Goal: Task Accomplishment & Management: Manage account settings

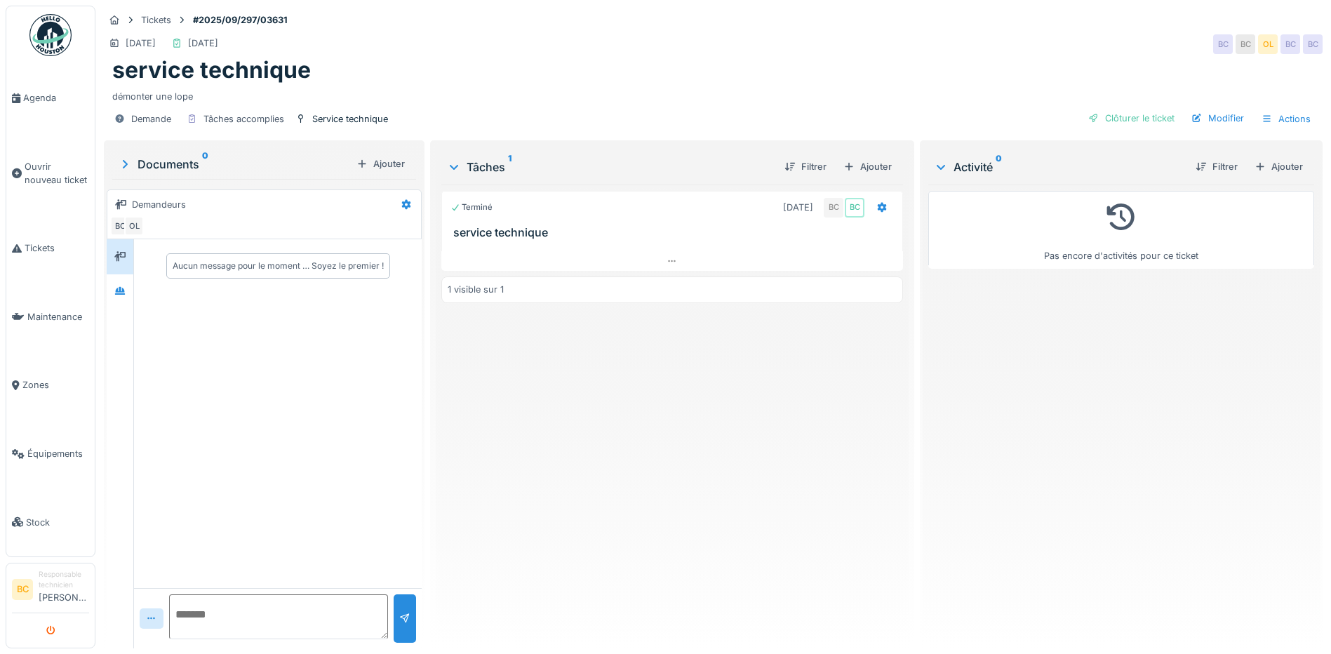
click at [46, 632] on icon "submit" at bounding box center [50, 631] width 9 height 9
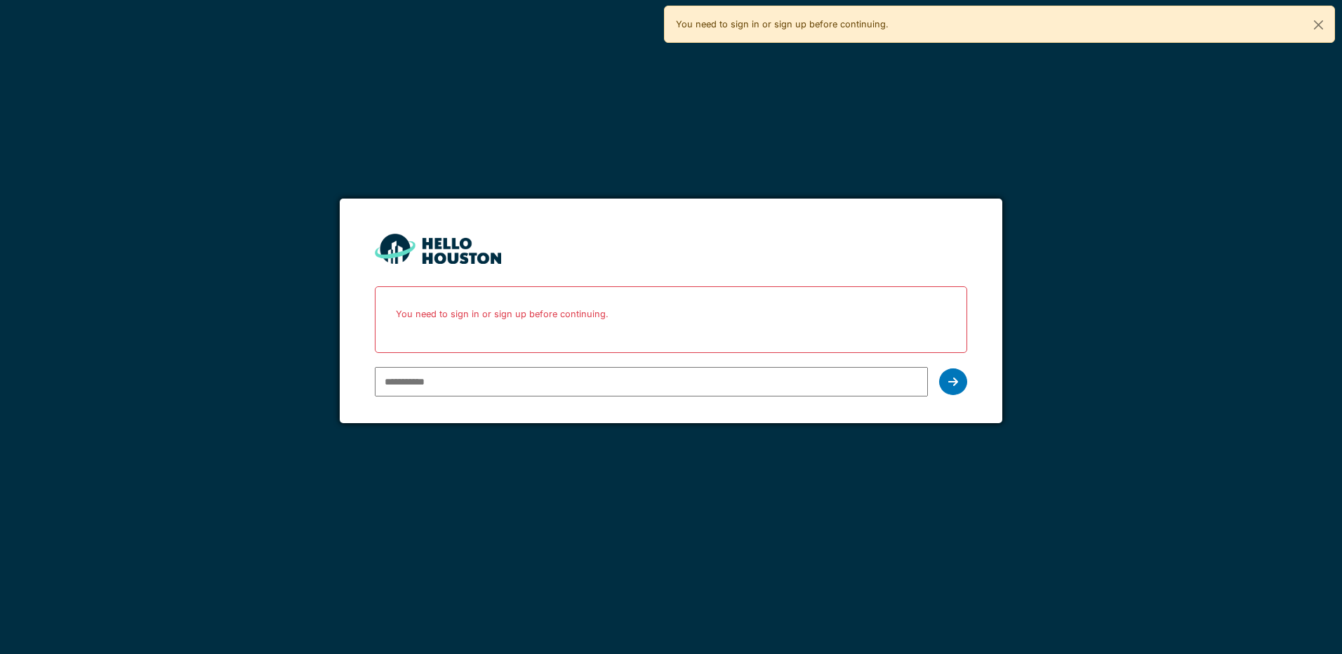
drag, startPoint x: 0, startPoint y: 0, endPoint x: 575, endPoint y: 387, distance: 693.3
click at [575, 387] on input "email" at bounding box center [651, 381] width 552 height 29
type input "**********"
click at [954, 384] on icon at bounding box center [953, 381] width 10 height 11
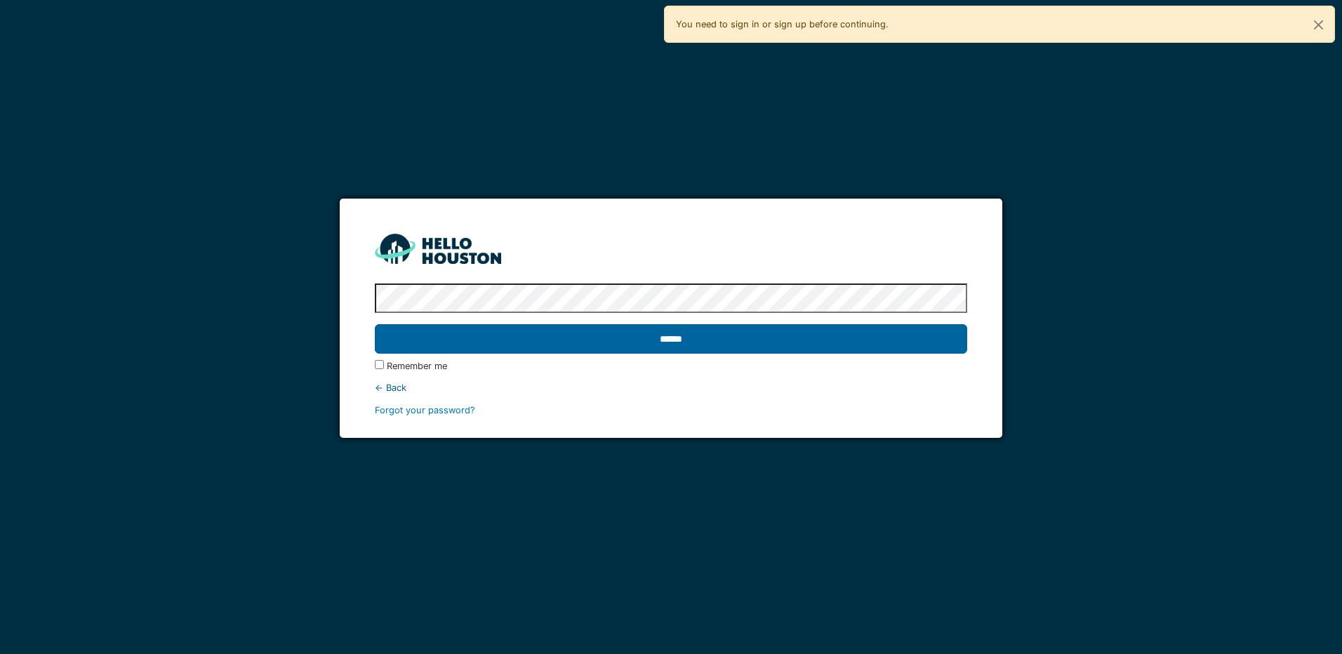
click at [375, 324] on input "******" at bounding box center [671, 338] width 592 height 29
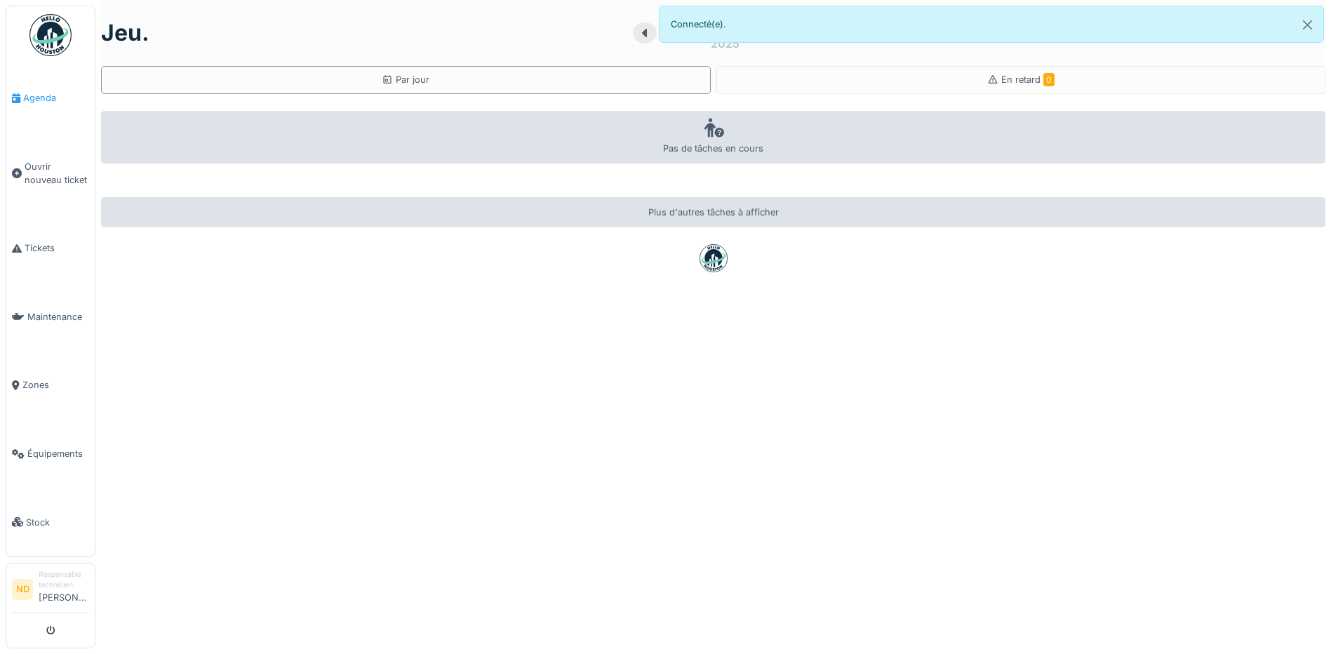
click at [32, 103] on span "Agenda" at bounding box center [56, 97] width 66 height 13
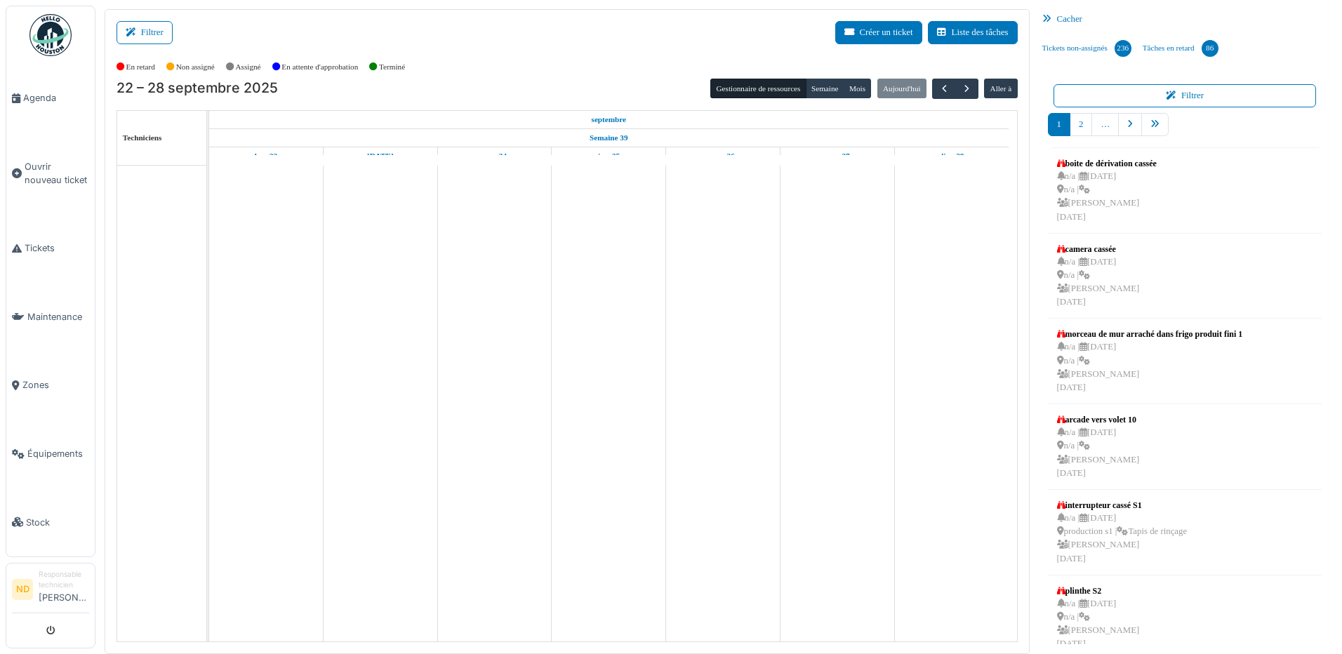
click at [861, 38] on button "Créer un ticket" at bounding box center [878, 32] width 87 height 23
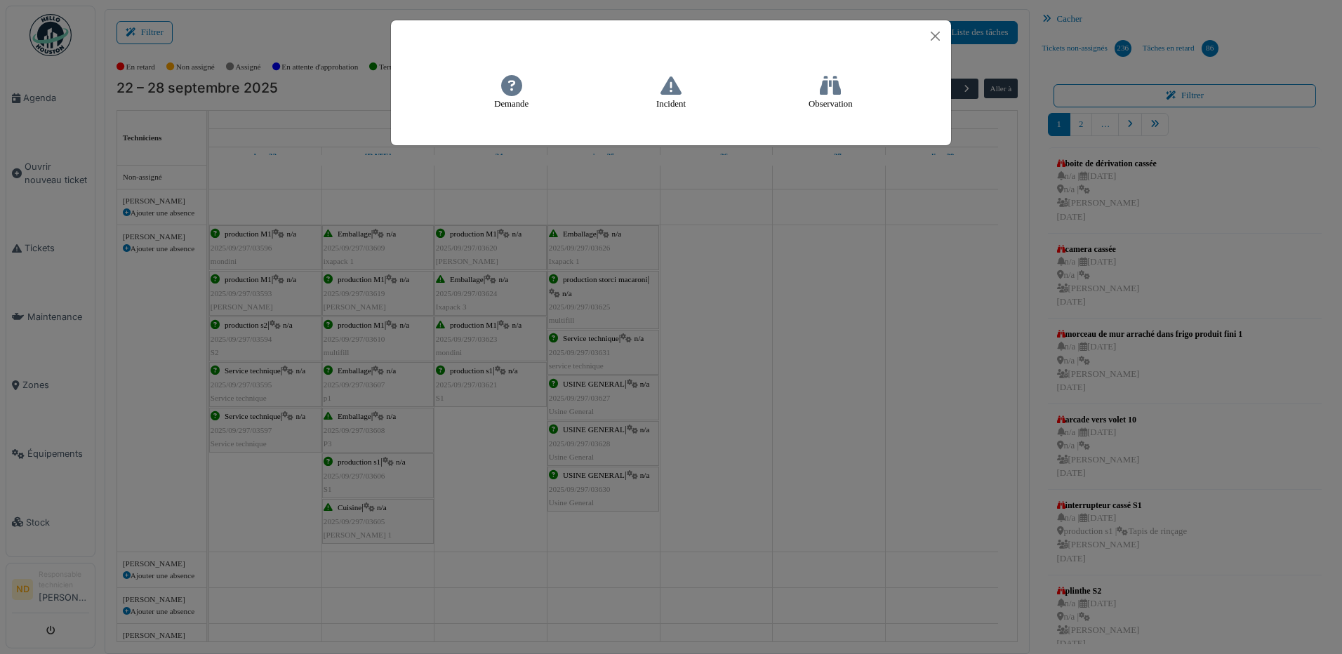
click at [674, 96] on h4 "Incident" at bounding box center [671, 93] width 48 height 46
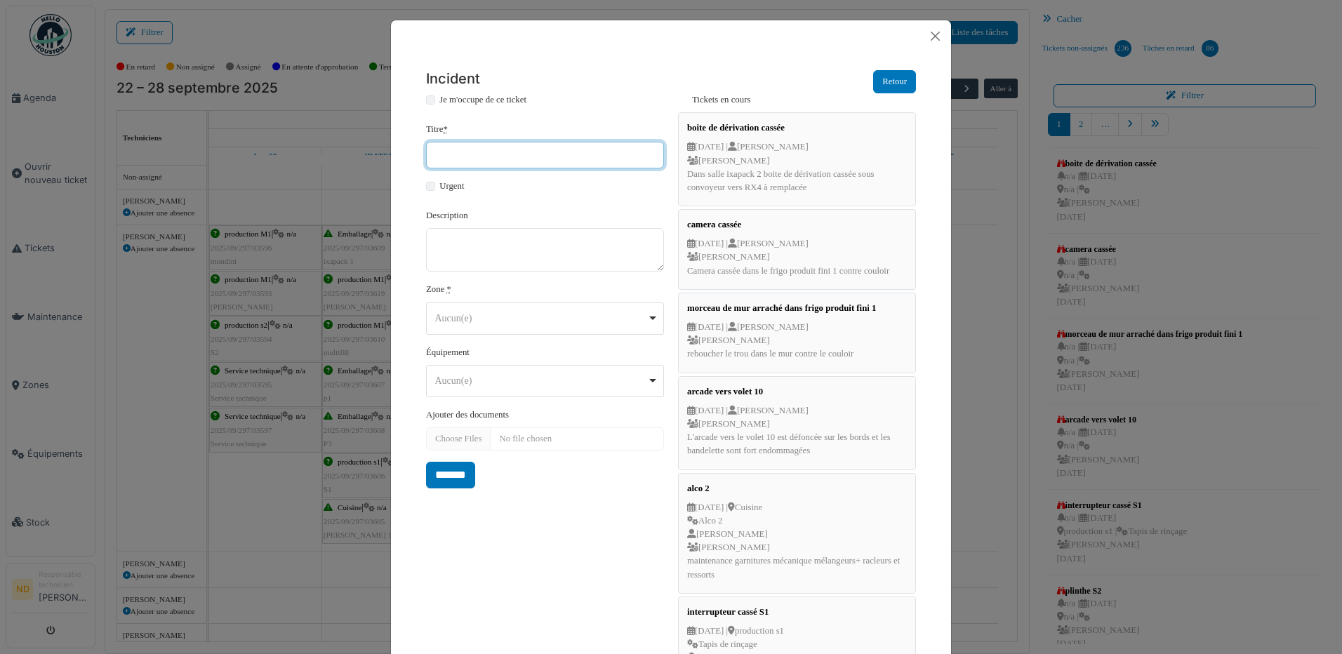
click at [438, 154] on input "Titre *" at bounding box center [545, 155] width 238 height 27
type input "*******"
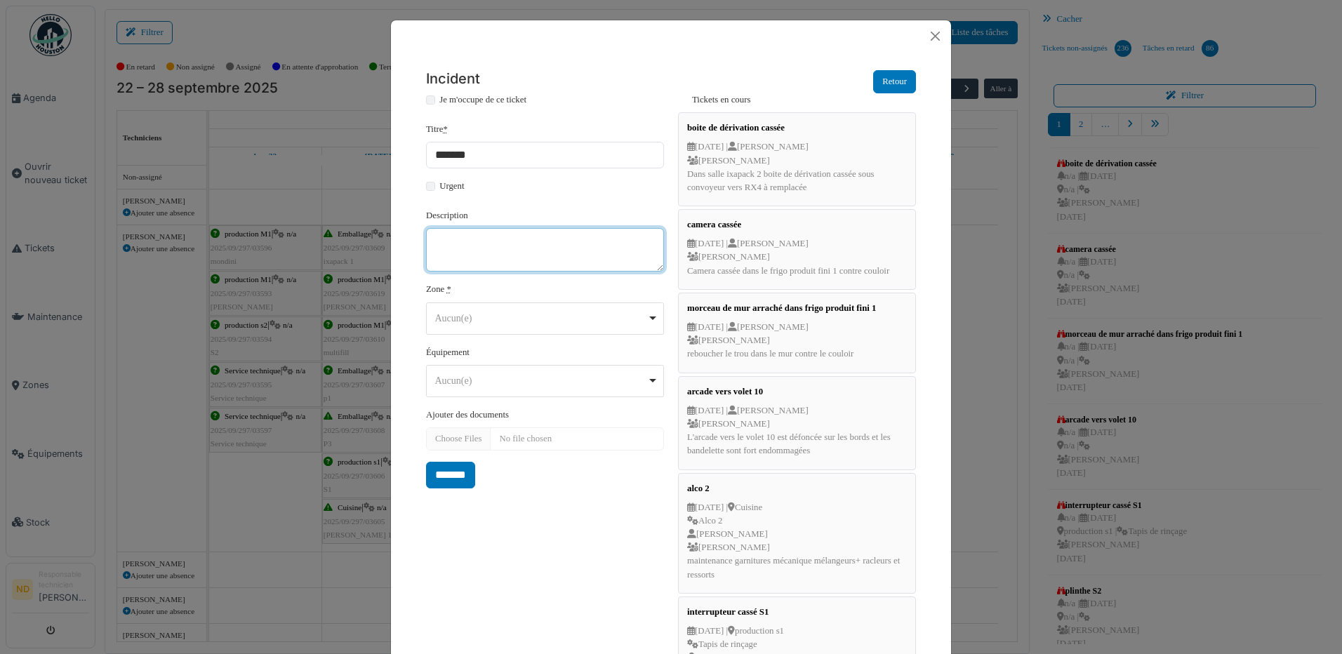
click at [458, 250] on textarea "Description" at bounding box center [545, 250] width 238 height 44
paste textarea "**********"
click at [493, 325] on div "Aucun(e) Remove item" at bounding box center [541, 318] width 212 height 15
type textarea "**********"
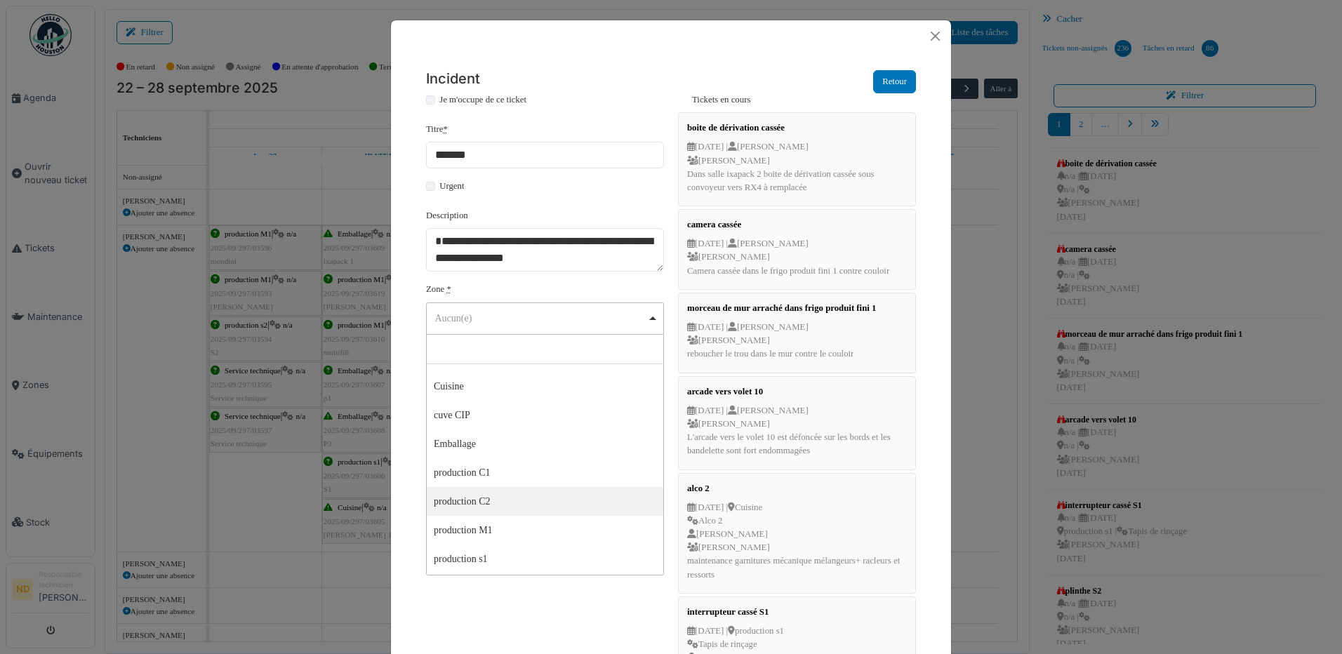
scroll to position [70, 0]
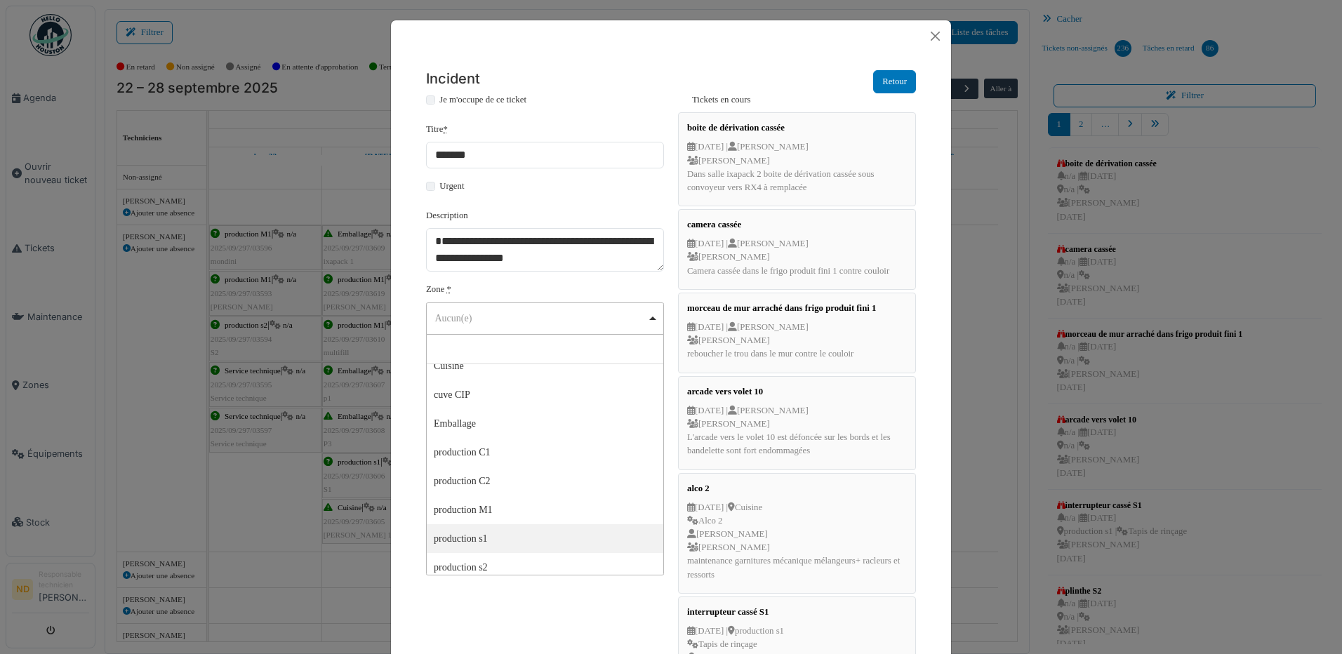
select select "*****"
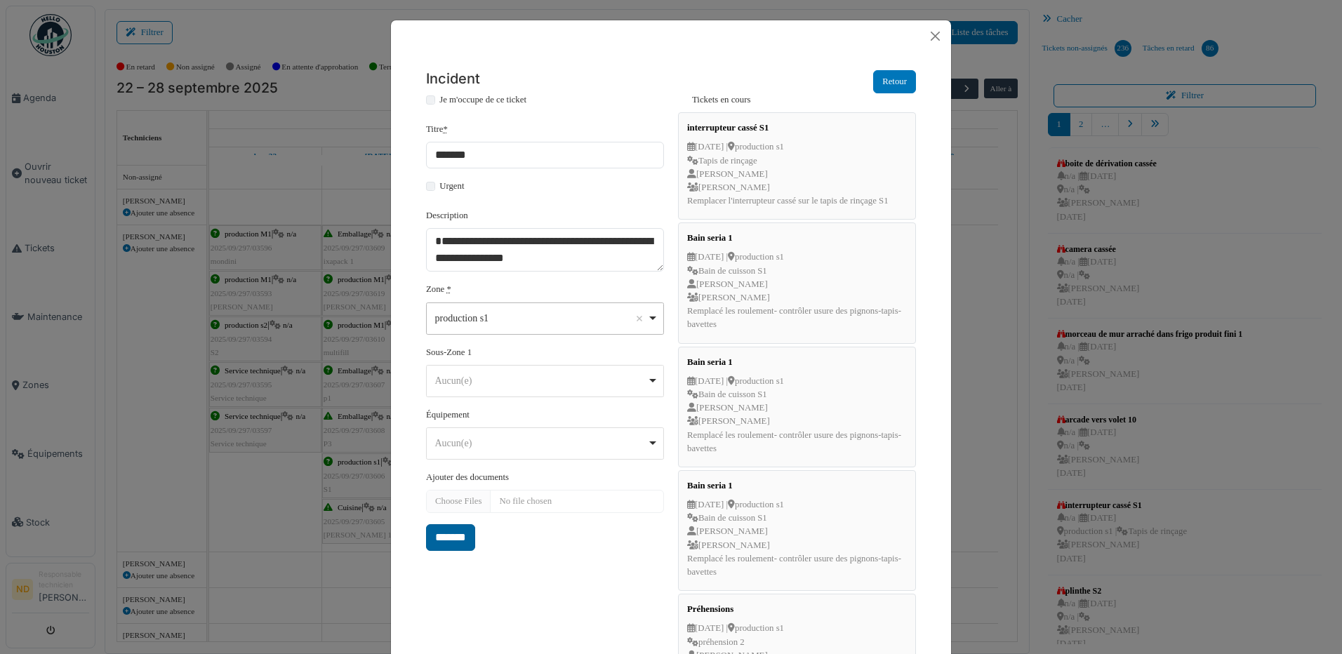
click at [461, 537] on input "*******" at bounding box center [450, 537] width 49 height 27
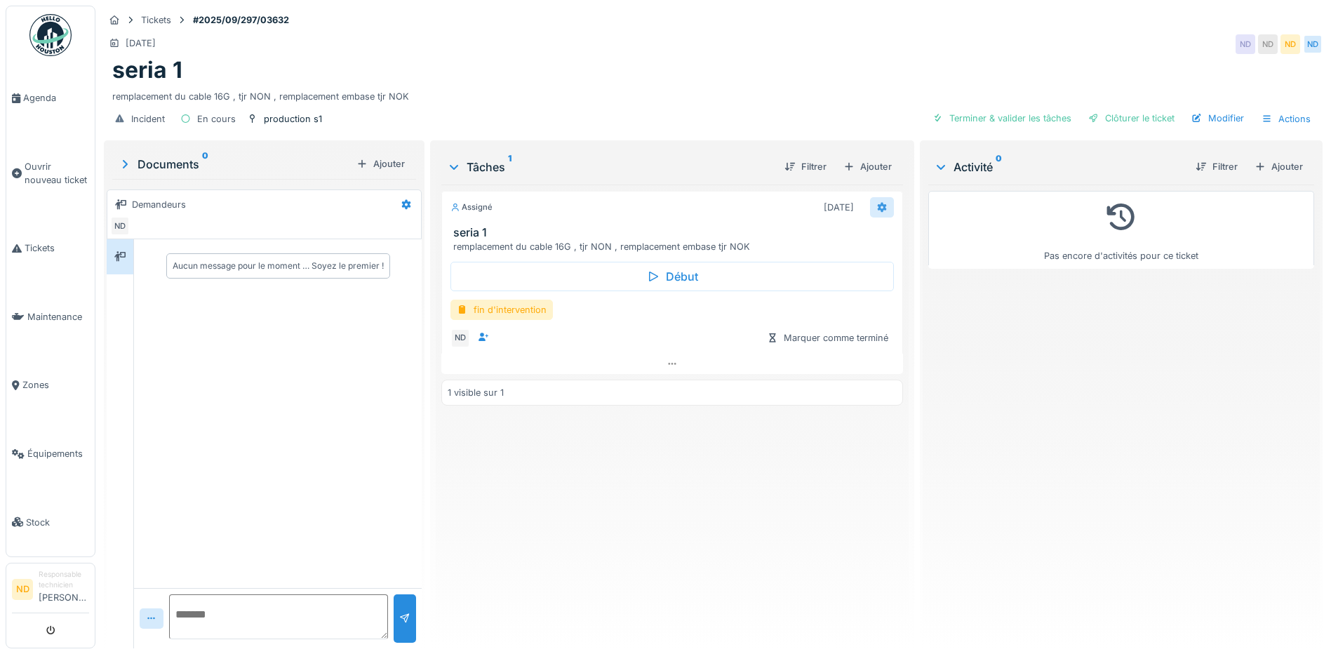
click at [878, 208] on icon at bounding box center [882, 208] width 9 height 10
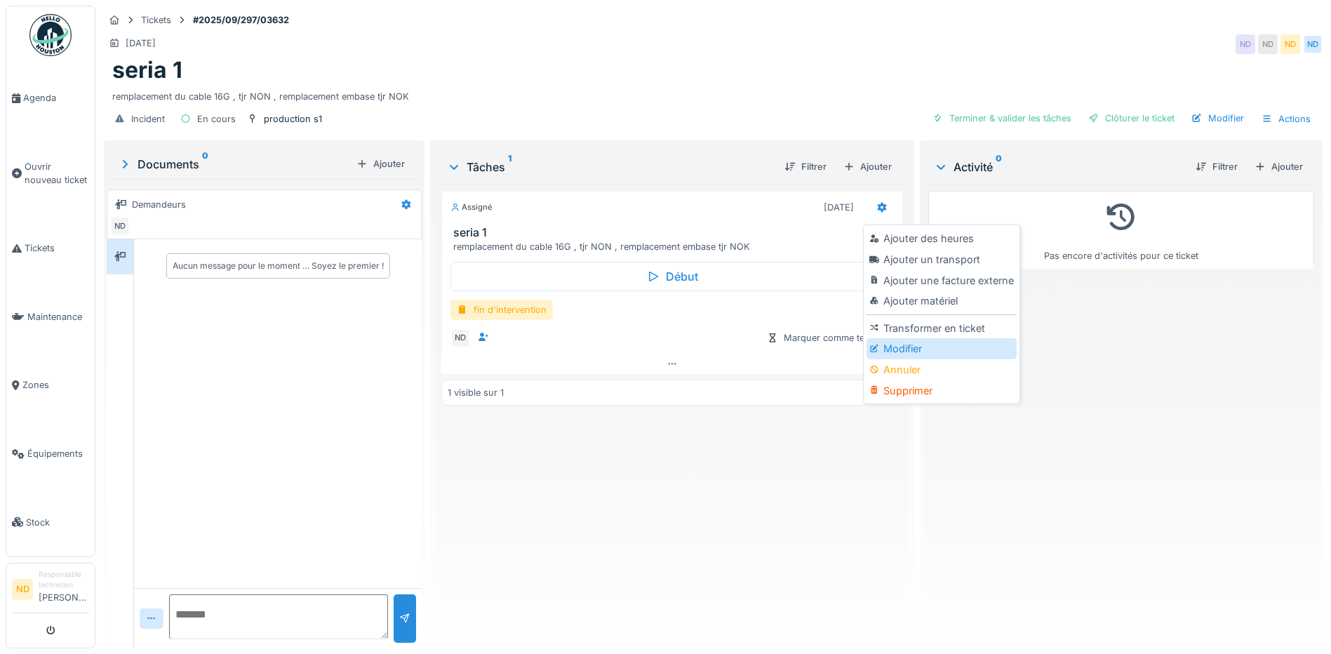
click at [905, 354] on div "Modifier" at bounding box center [941, 348] width 149 height 21
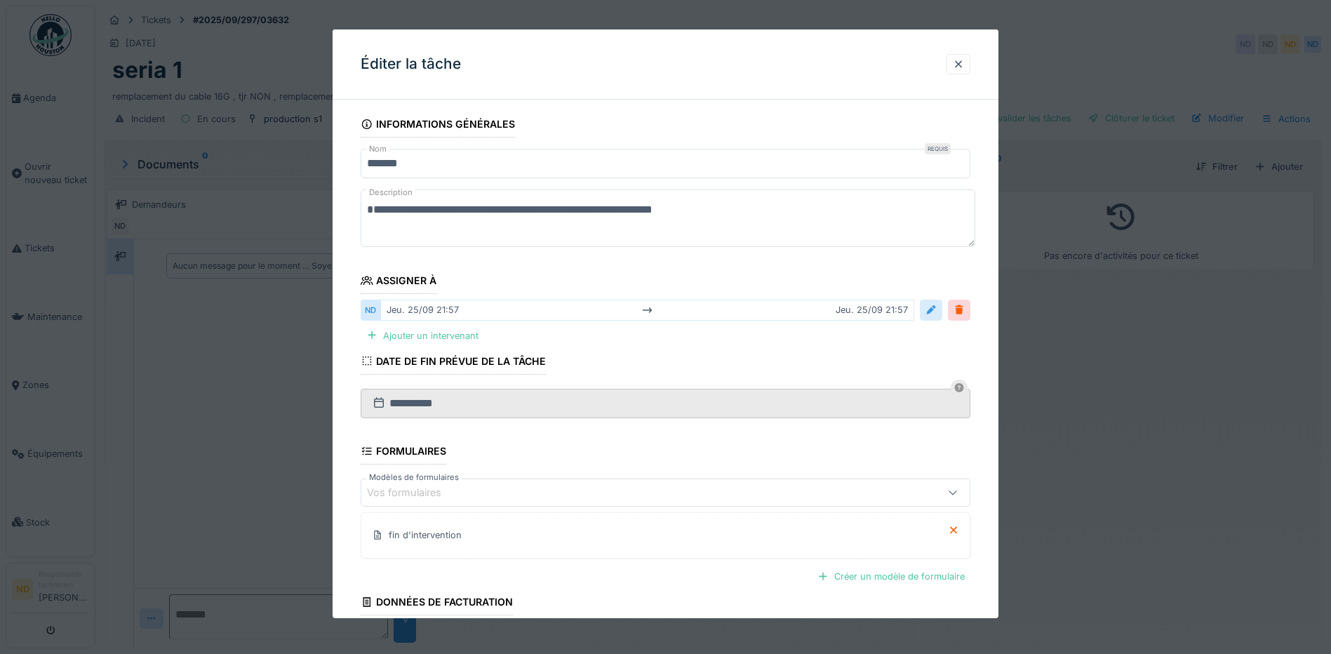
click at [937, 311] on div at bounding box center [931, 309] width 11 height 13
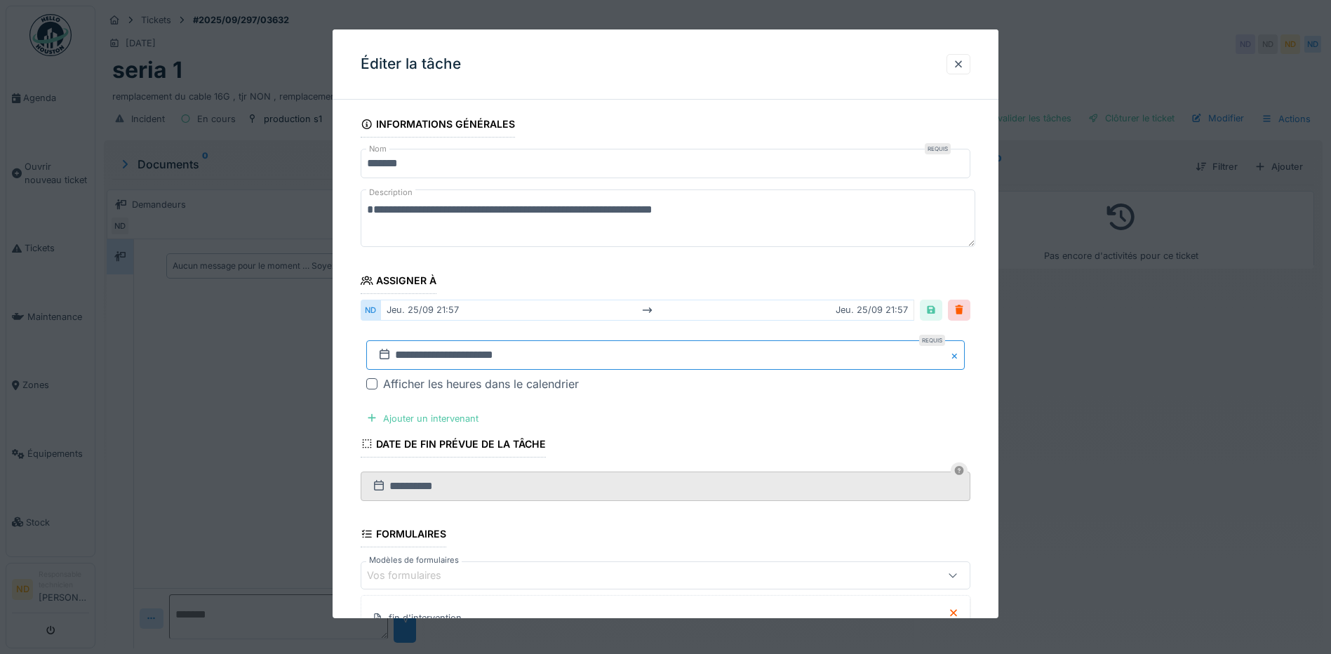
click at [405, 361] on input "**********" at bounding box center [665, 354] width 599 height 29
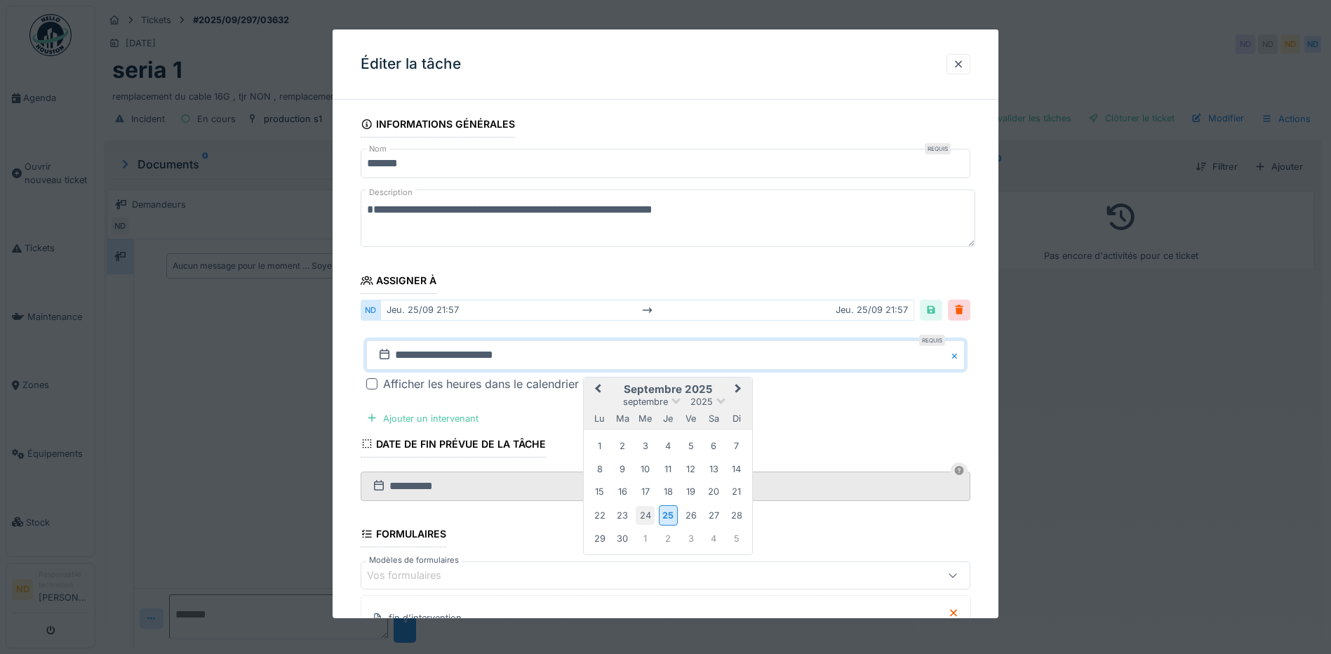
click at [644, 516] on div "24" at bounding box center [645, 515] width 19 height 19
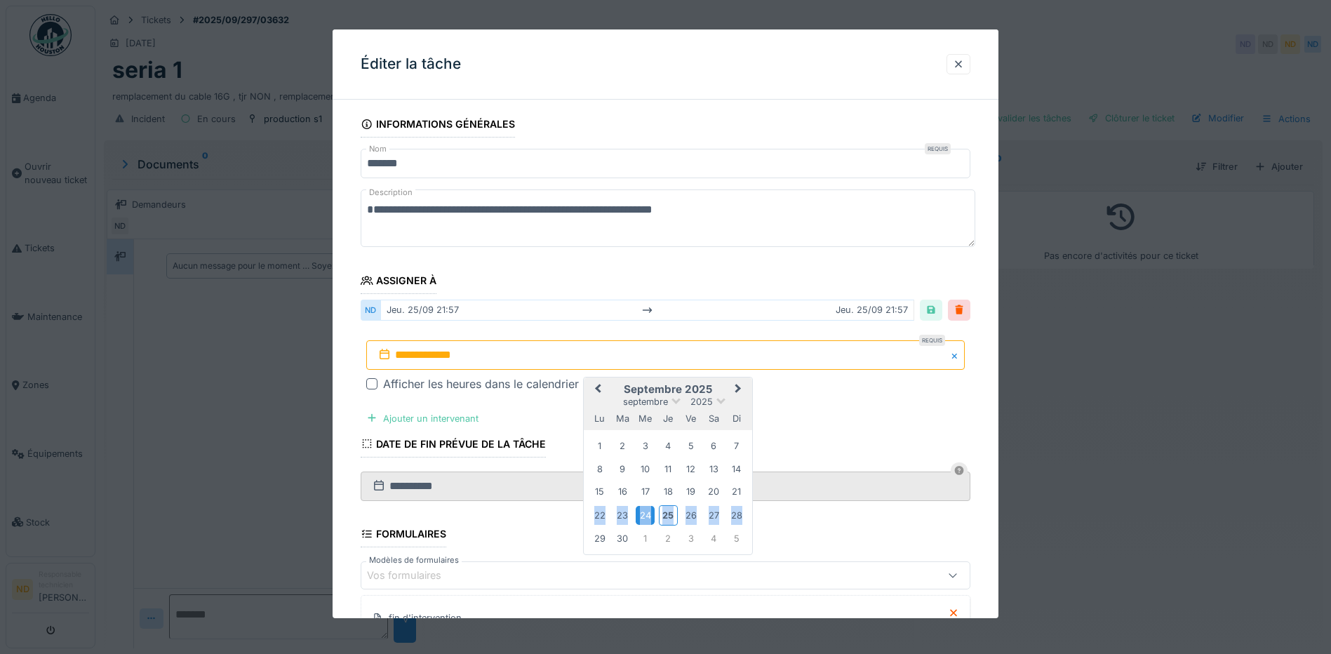
click at [644, 516] on div "24" at bounding box center [645, 515] width 19 height 19
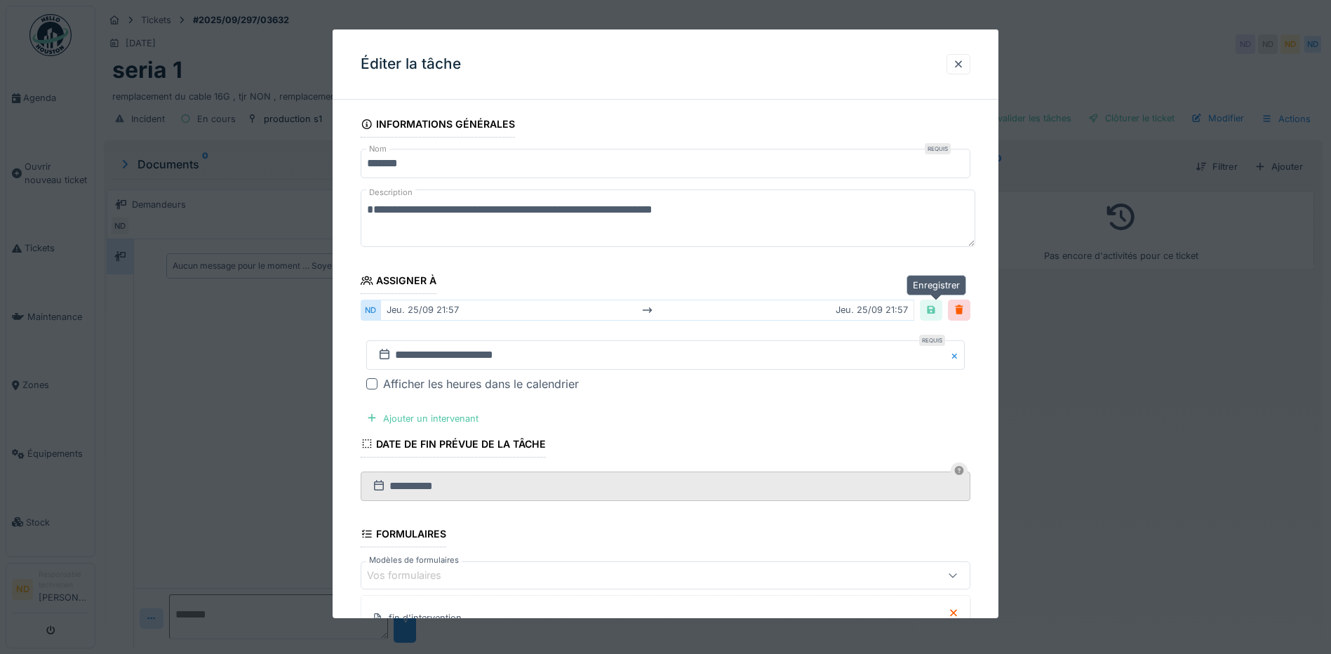
click at [936, 314] on div at bounding box center [931, 309] width 11 height 13
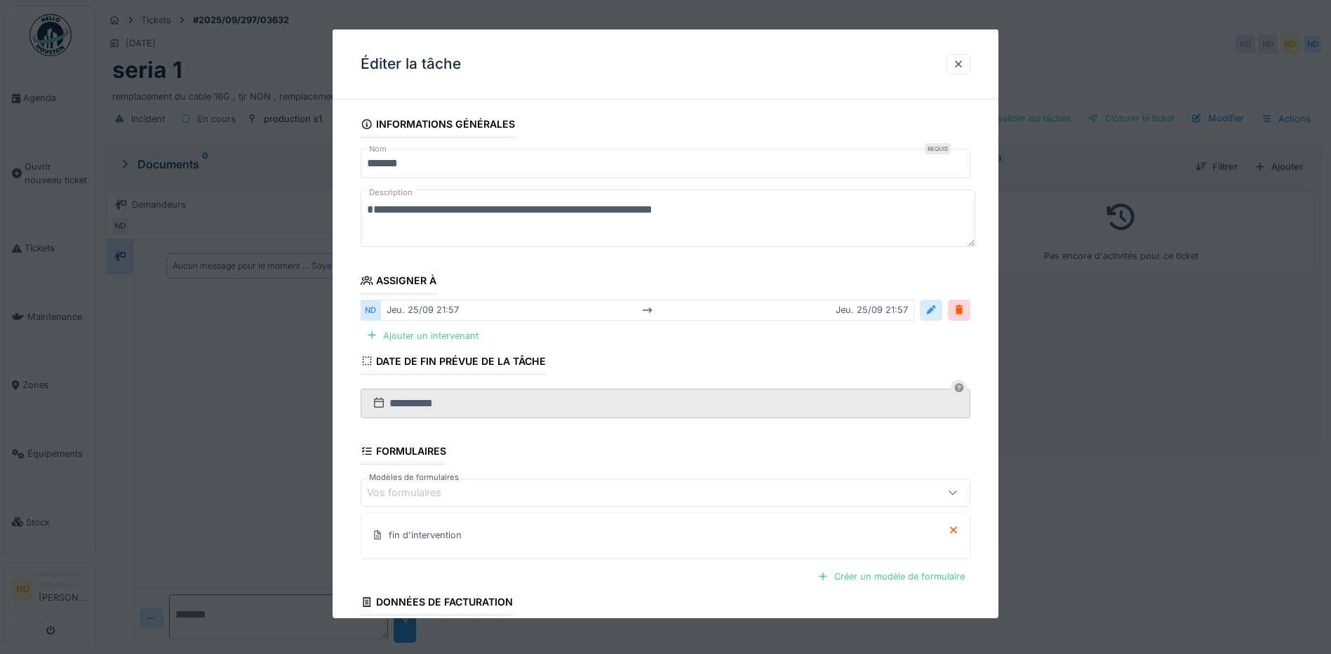
click at [936, 307] on div at bounding box center [931, 309] width 11 height 13
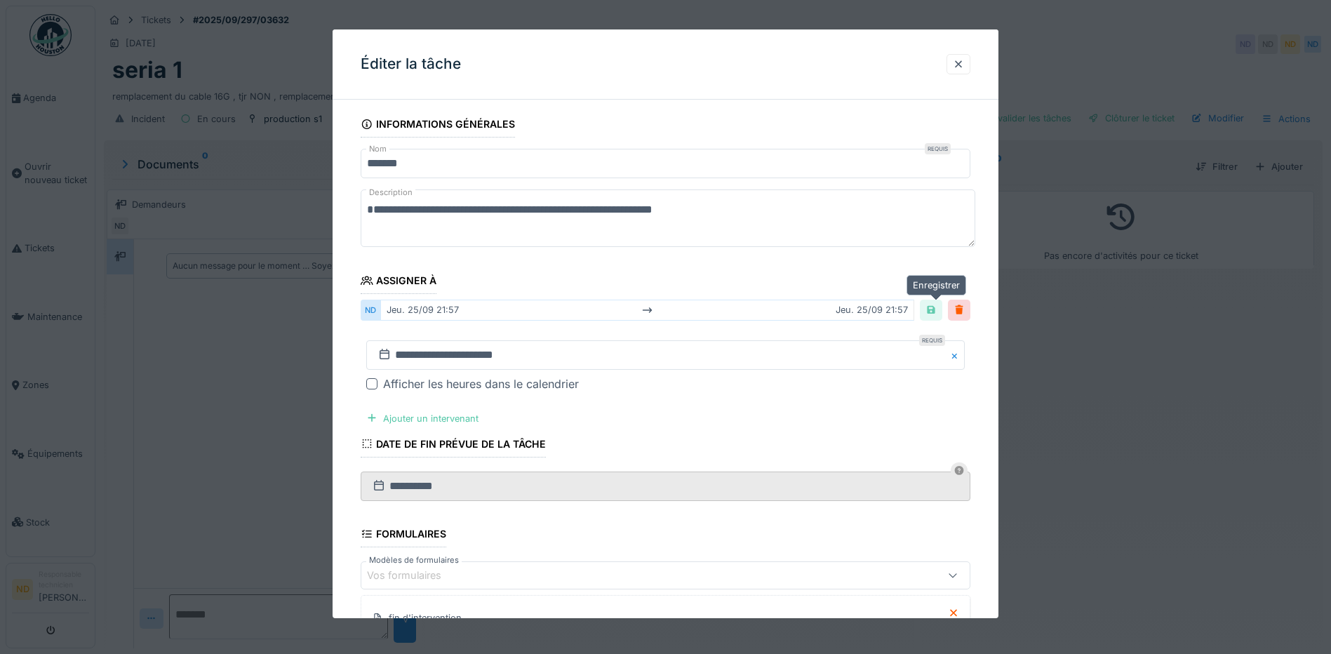
click at [936, 306] on div at bounding box center [931, 309] width 11 height 13
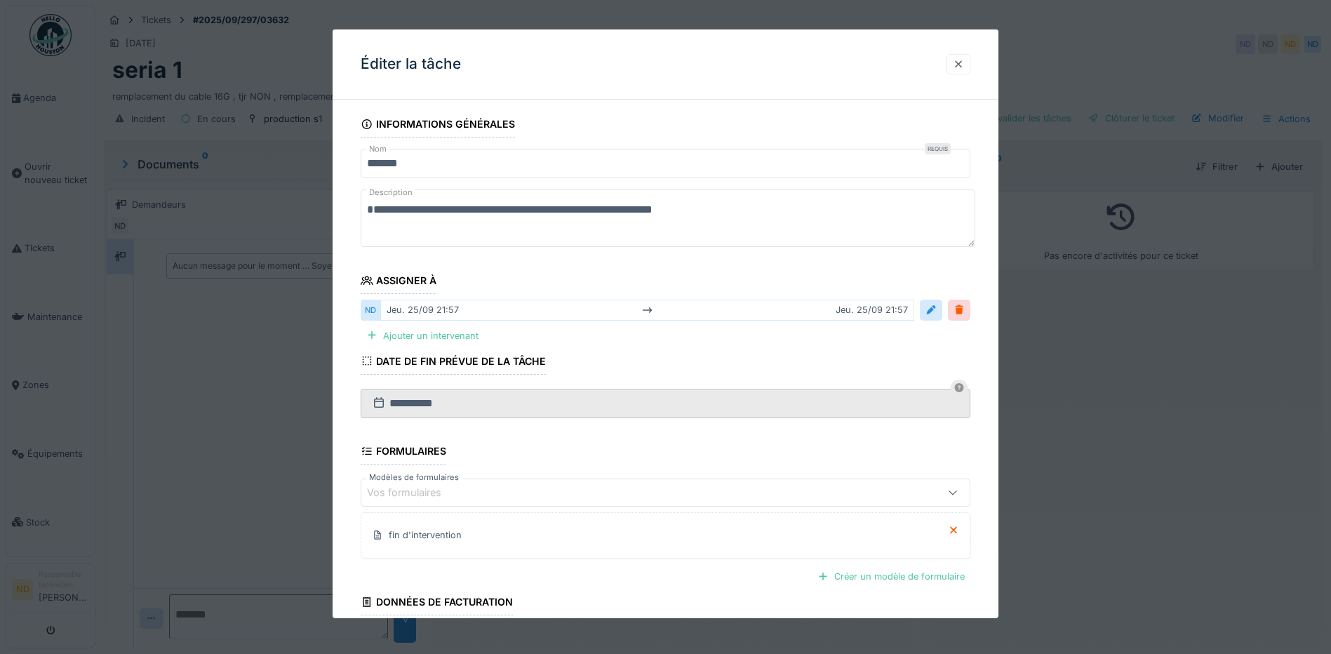
click at [964, 64] on div at bounding box center [958, 64] width 11 height 13
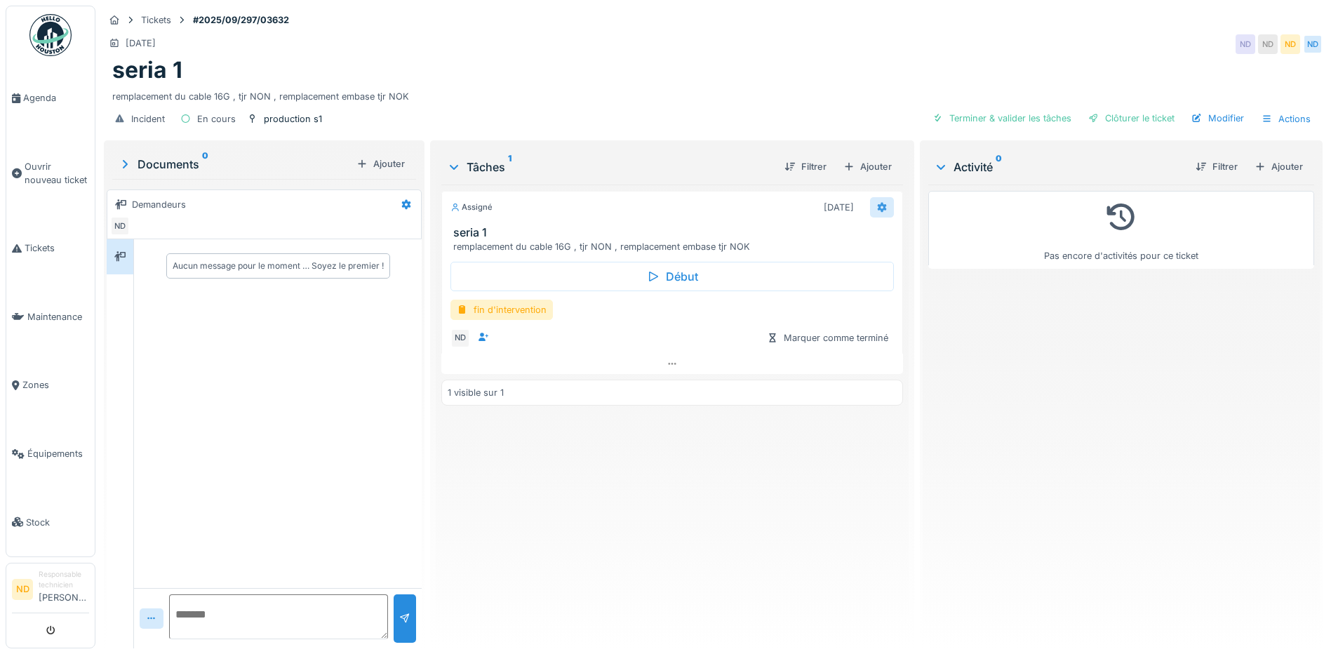
click at [878, 208] on icon at bounding box center [882, 208] width 9 height 10
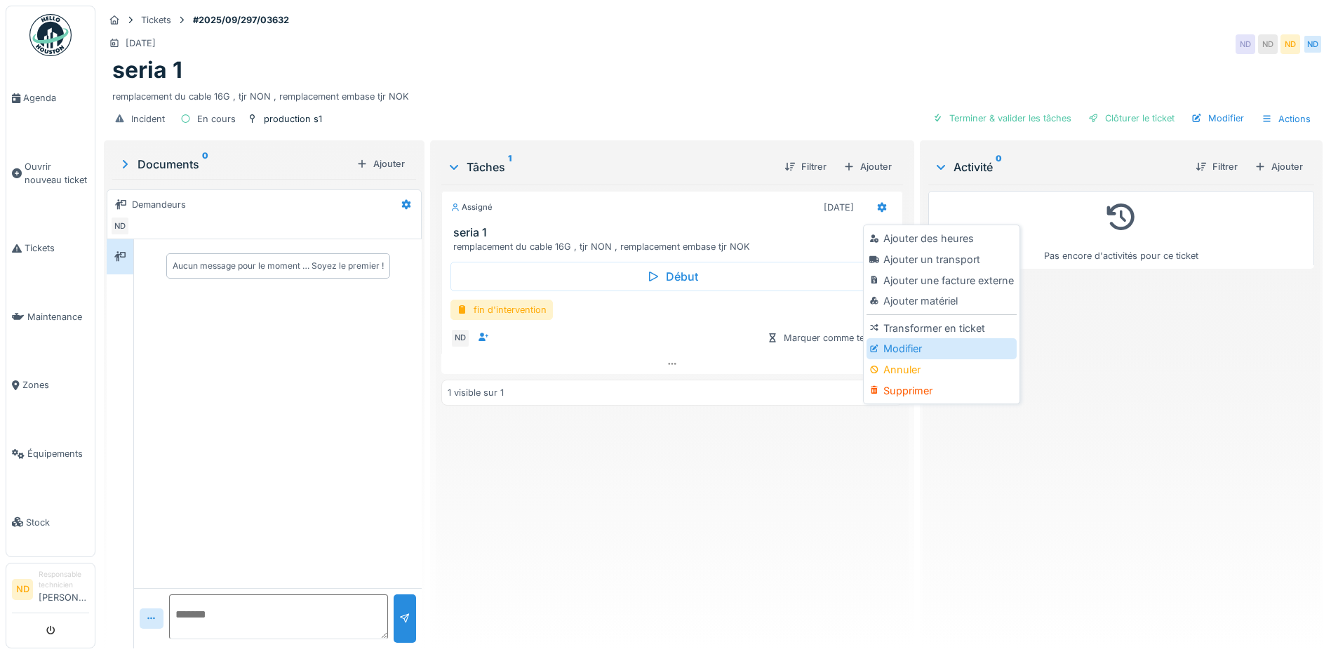
click at [895, 347] on div "Modifier" at bounding box center [941, 348] width 149 height 21
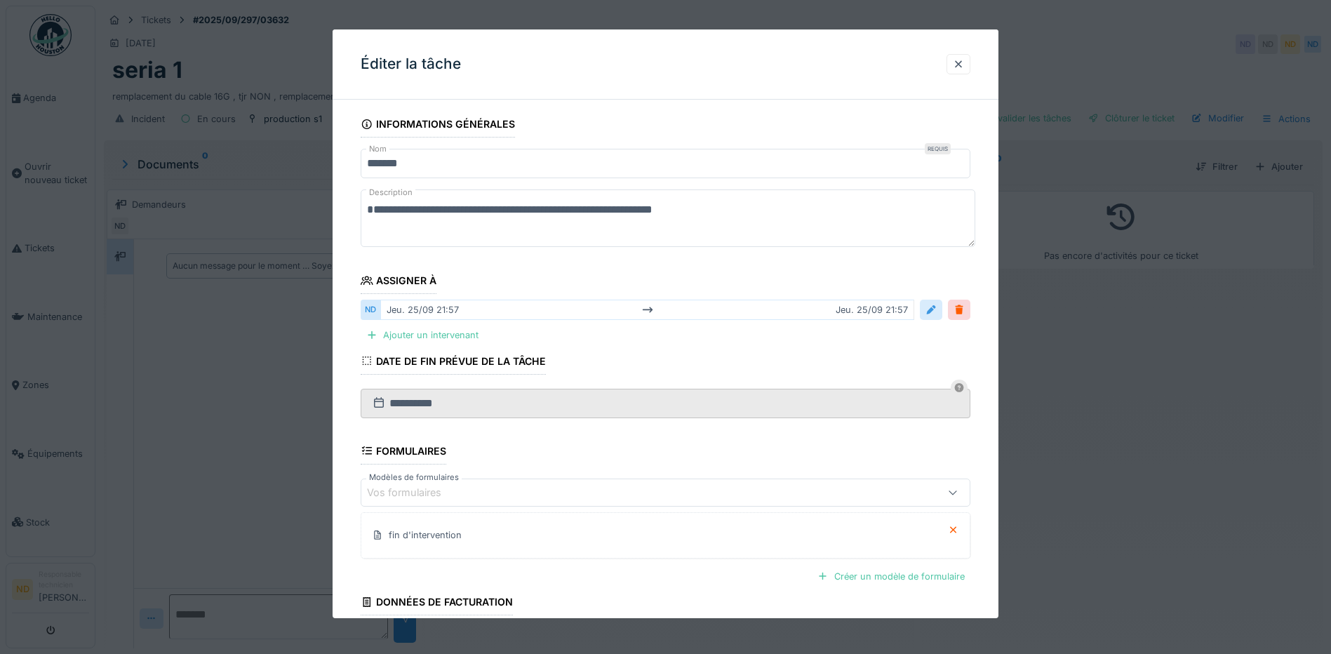
click at [932, 312] on div at bounding box center [931, 309] width 11 height 13
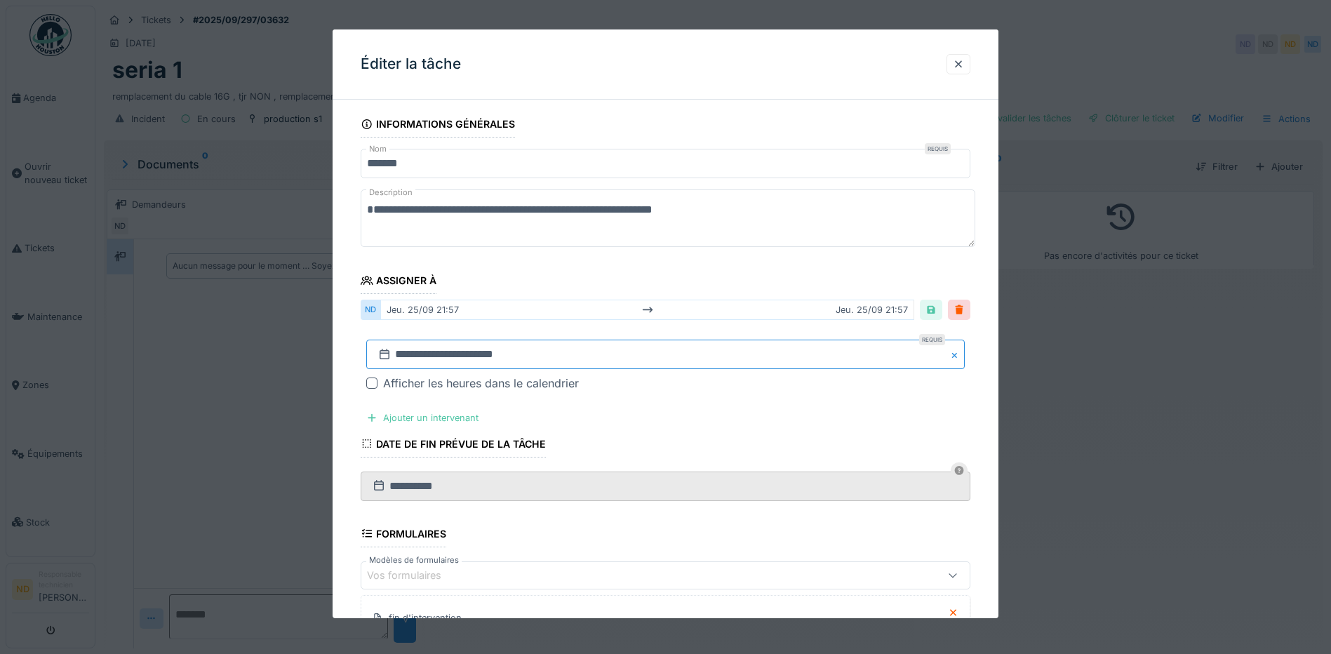
click at [517, 357] on input "**********" at bounding box center [665, 354] width 599 height 29
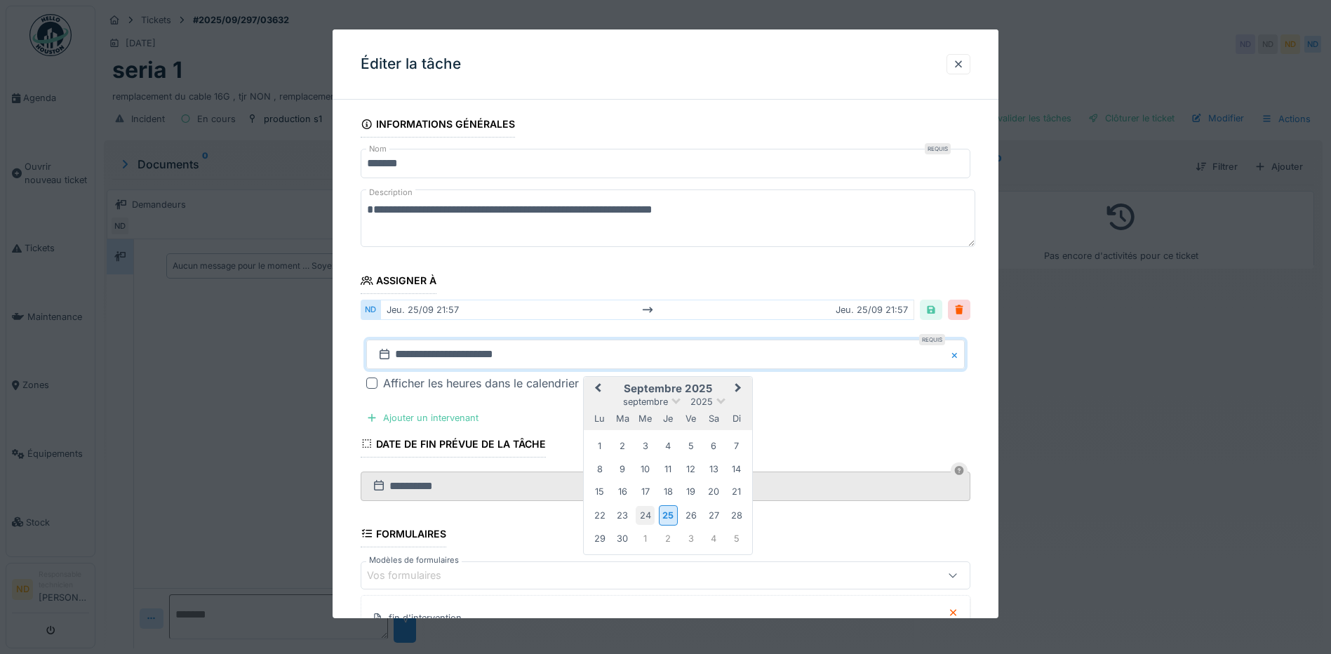
click at [641, 515] on div "24" at bounding box center [645, 515] width 19 height 19
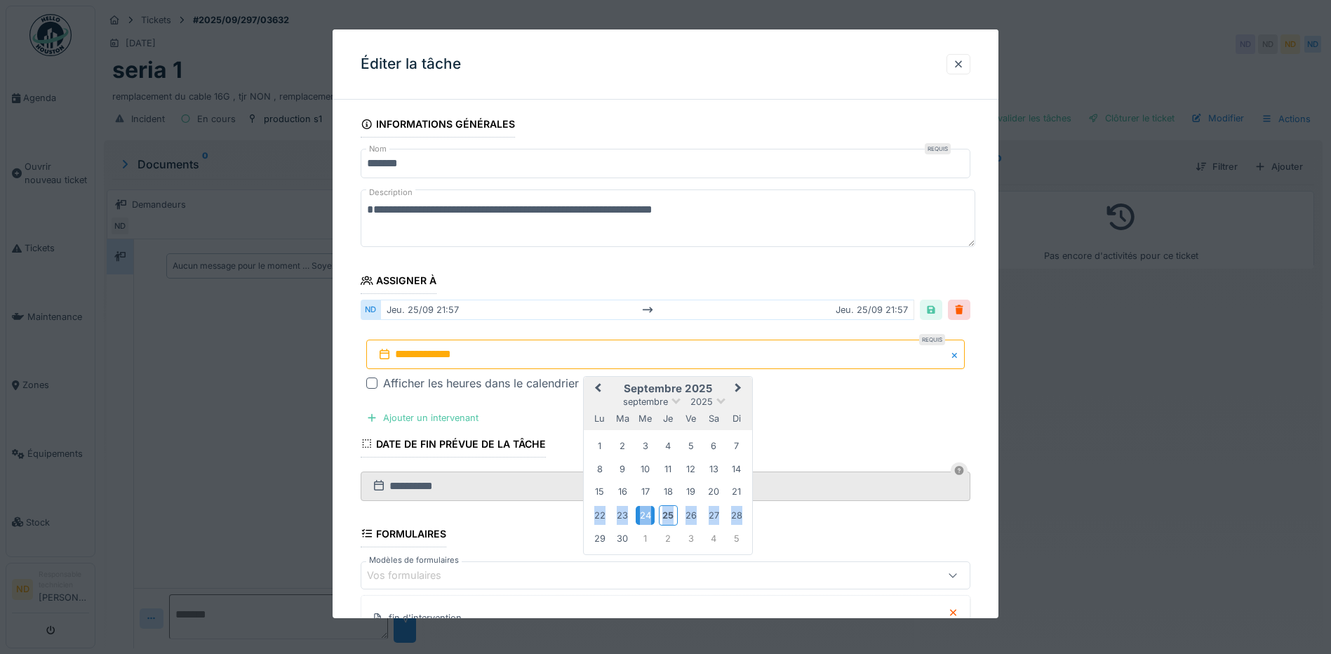
click at [641, 515] on div "24" at bounding box center [645, 515] width 19 height 19
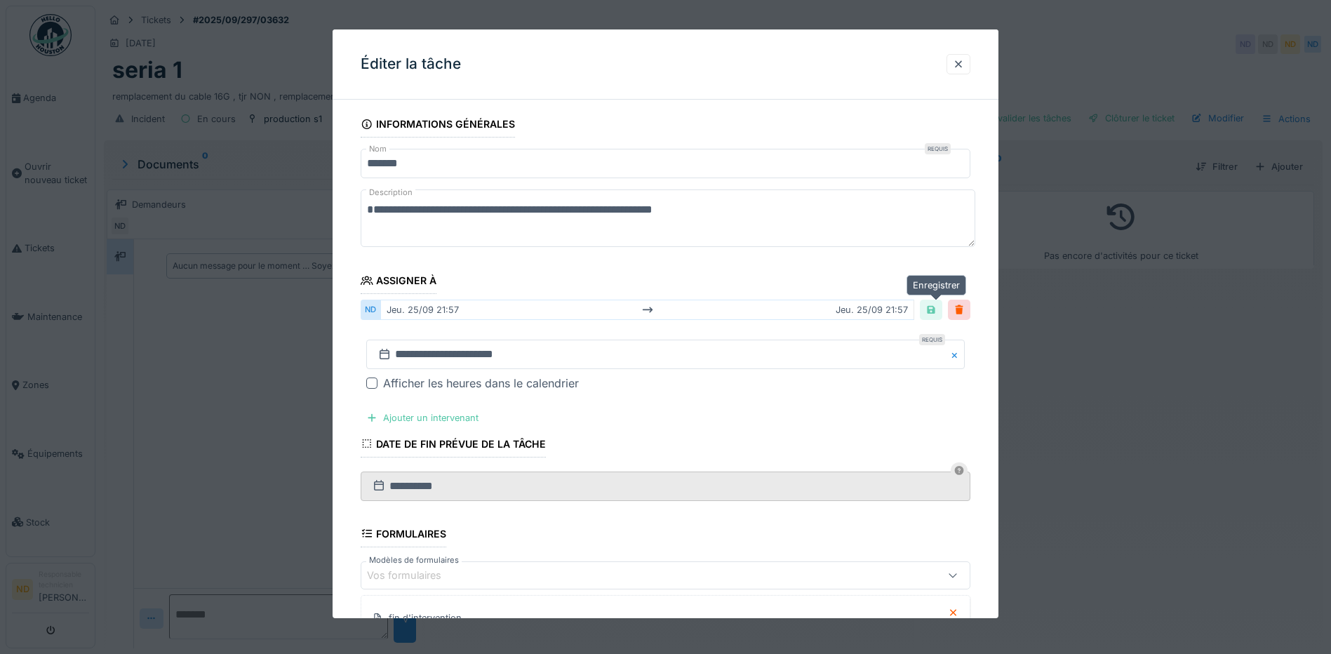
click at [935, 310] on div at bounding box center [931, 309] width 11 height 13
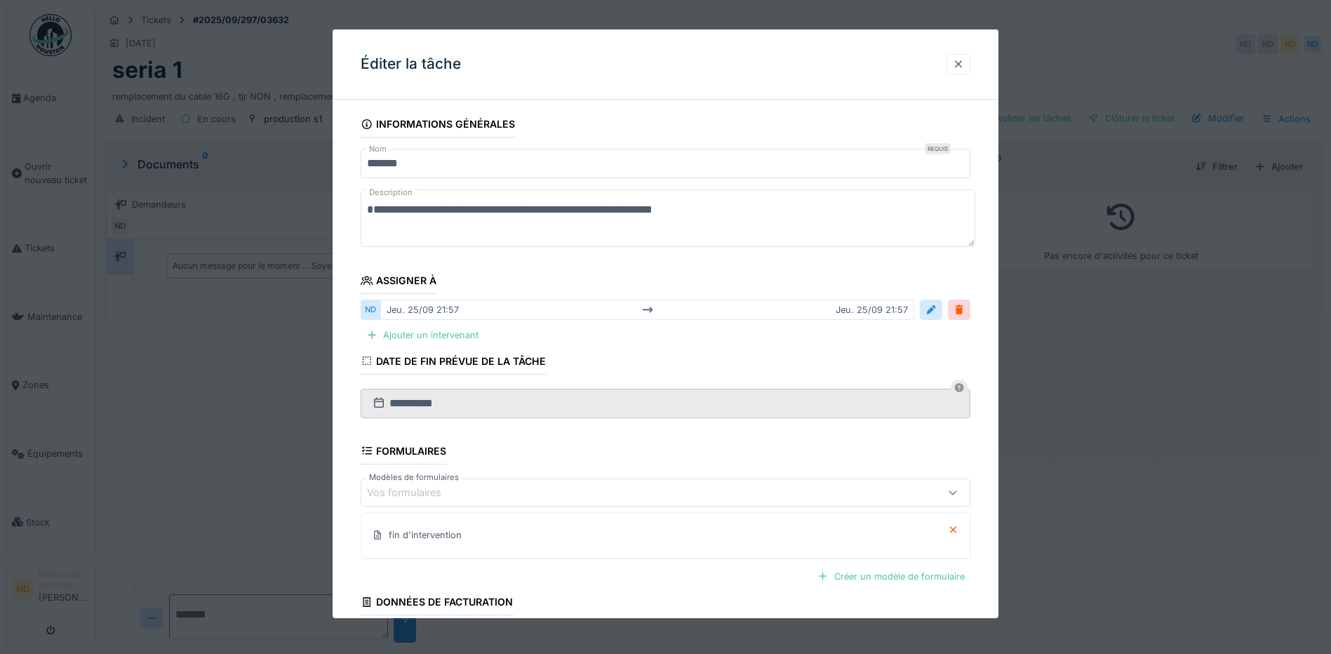
click at [964, 61] on div at bounding box center [958, 64] width 11 height 13
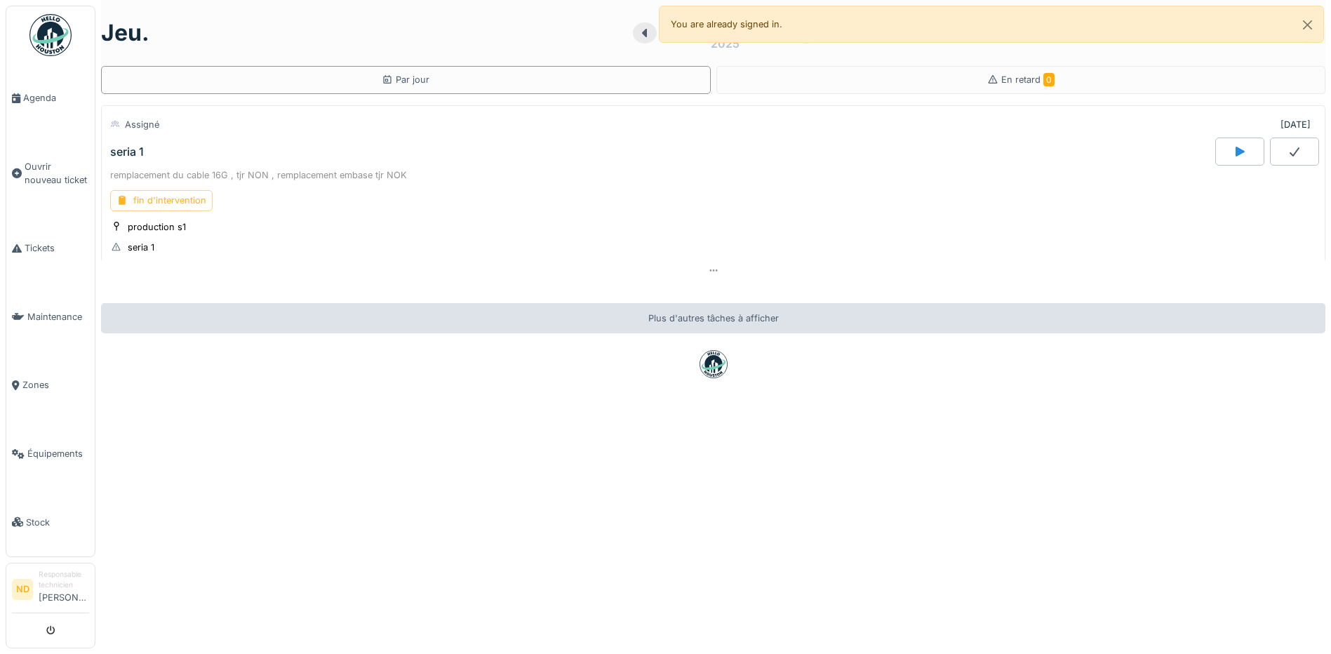
click at [186, 200] on div "fin d'intervention" at bounding box center [161, 200] width 102 height 20
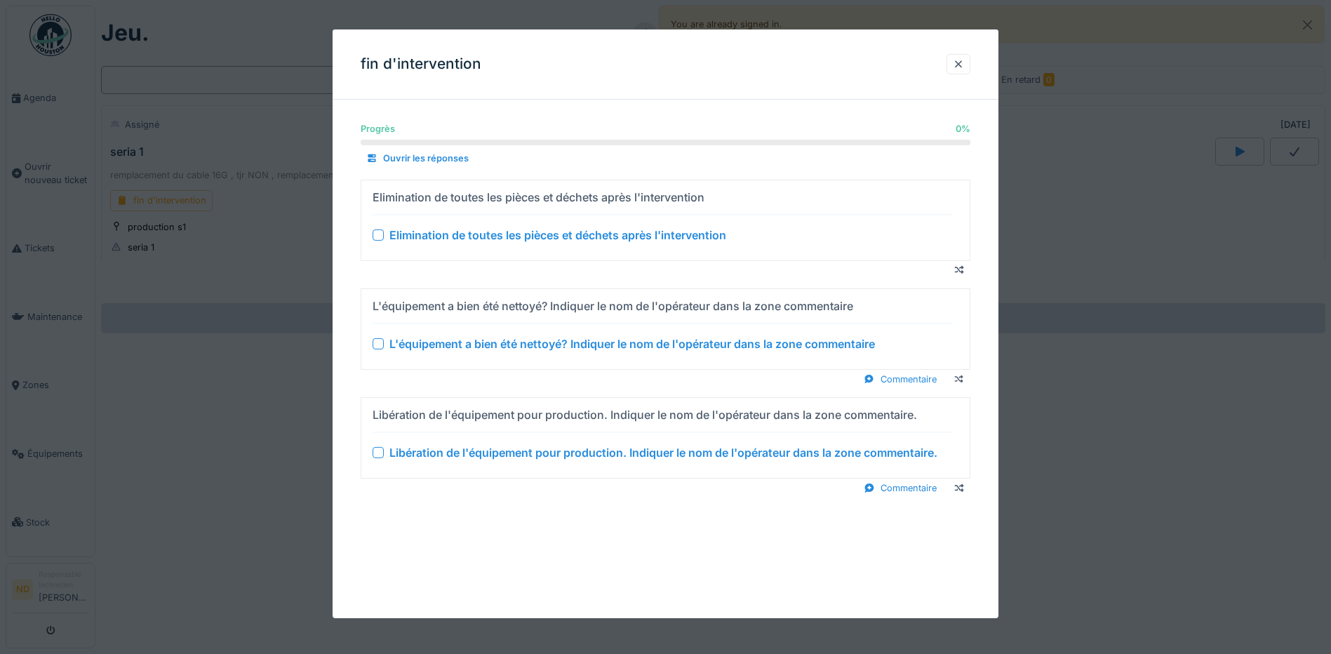
click at [378, 232] on div at bounding box center [378, 234] width 11 height 11
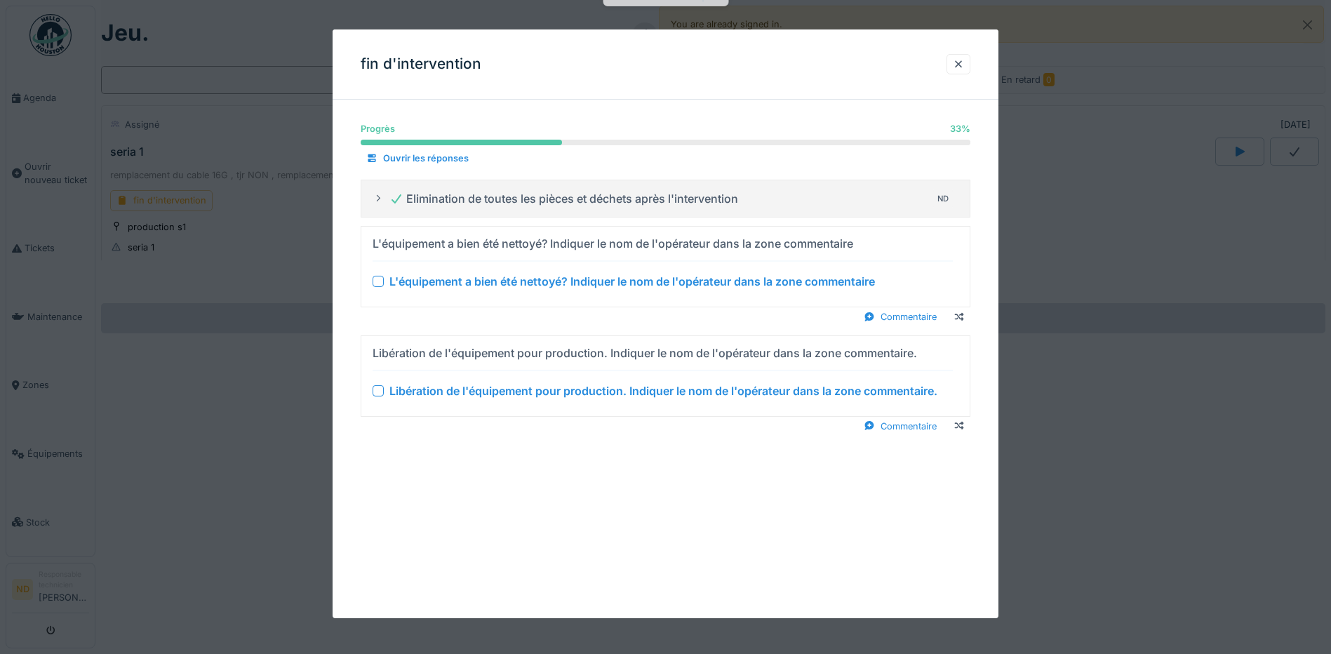
click at [381, 279] on div at bounding box center [378, 281] width 11 height 11
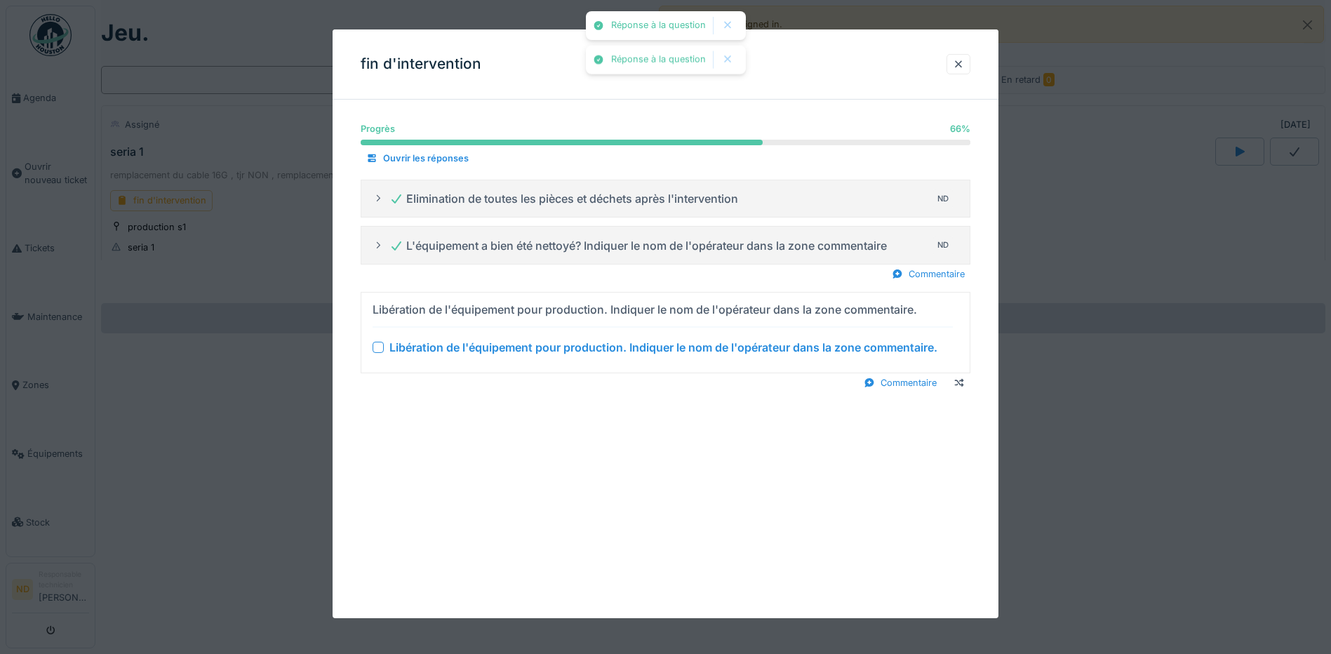
click at [377, 345] on div at bounding box center [378, 347] width 11 height 11
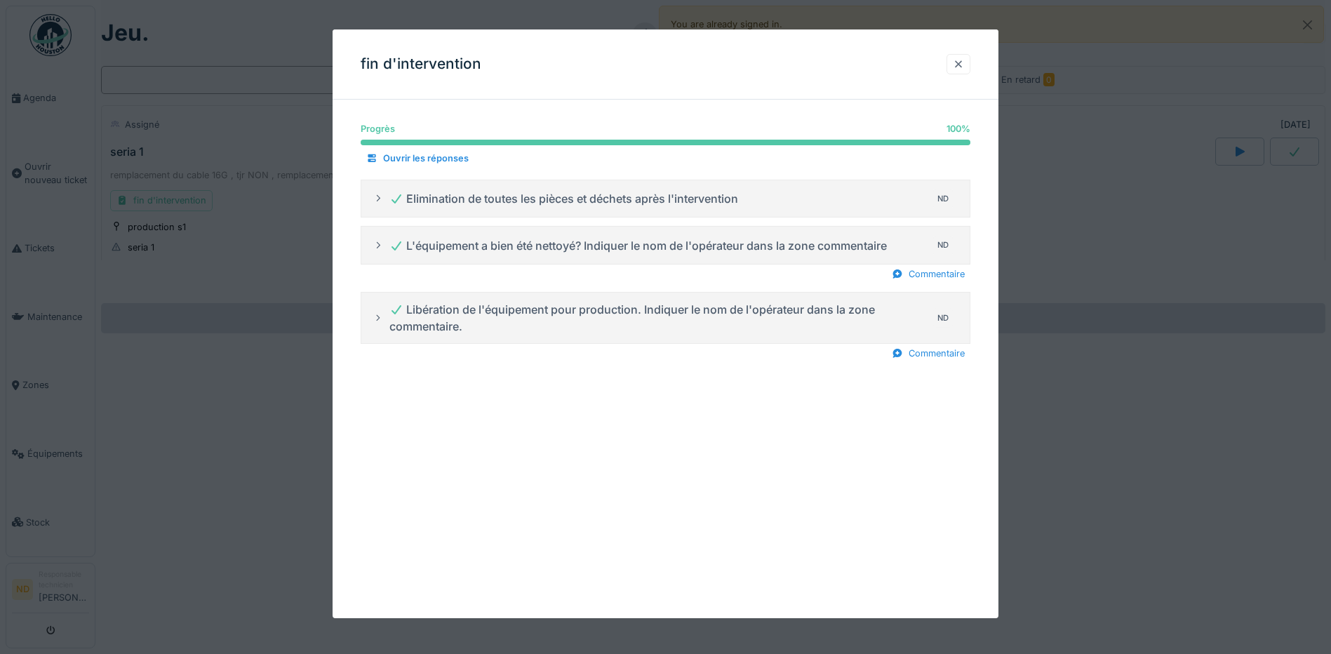
click at [964, 69] on div at bounding box center [958, 64] width 11 height 13
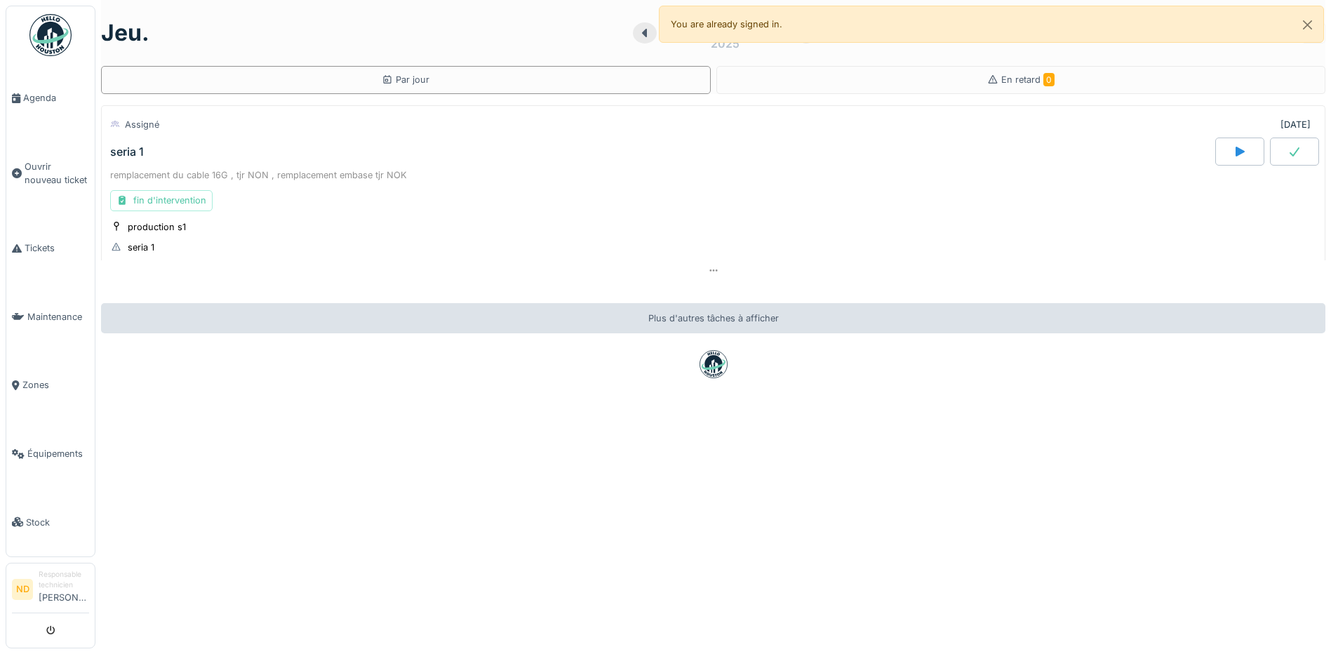
click at [1284, 156] on div at bounding box center [1294, 152] width 49 height 28
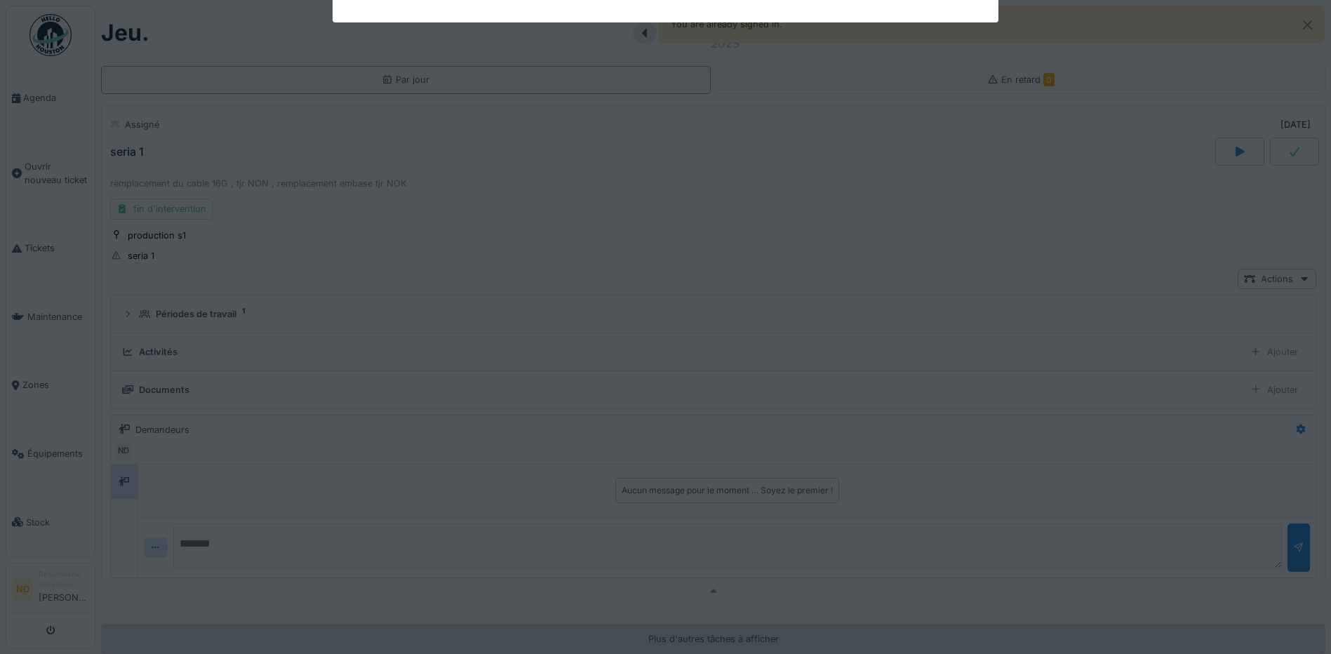
scroll to position [49, 0]
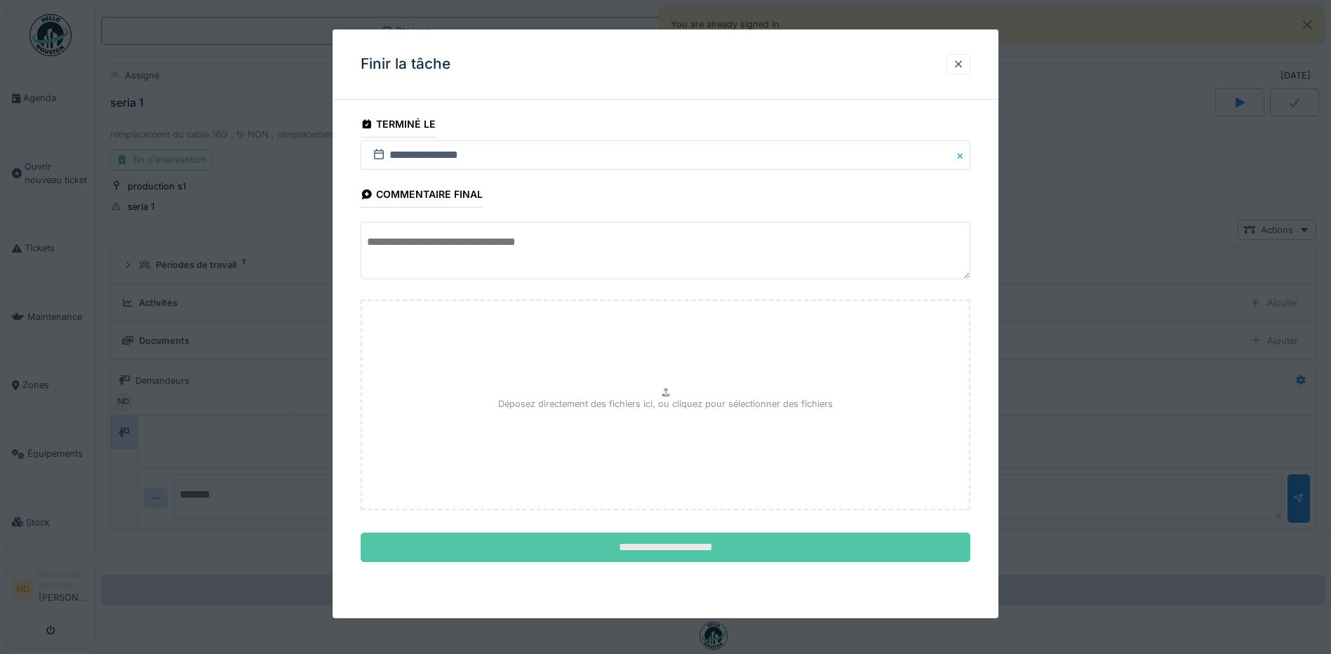
click at [655, 545] on input "**********" at bounding box center [666, 547] width 610 height 29
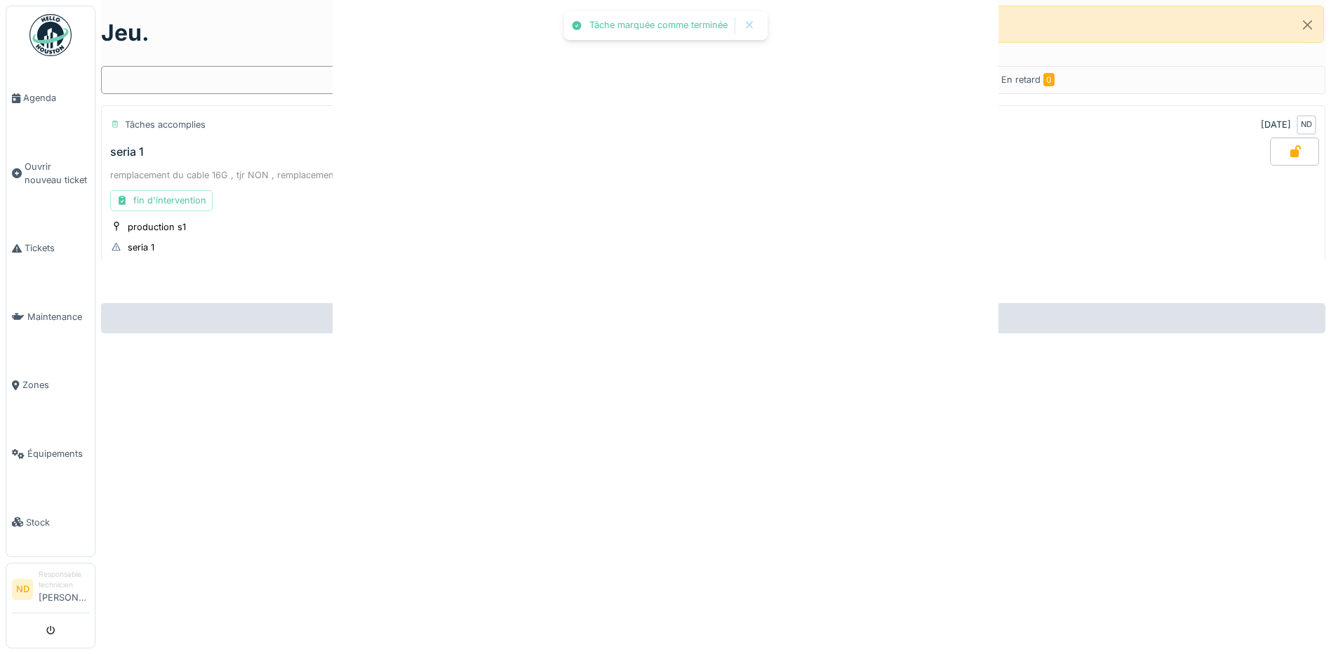
scroll to position [0, 0]
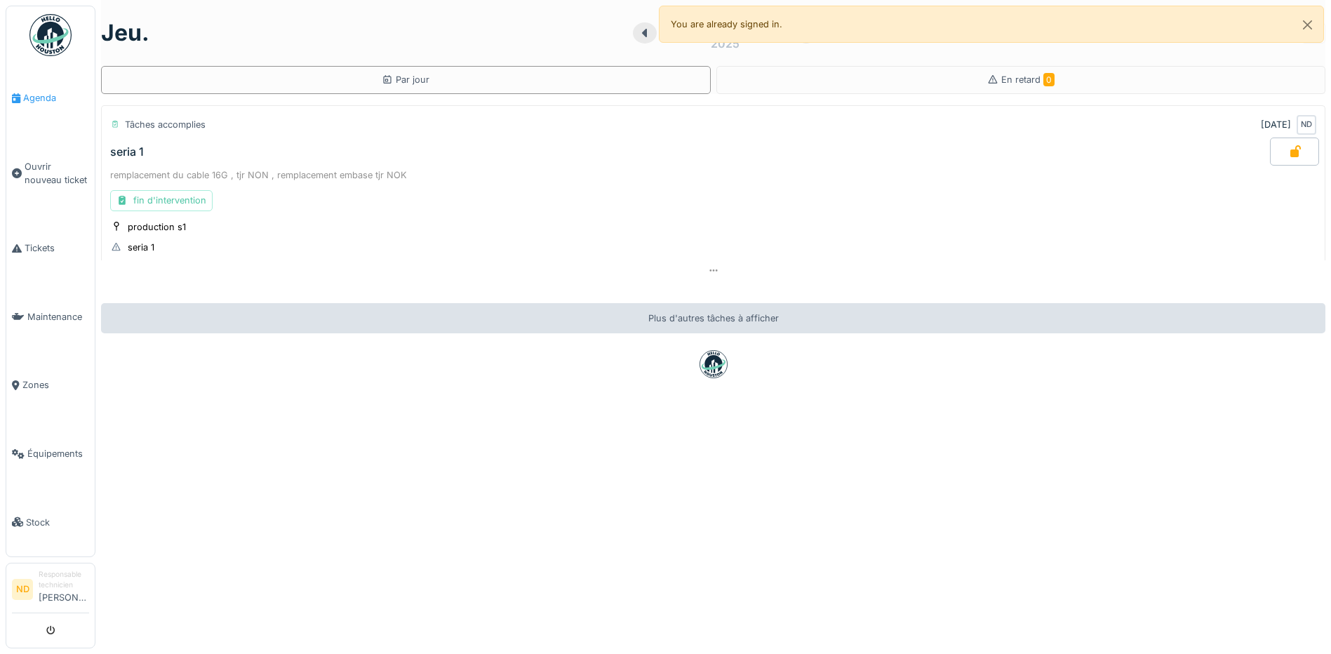
click at [30, 95] on span "Agenda" at bounding box center [56, 97] width 66 height 13
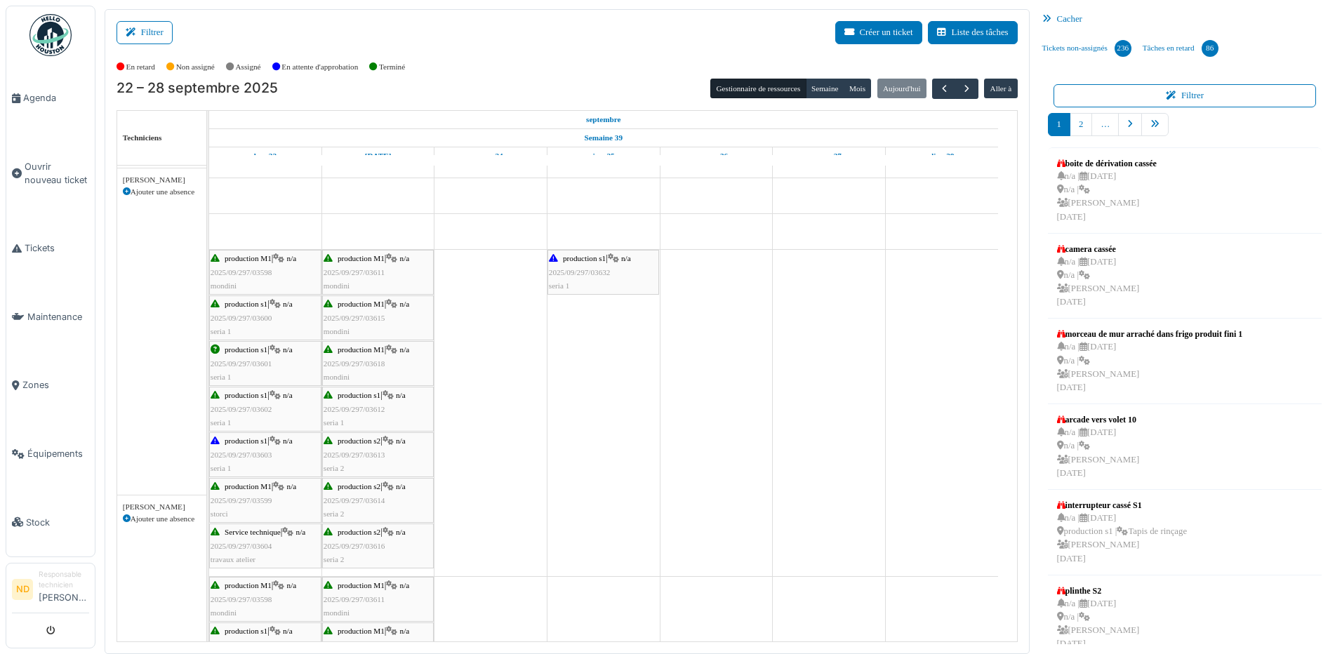
scroll to position [351, 0]
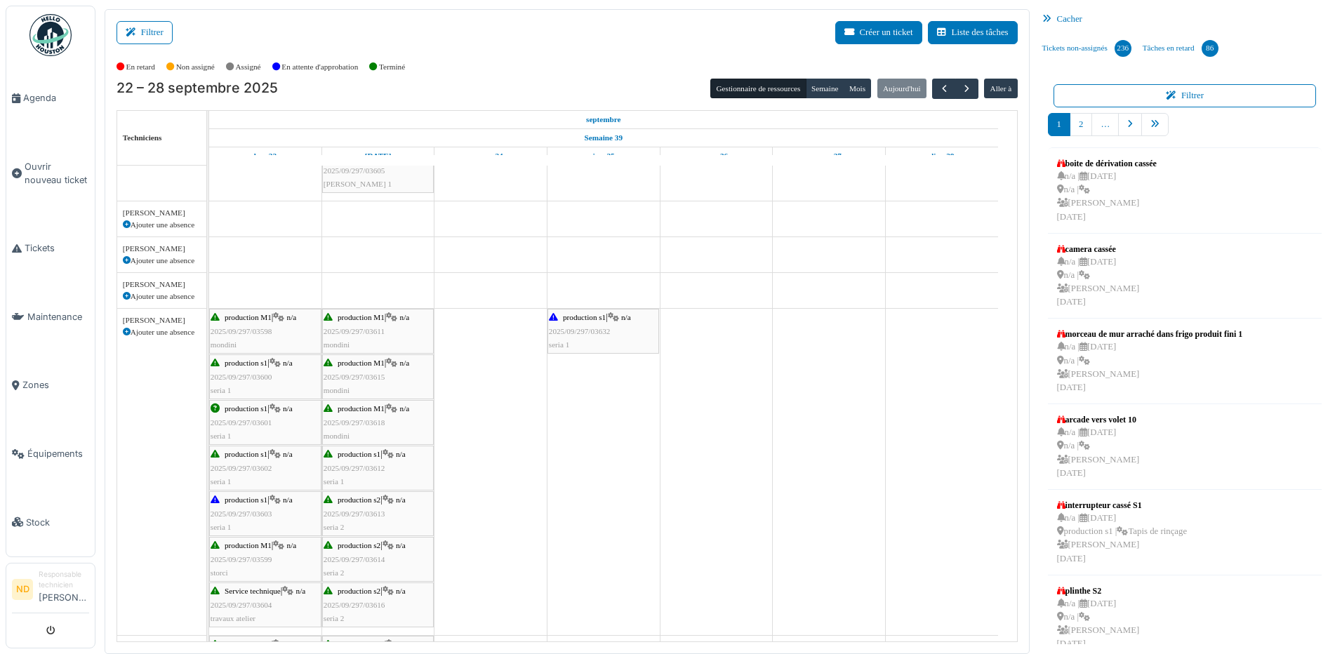
click at [616, 323] on div "production s1 | n/a 2025/09/297/03632 seria 1" at bounding box center [603, 331] width 109 height 41
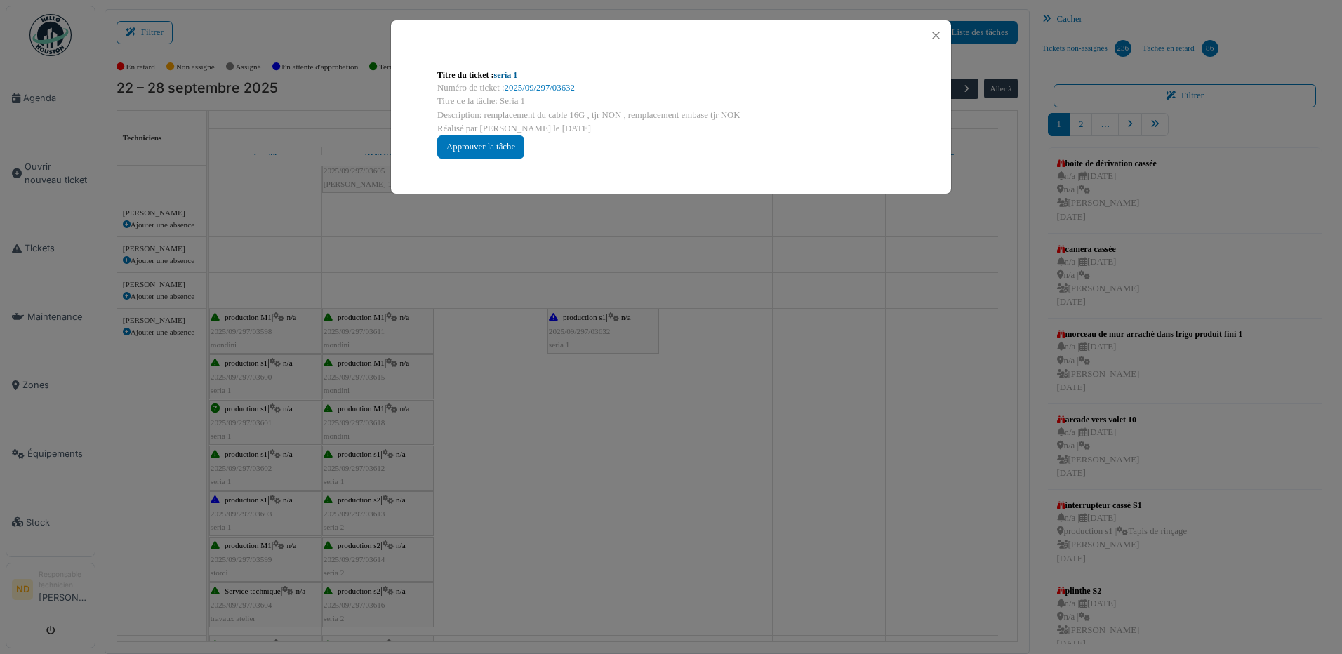
click at [507, 76] on link "seria 1" at bounding box center [506, 75] width 24 height 10
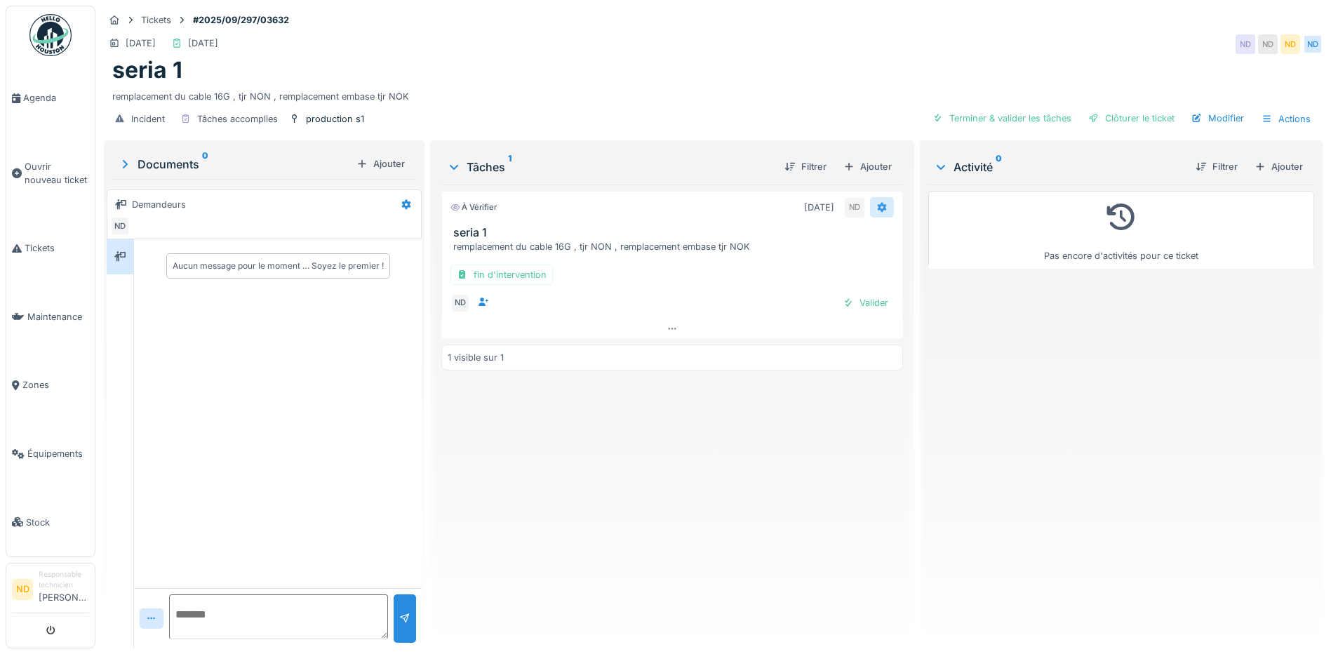
click at [877, 206] on icon at bounding box center [882, 207] width 11 height 9
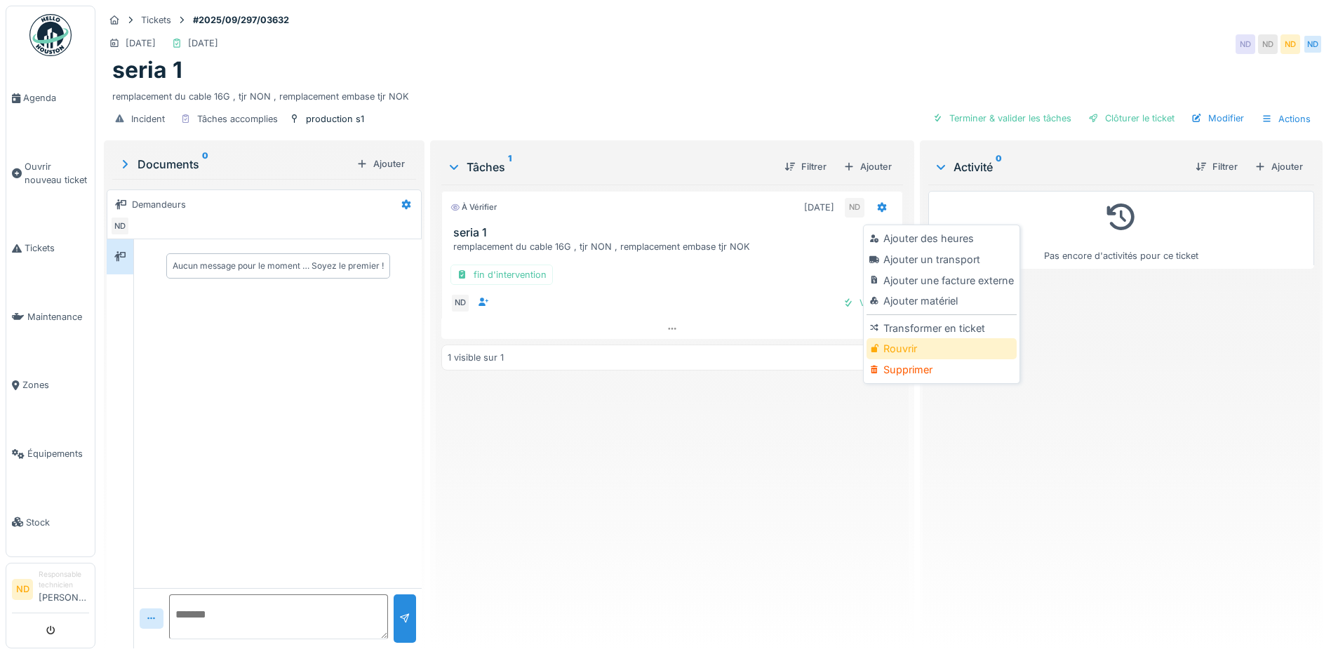
click at [918, 348] on div "Rouvrir" at bounding box center [941, 348] width 149 height 21
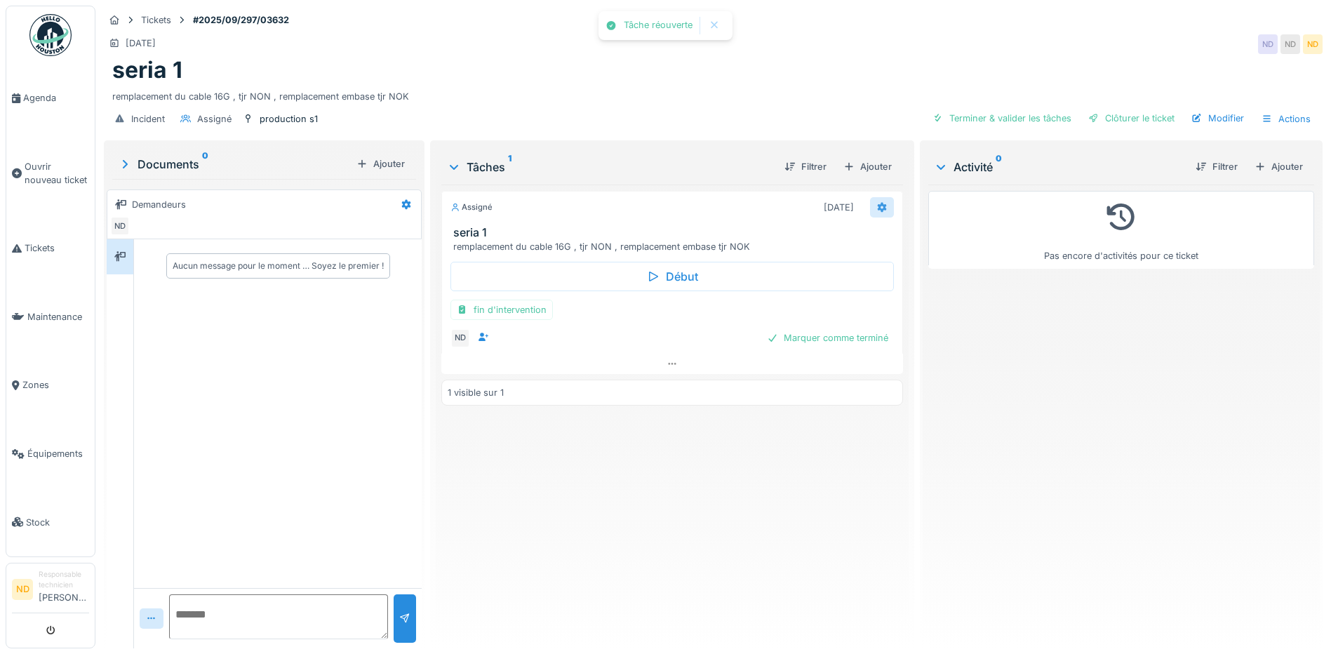
click at [878, 208] on icon at bounding box center [882, 208] width 9 height 10
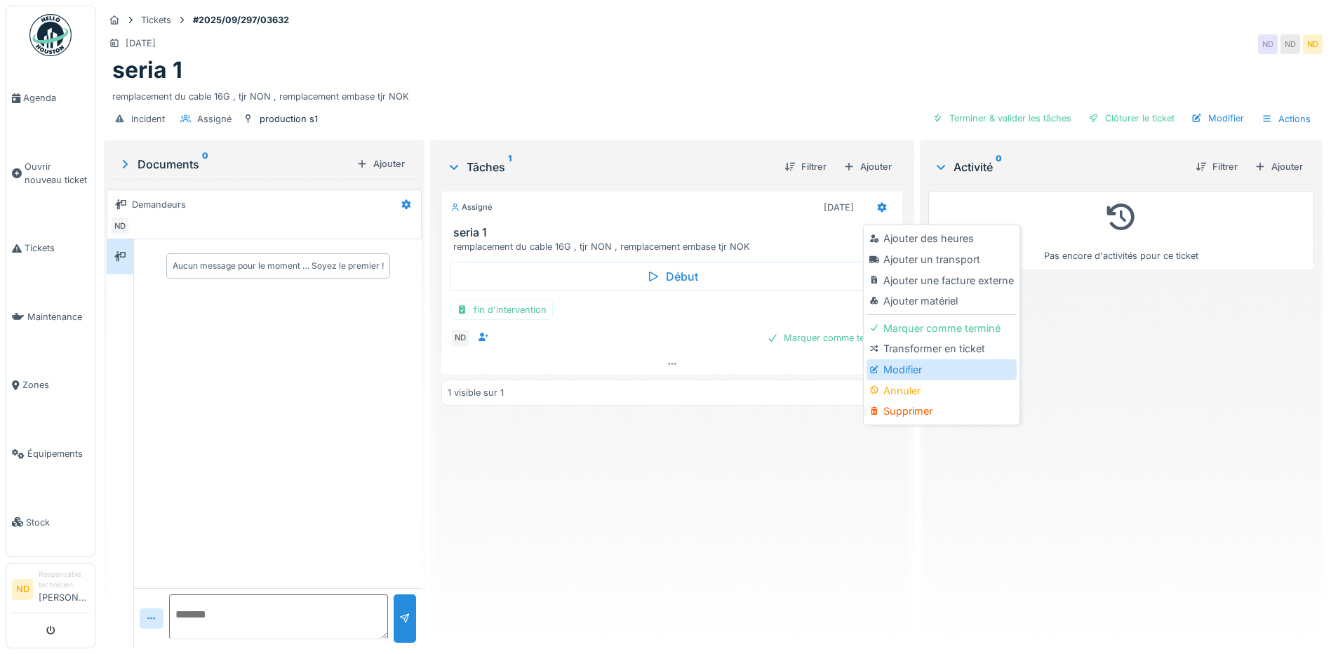
click at [932, 368] on div "Modifier" at bounding box center [941, 369] width 149 height 21
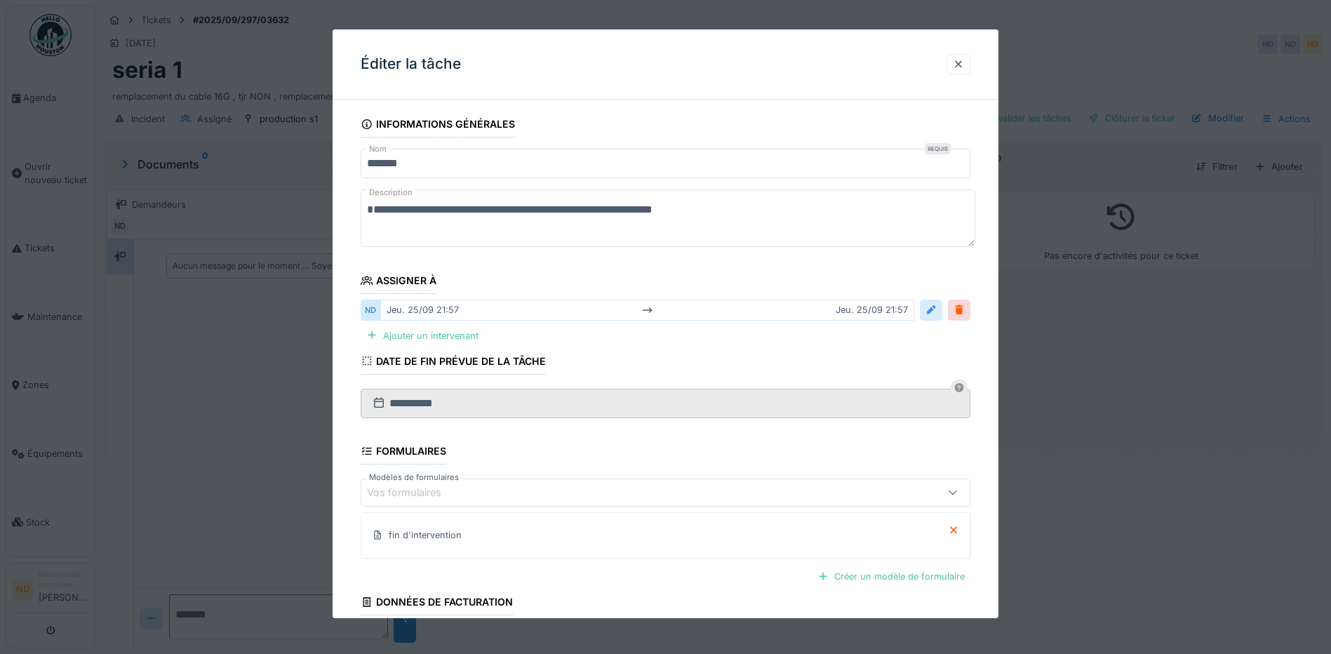
click at [941, 318] on div at bounding box center [931, 310] width 22 height 20
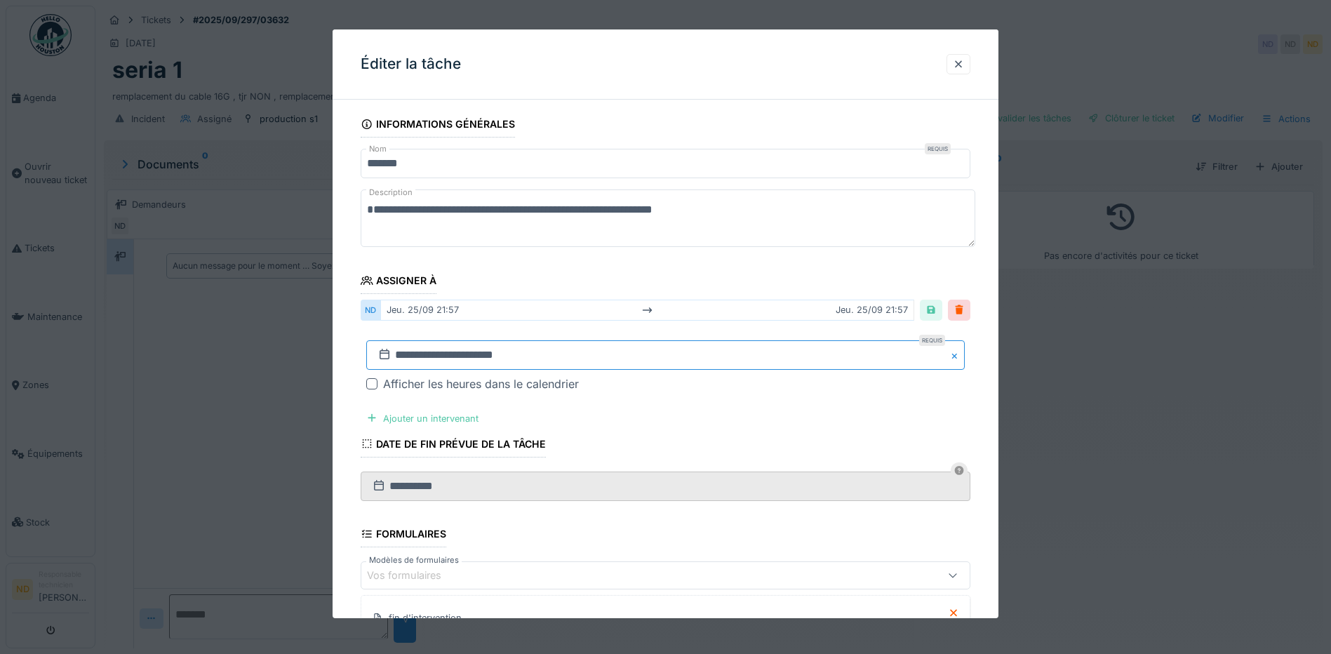
click at [477, 361] on input "**********" at bounding box center [665, 354] width 599 height 29
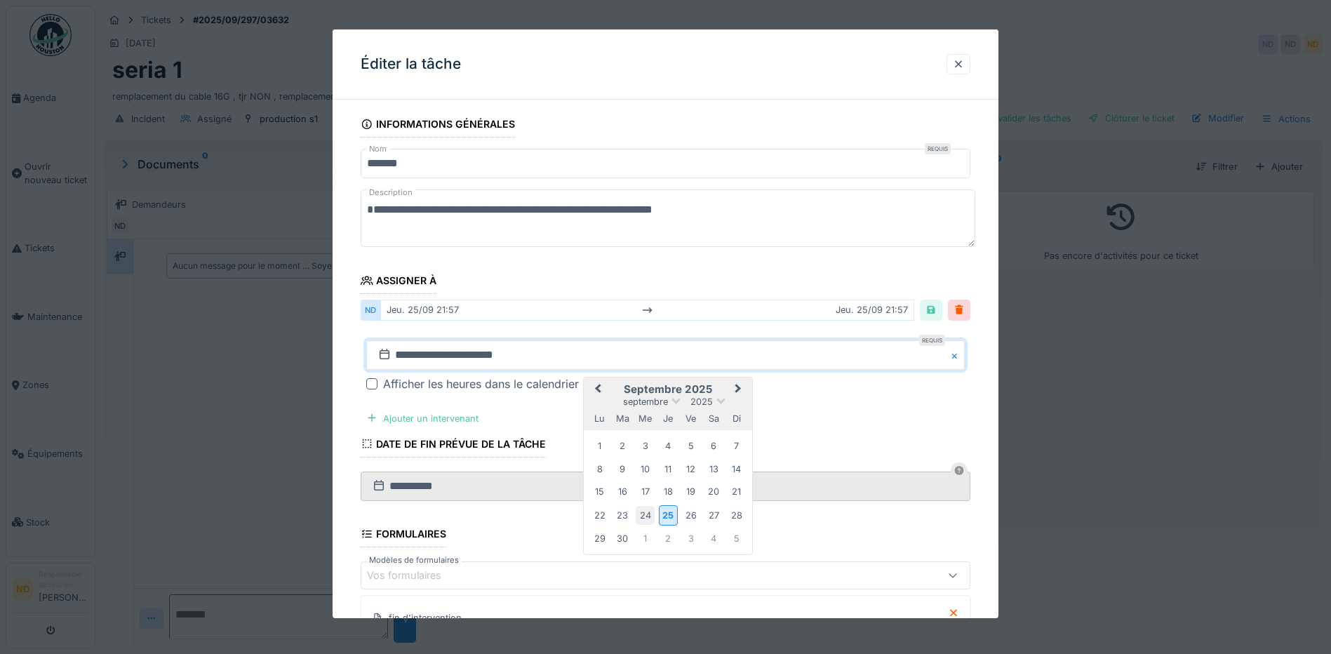
click at [646, 515] on div "24" at bounding box center [645, 515] width 19 height 19
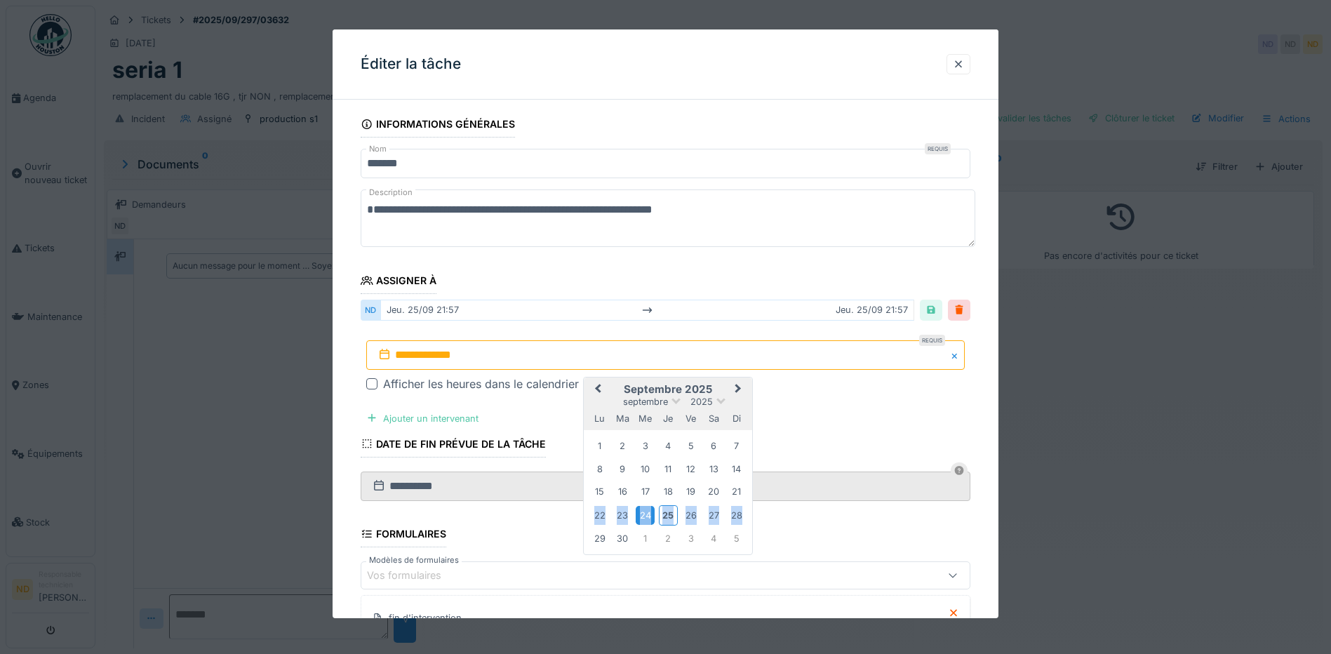
click at [646, 515] on div "24" at bounding box center [645, 515] width 19 height 19
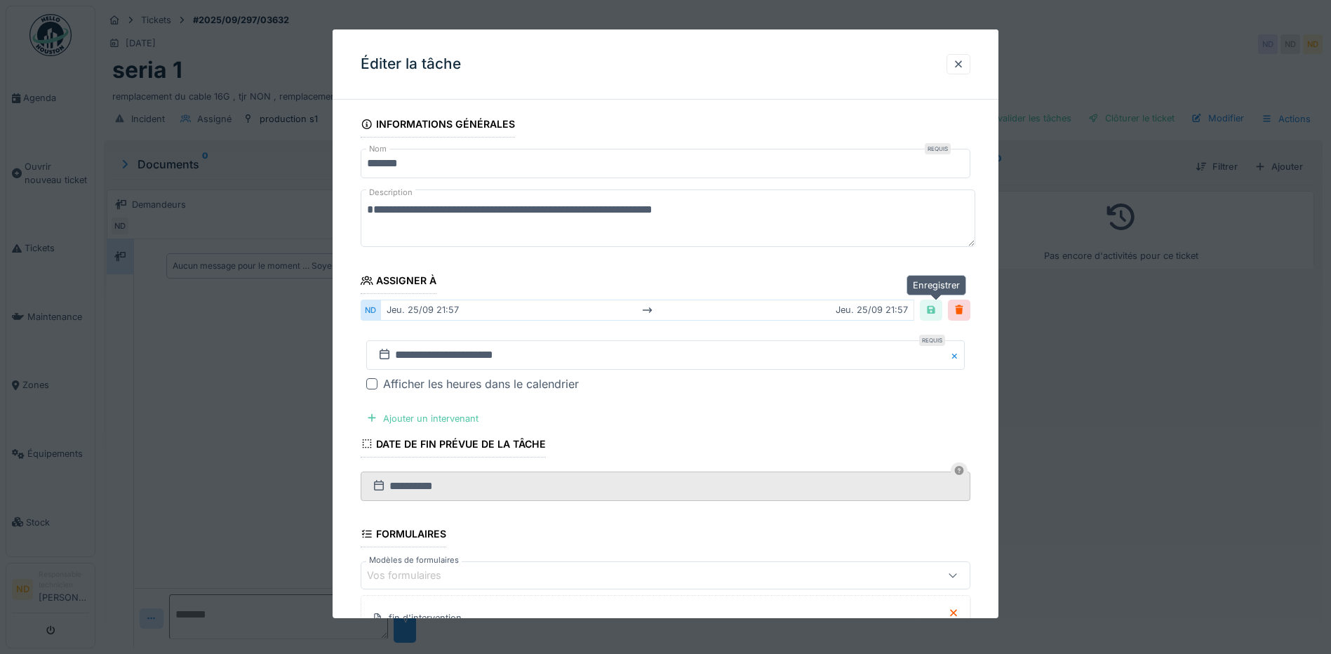
click at [933, 313] on div at bounding box center [931, 309] width 11 height 13
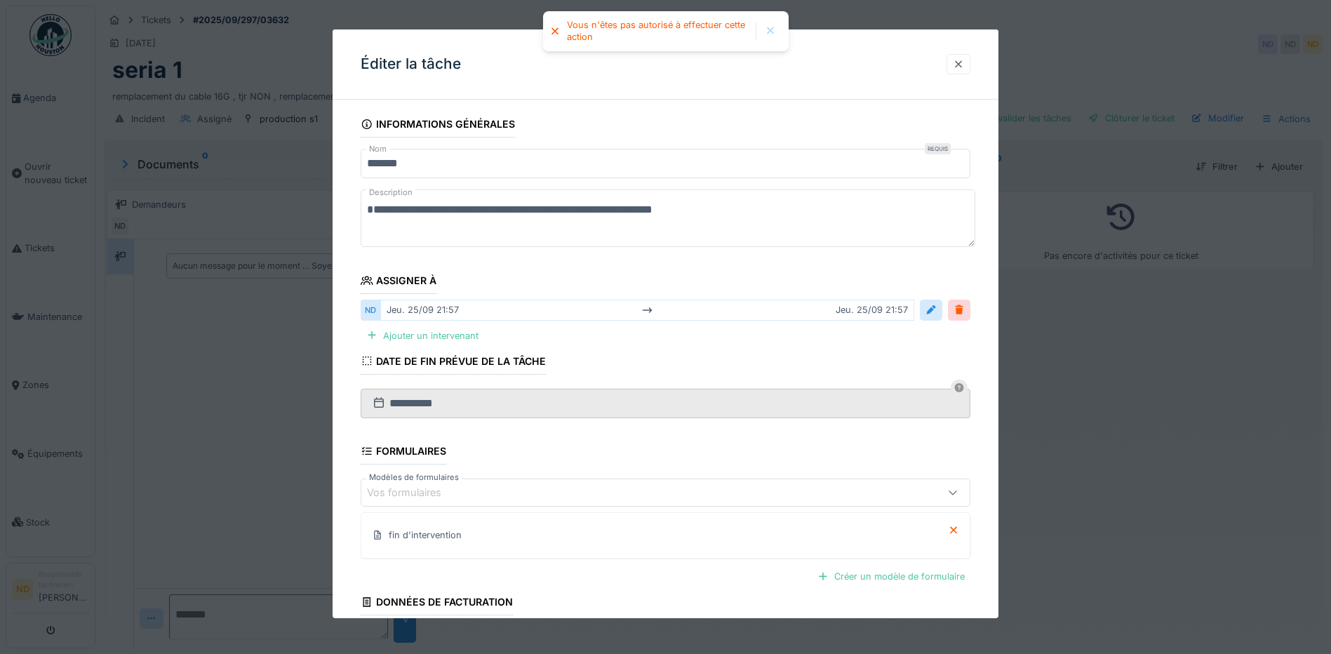
click at [959, 69] on div at bounding box center [958, 64] width 11 height 13
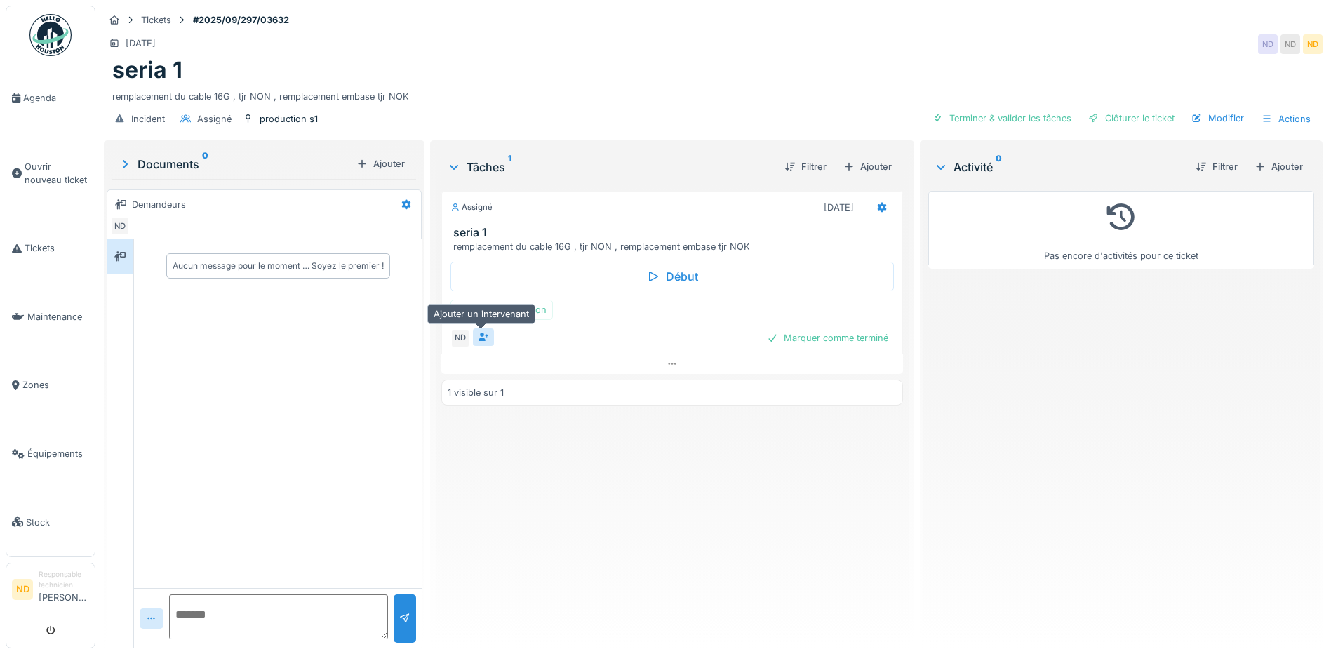
click at [479, 339] on icon at bounding box center [484, 337] width 11 height 9
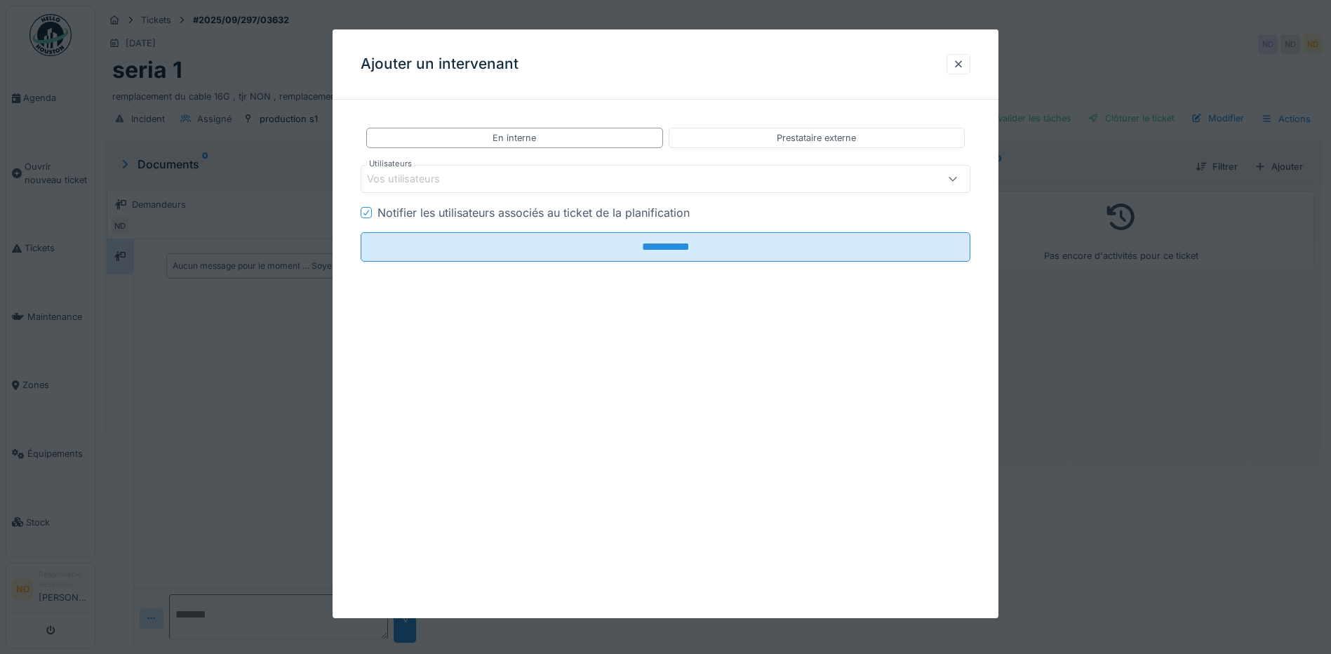
click at [426, 178] on div "Vos utilisateurs" at bounding box center [413, 178] width 93 height 15
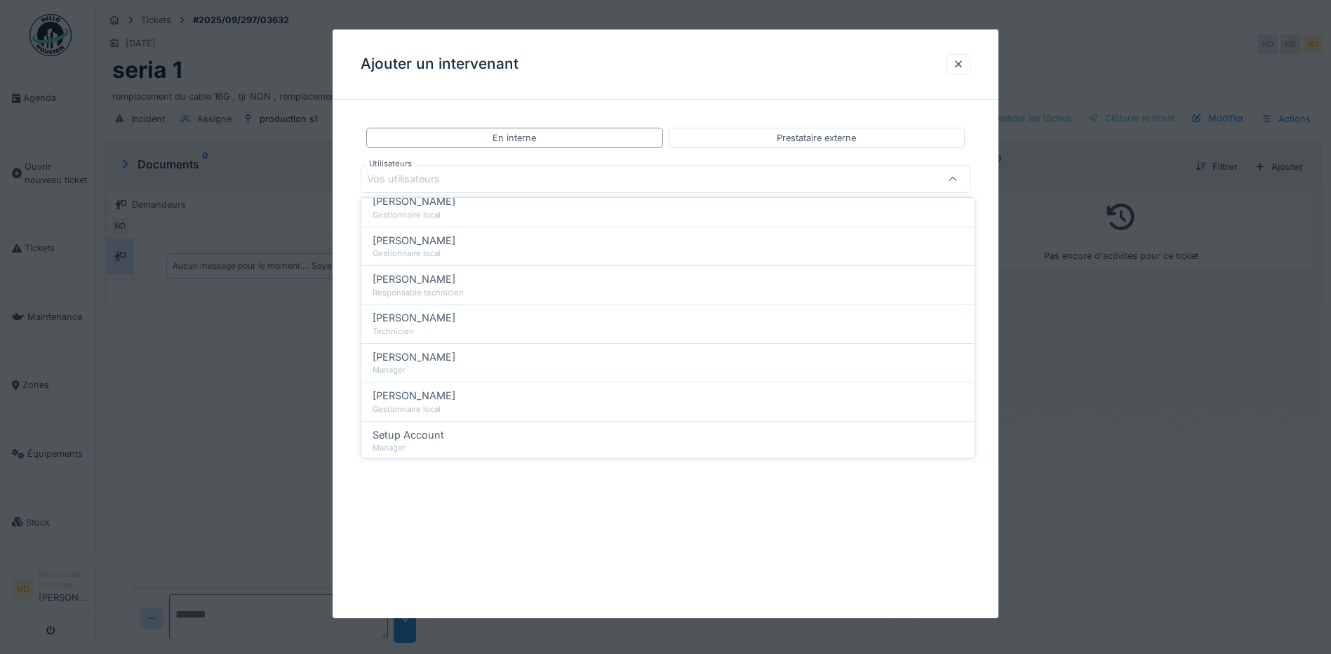
scroll to position [491, 0]
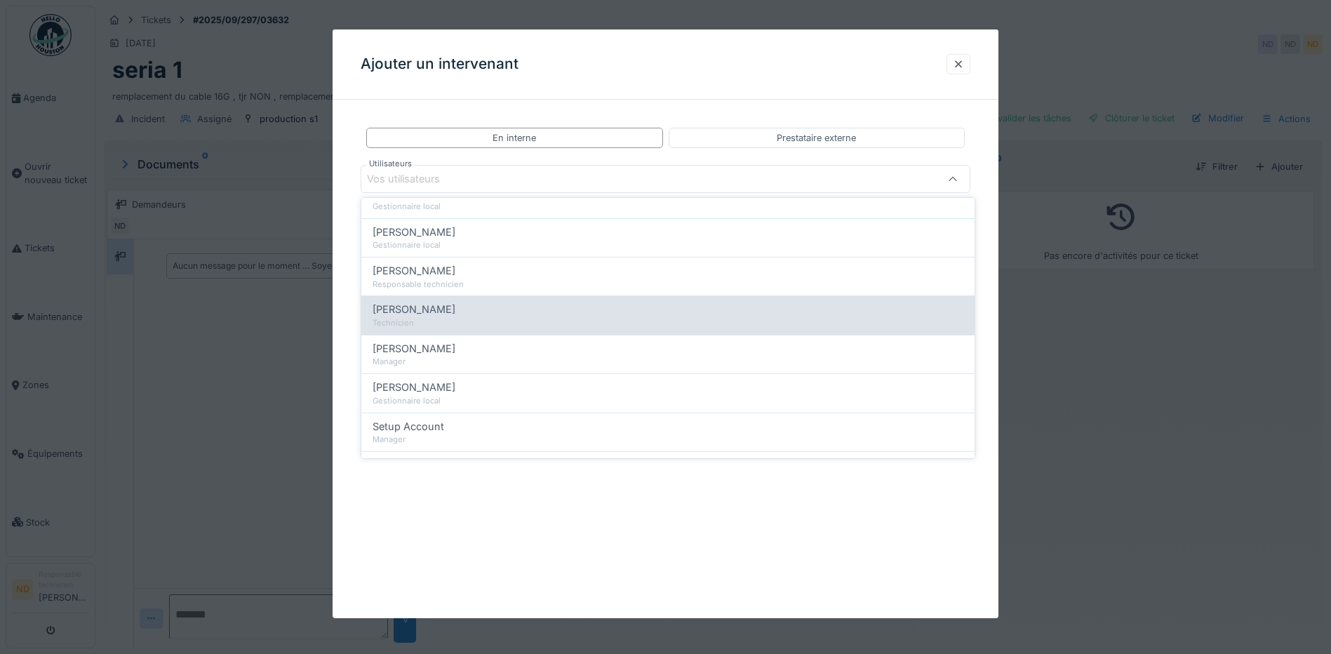
click at [458, 317] on div "[PERSON_NAME]" at bounding box center [668, 309] width 591 height 15
type input "*****"
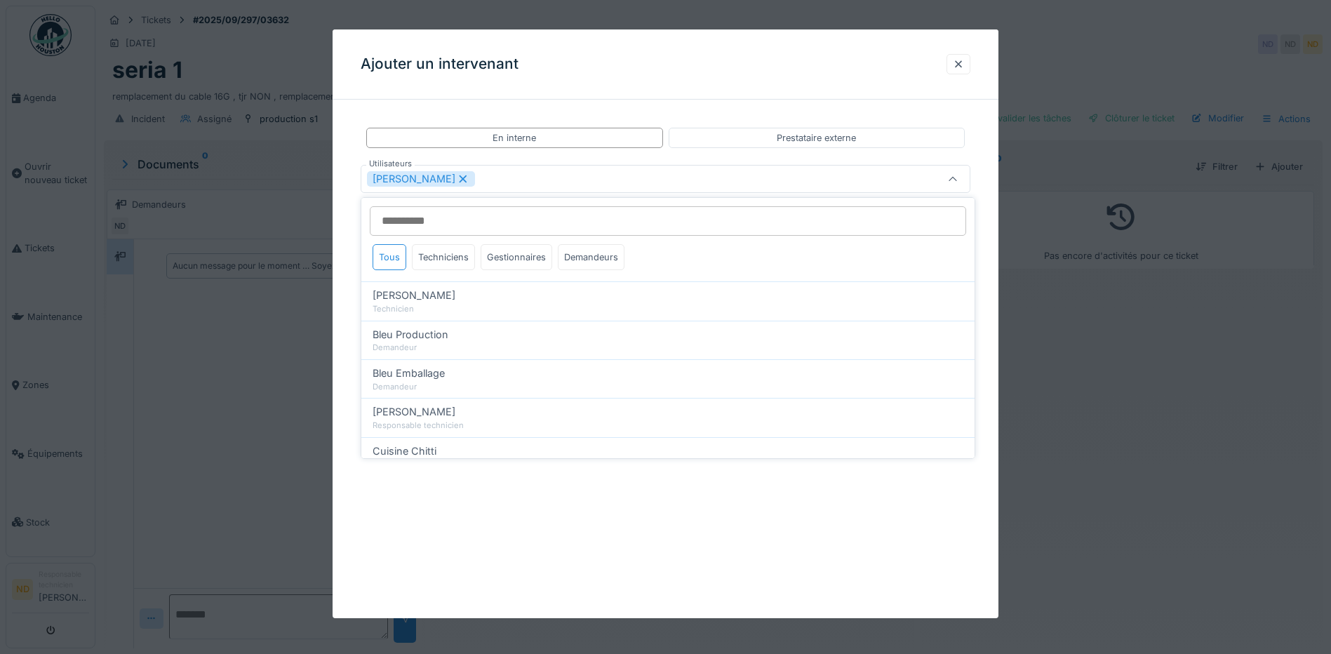
click at [504, 180] on div "[PERSON_NAME]" at bounding box center [630, 178] width 526 height 15
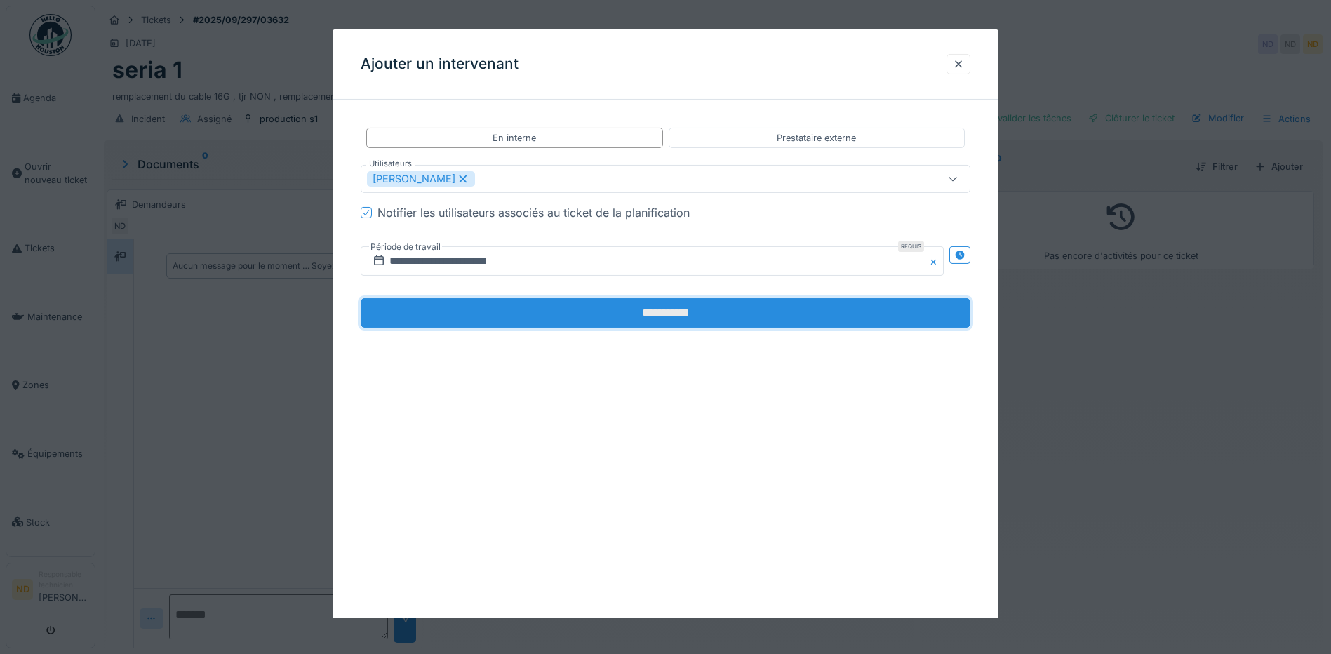
click at [535, 321] on input "**********" at bounding box center [666, 312] width 610 height 29
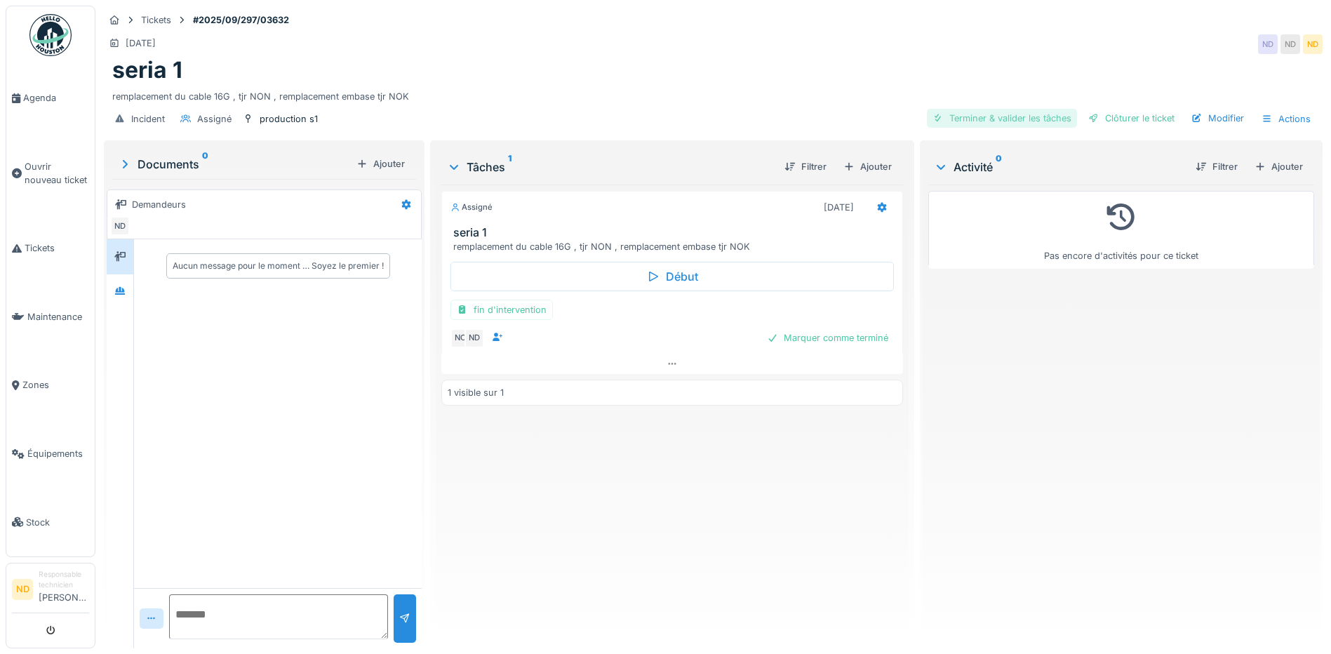
click at [1007, 119] on div "Terminer & valider les tâches" at bounding box center [1002, 118] width 150 height 19
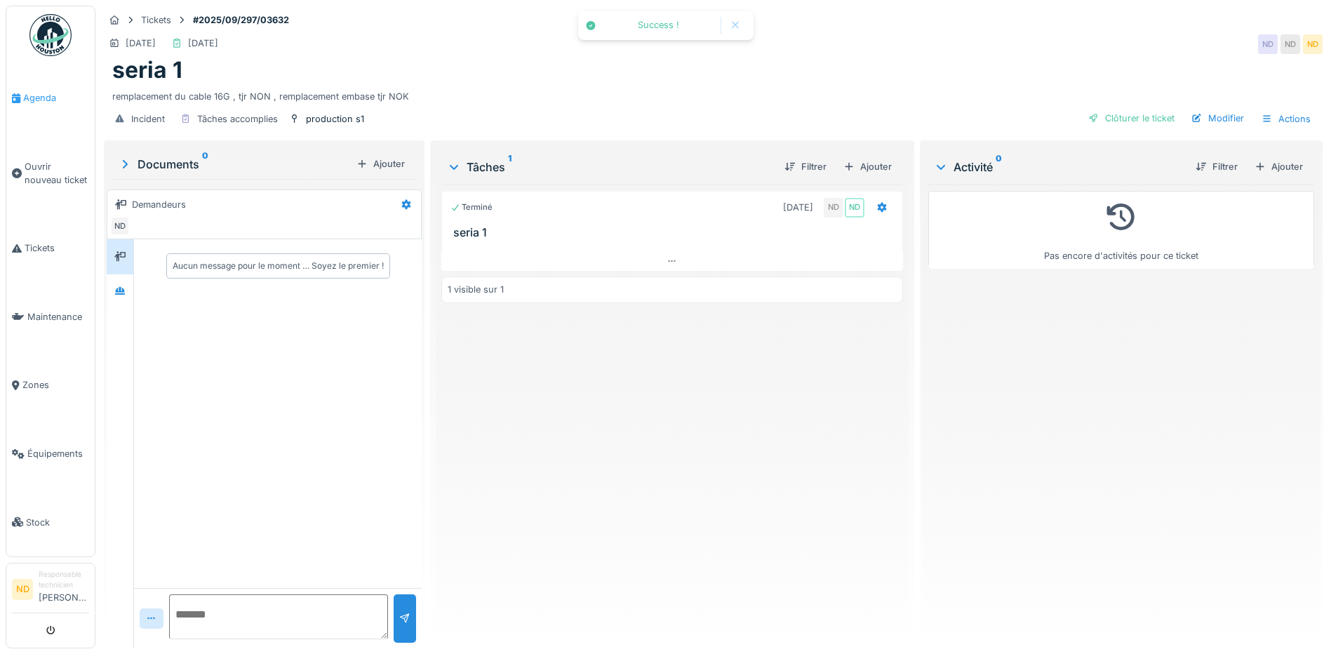
click at [27, 98] on span "Agenda" at bounding box center [56, 97] width 66 height 13
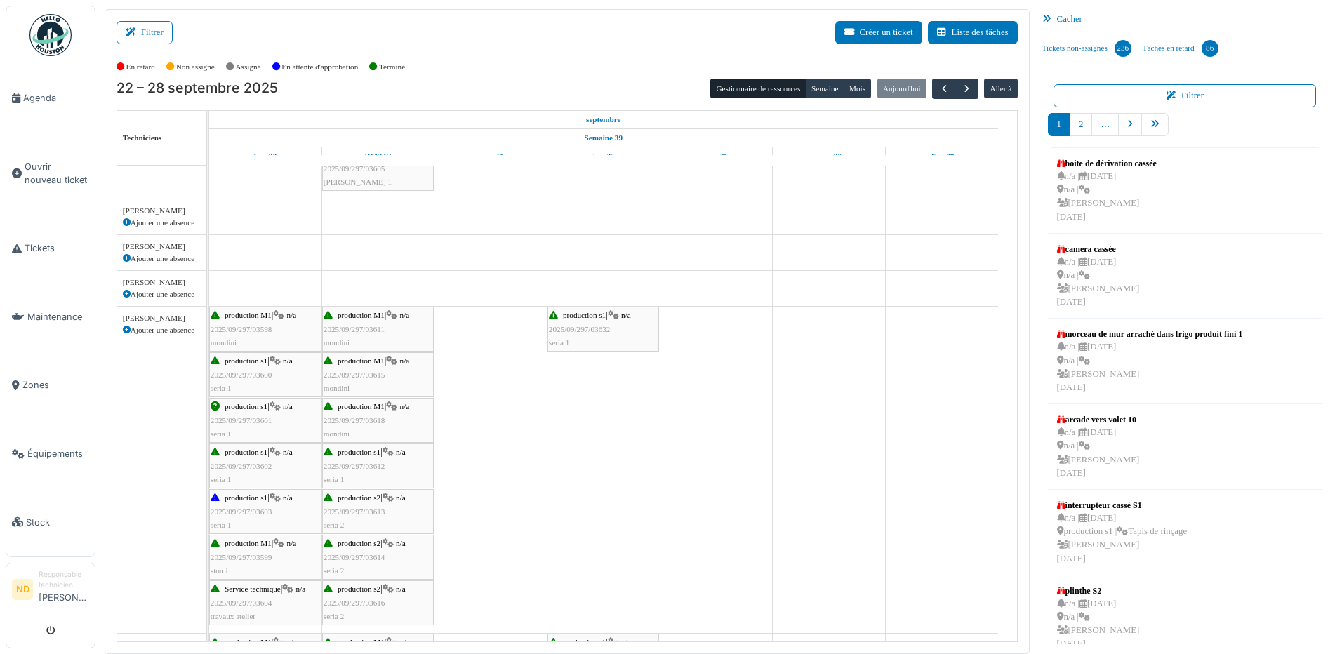
scroll to position [421, 0]
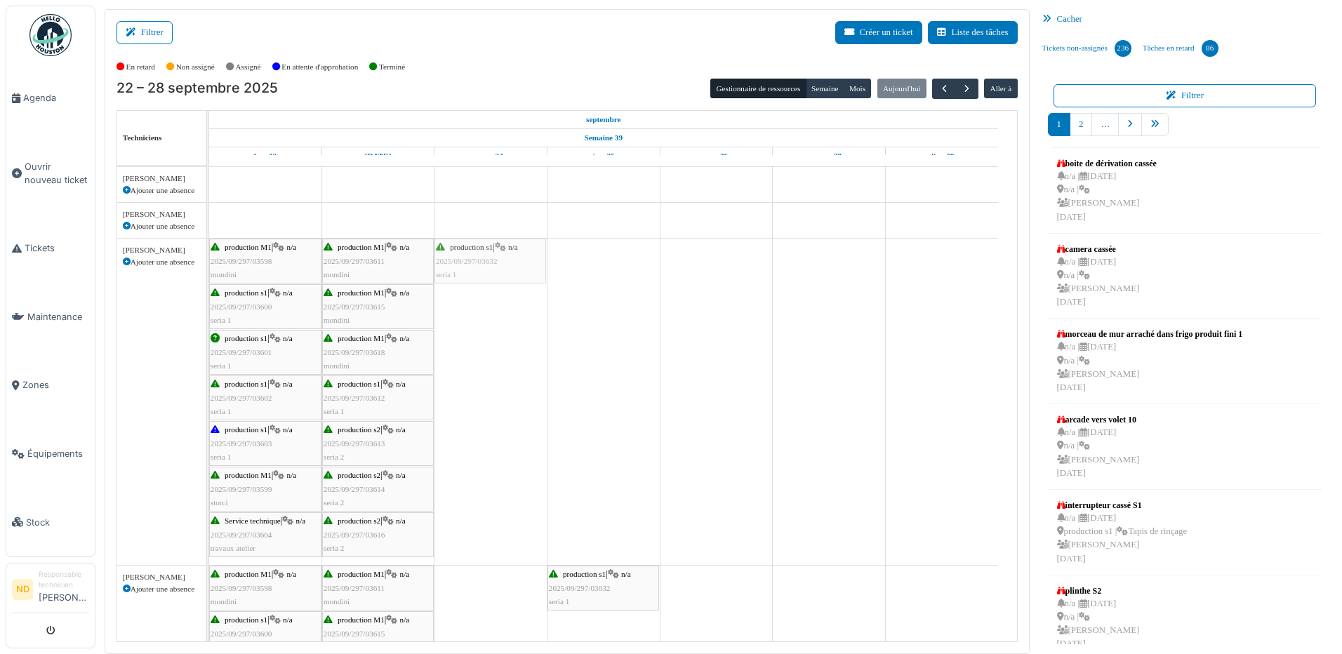
drag, startPoint x: 589, startPoint y: 265, endPoint x: 495, endPoint y: 279, distance: 95.0
click at [209, 279] on div "production M1 | n/a 2025/09/297/03598 mondini production M1 | n/a 2025/09/297/0…" at bounding box center [209, 402] width 0 height 326
drag, startPoint x: 607, startPoint y: 587, endPoint x: 513, endPoint y: 586, distance: 94.0
click at [849, 36] on icon at bounding box center [851, 32] width 15 height 9
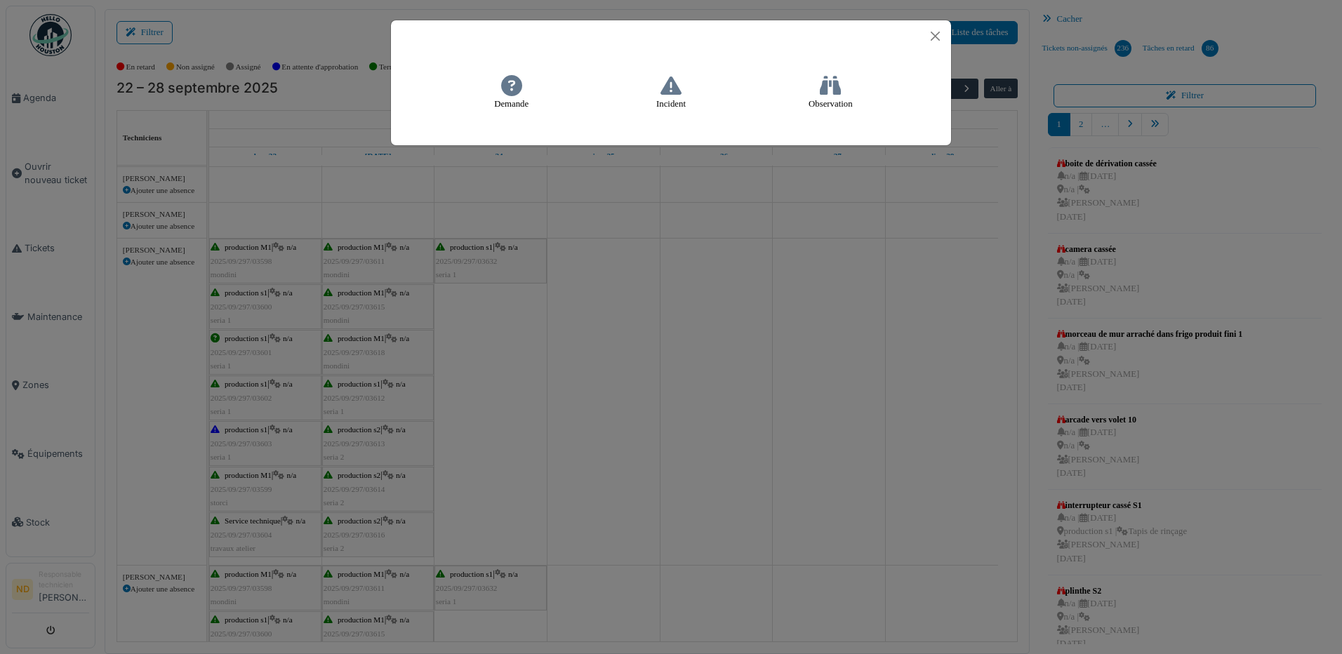
click at [656, 95] on h4 "Incident" at bounding box center [671, 93] width 48 height 46
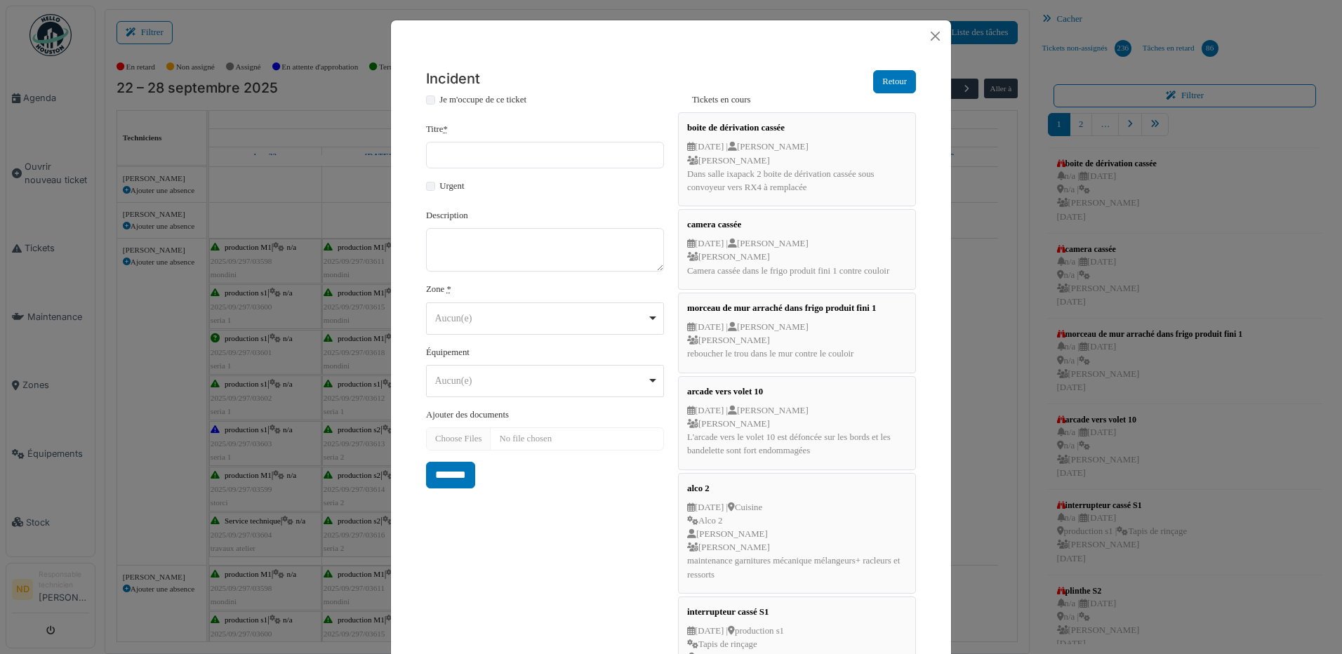
click at [429, 102] on div "Je m'occupe de ce ticket" at bounding box center [545, 101] width 238 height 17
click at [450, 154] on input "Titre *" at bounding box center [545, 155] width 238 height 27
type input "**********"
click at [477, 248] on textarea "Description" at bounding box center [545, 250] width 238 height 44
paste textarea "**********"
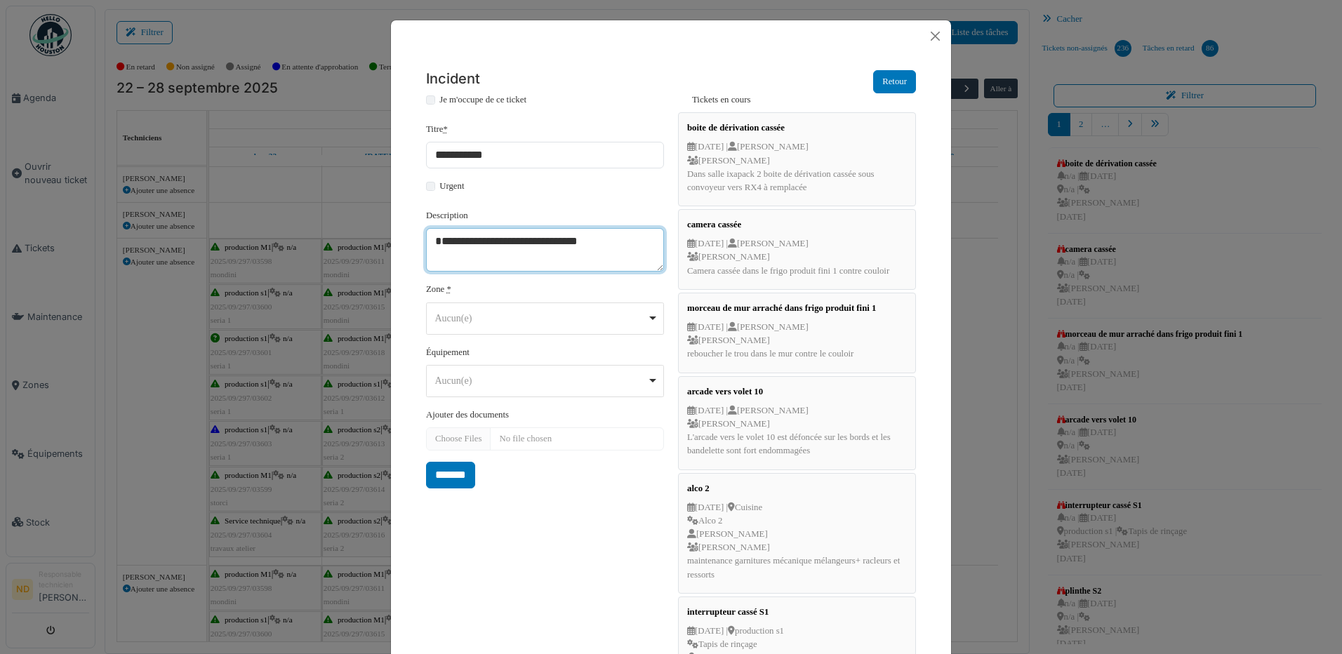
click at [475, 321] on div "Aucun(e) Remove item" at bounding box center [541, 318] width 212 height 15
type textarea "**********"
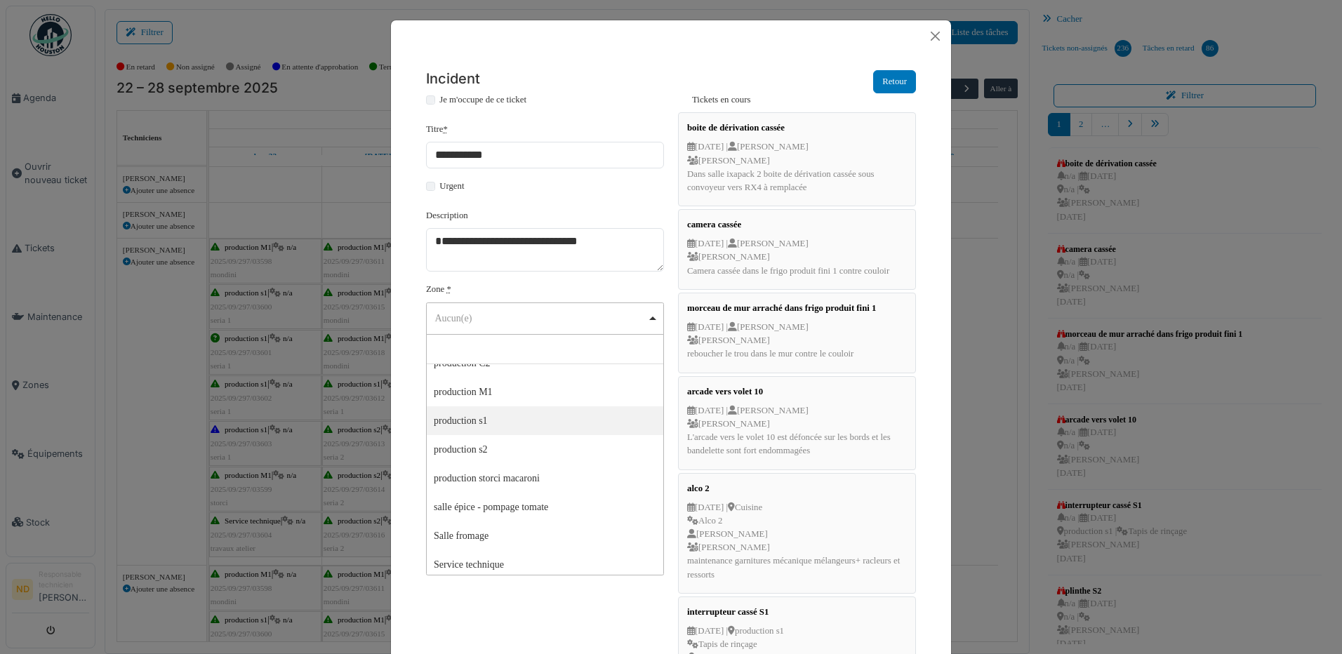
scroll to position [211, 0]
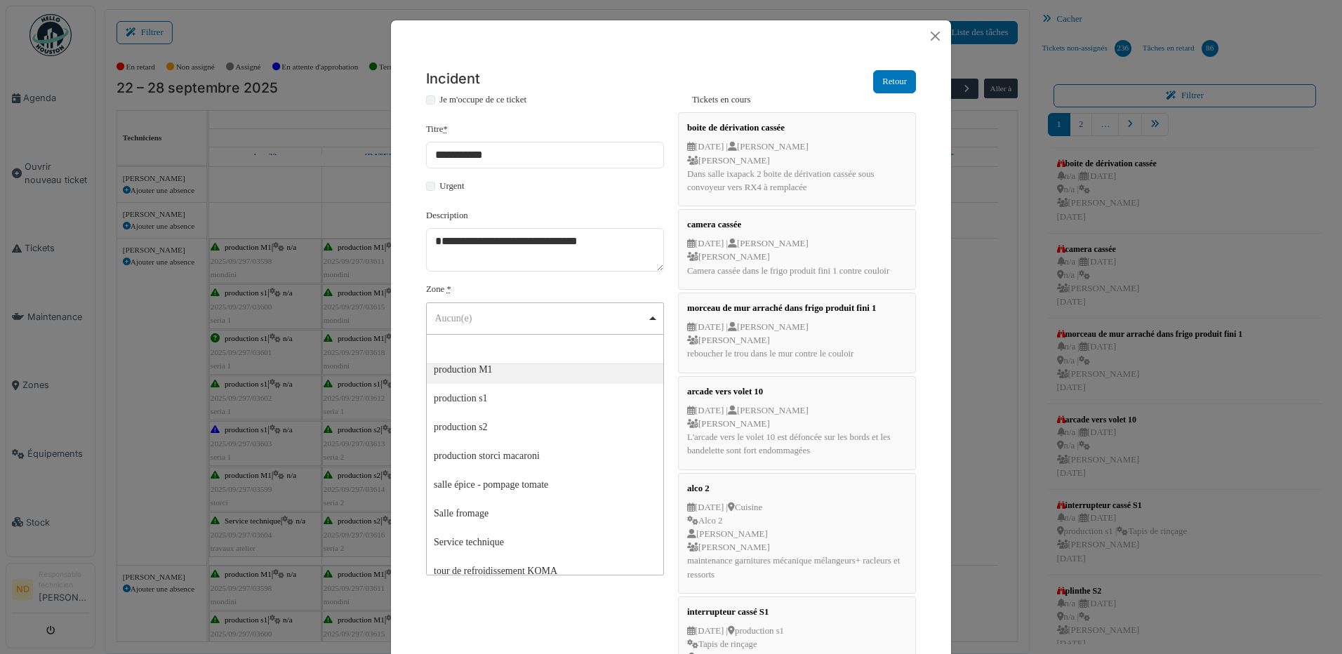
select select "*****"
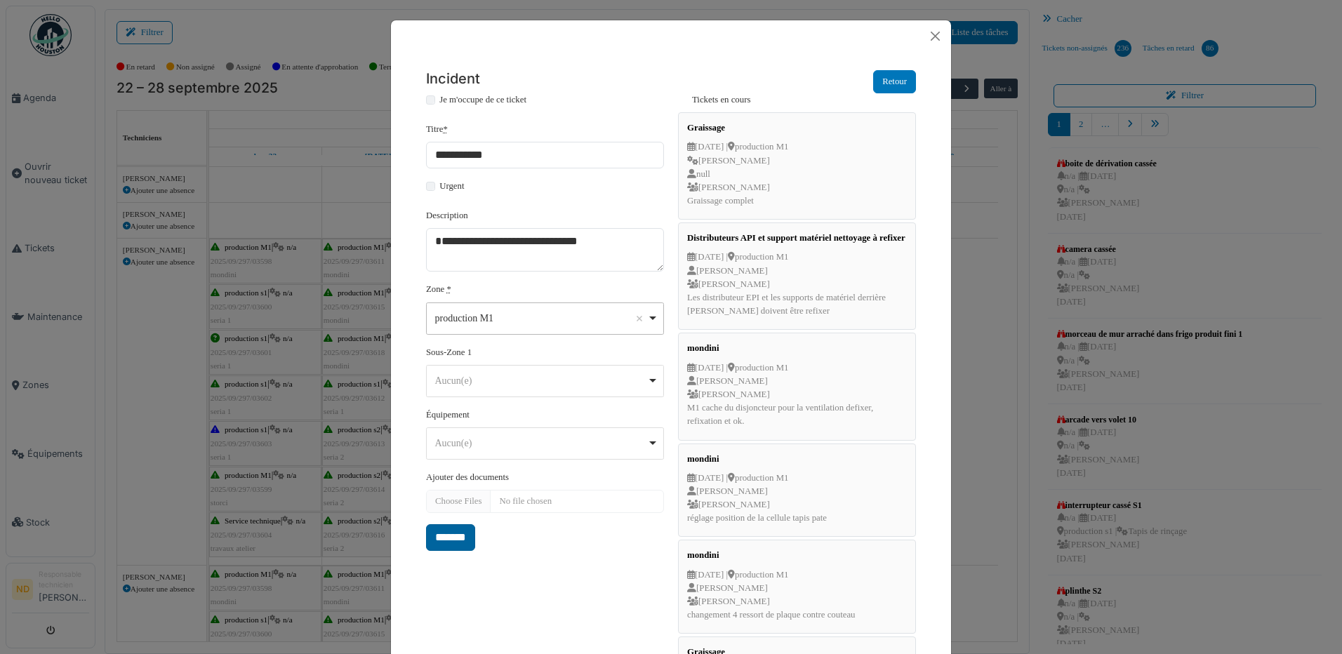
click at [452, 537] on input "*******" at bounding box center [450, 537] width 49 height 27
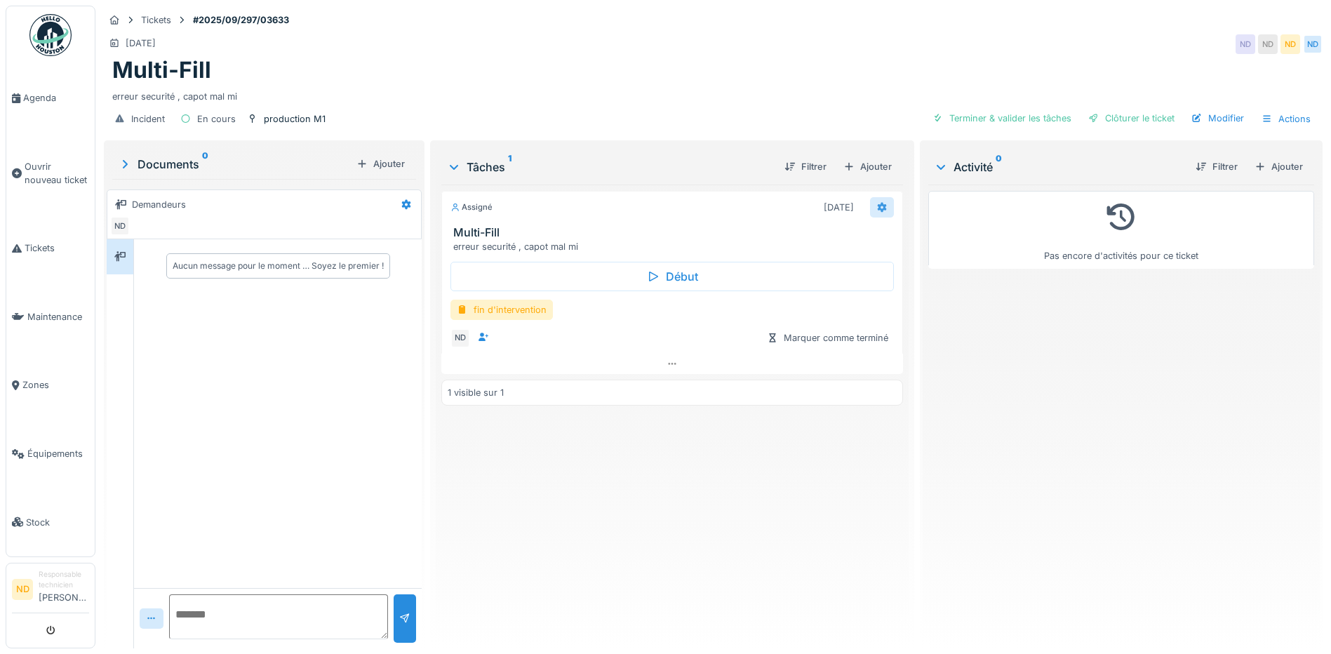
click at [879, 214] on div at bounding box center [882, 207] width 11 height 13
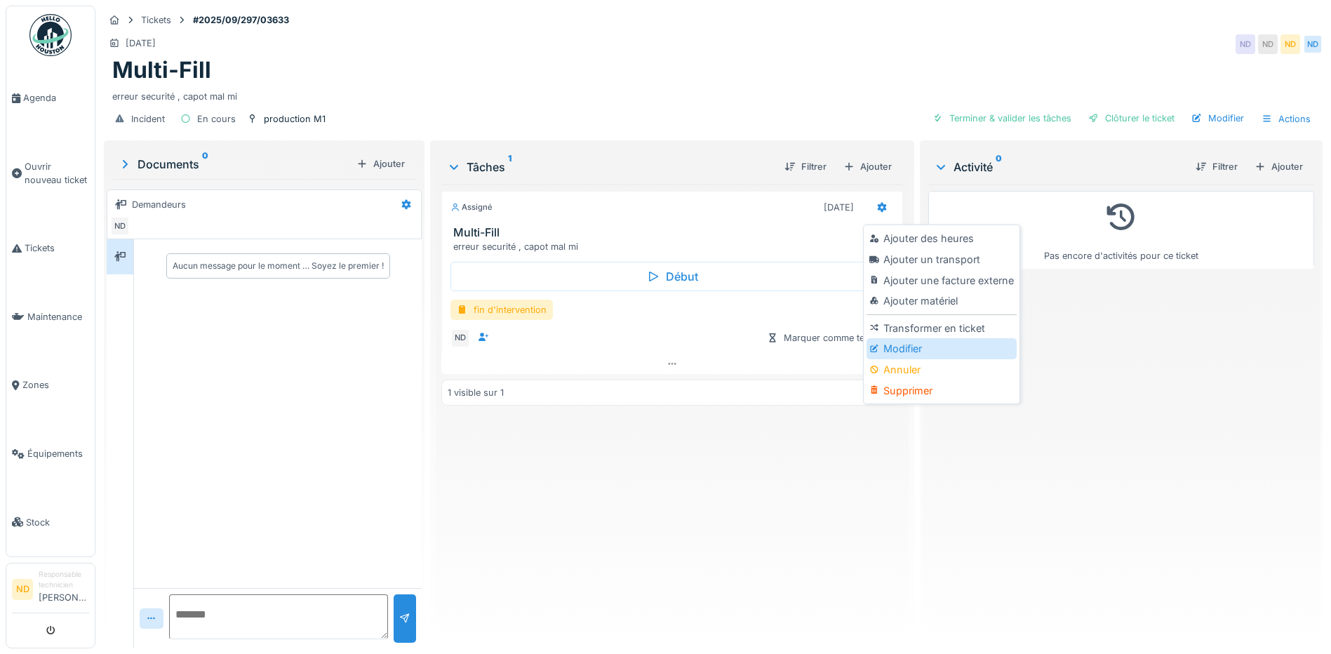
click at [886, 347] on div "Modifier" at bounding box center [941, 348] width 149 height 21
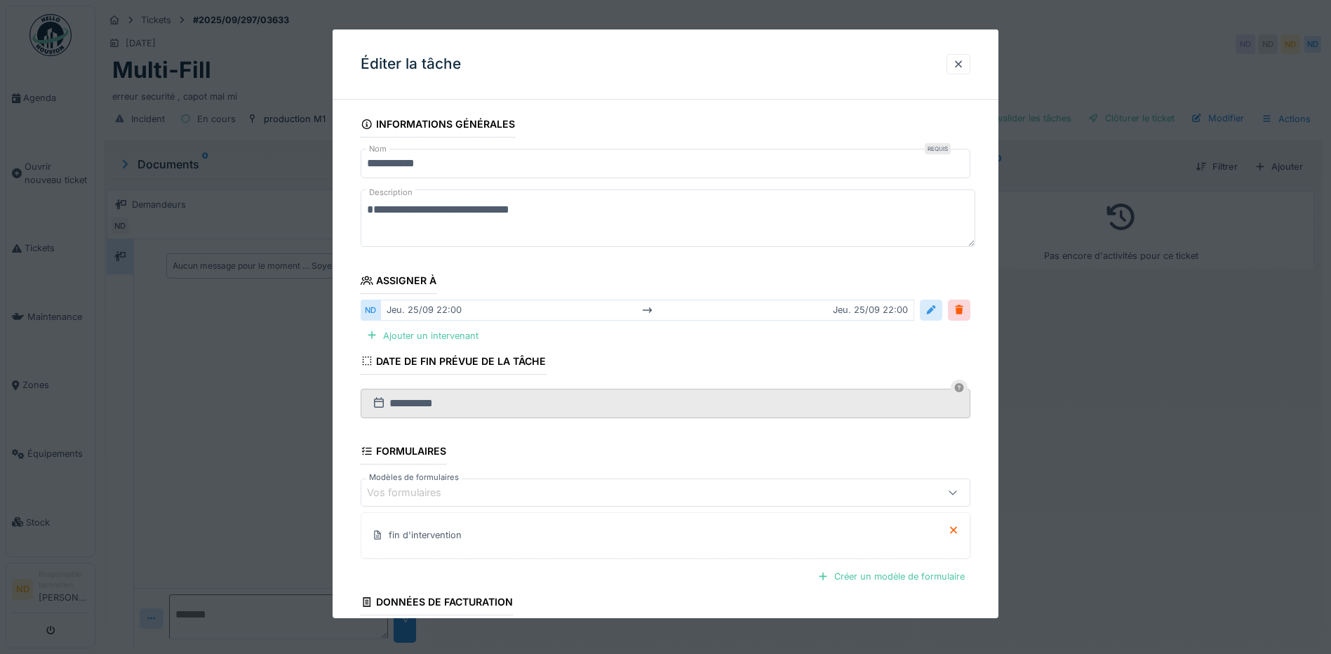
click at [933, 311] on div at bounding box center [931, 309] width 11 height 13
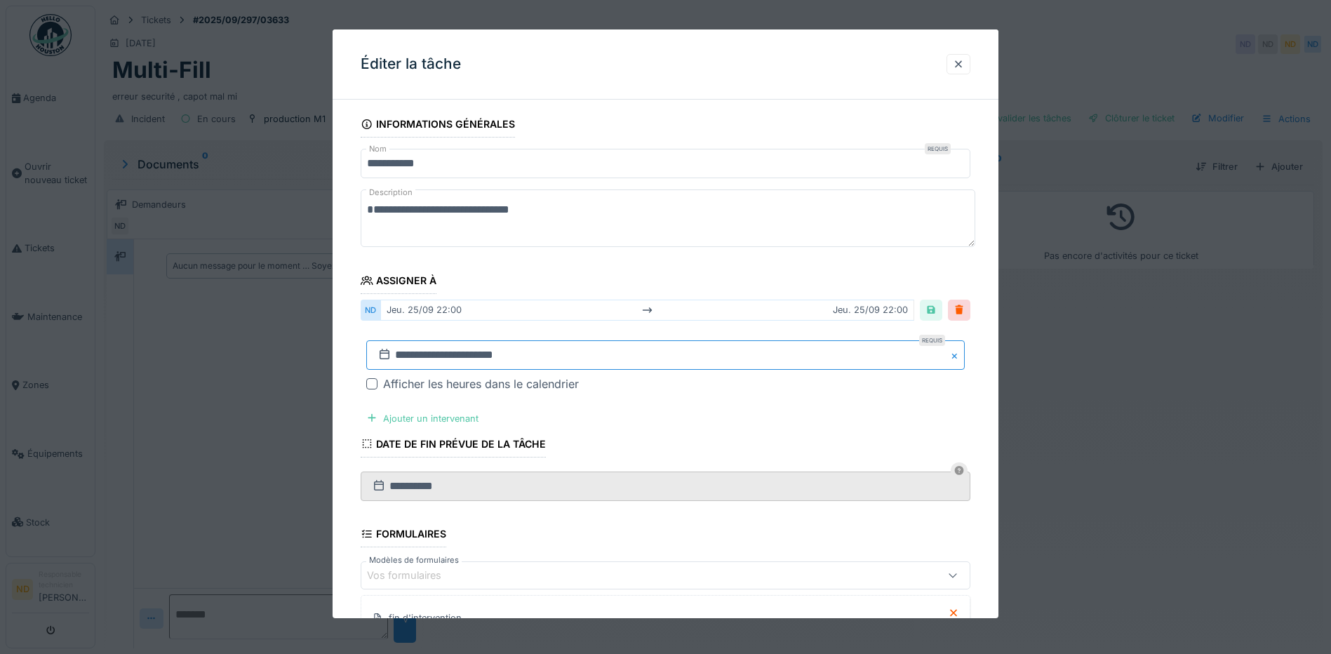
click at [474, 353] on input "**********" at bounding box center [665, 354] width 599 height 29
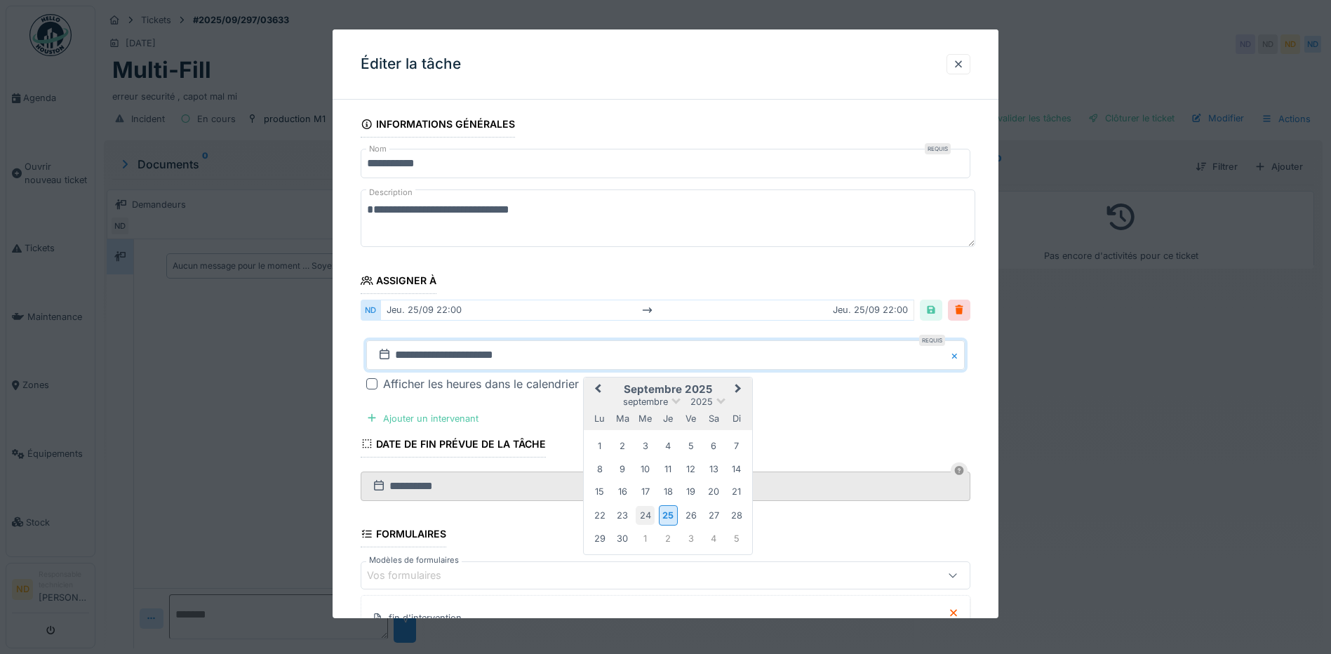
click at [651, 510] on div "24" at bounding box center [645, 515] width 19 height 19
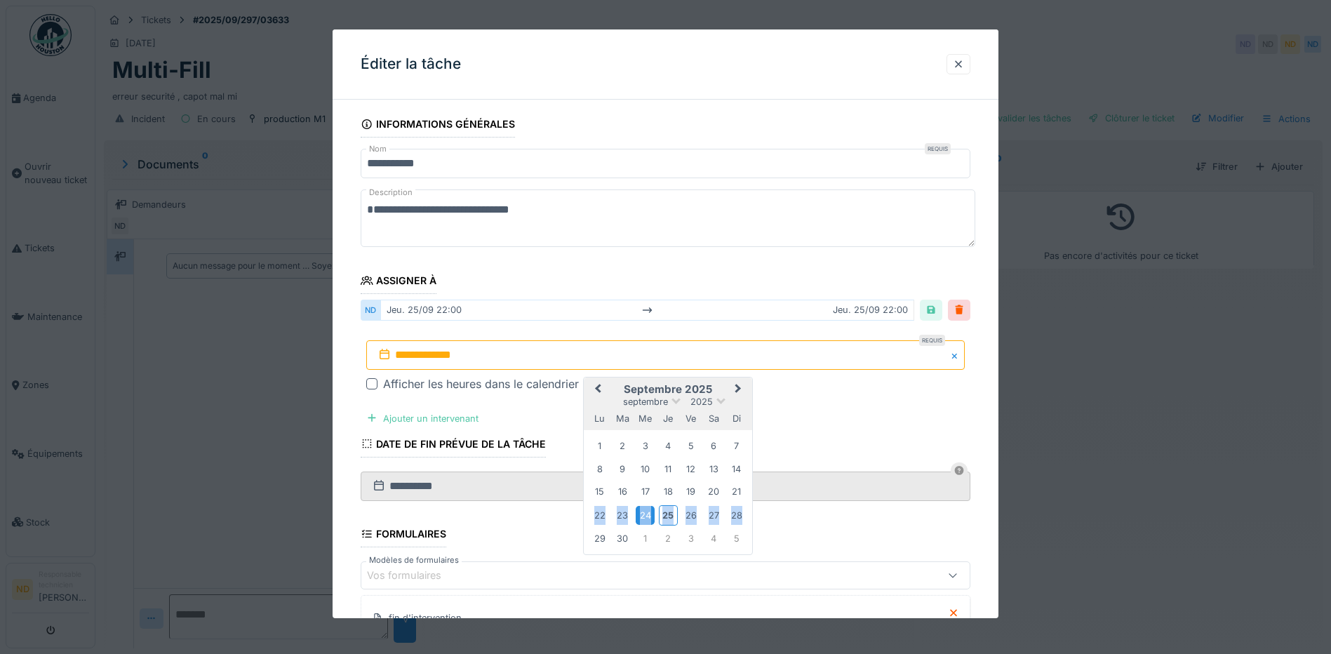
click at [651, 510] on div "24" at bounding box center [645, 515] width 19 height 19
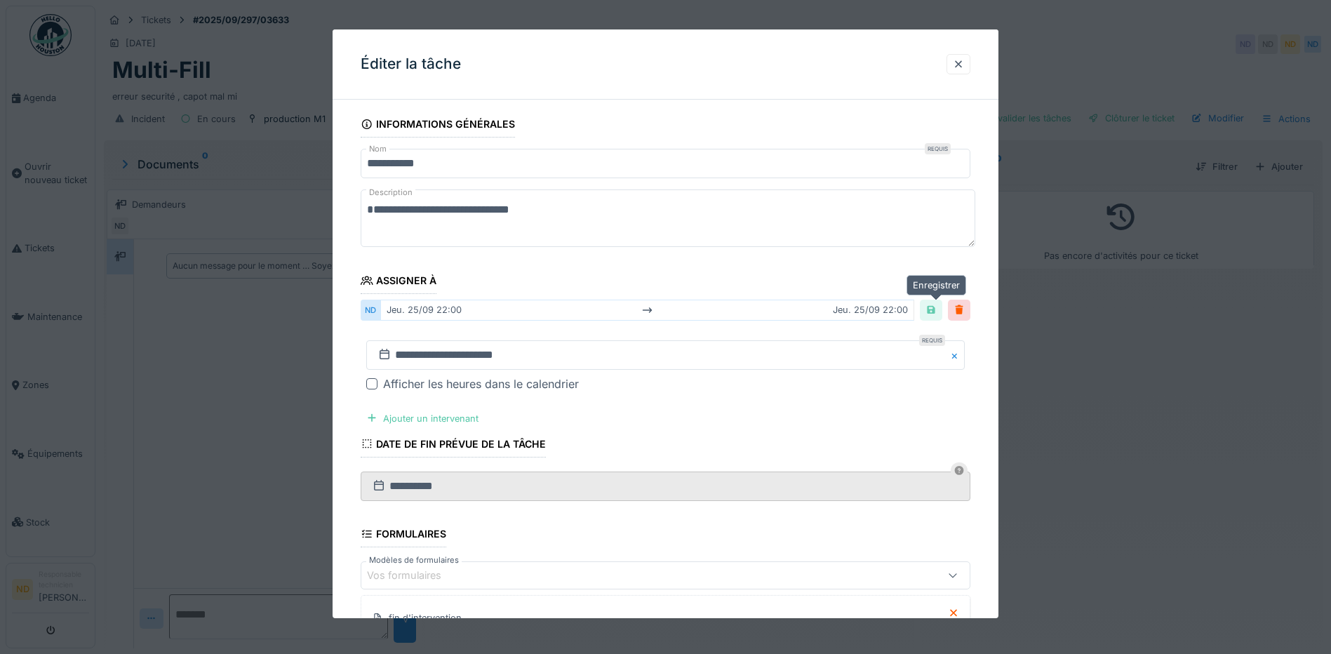
click at [933, 309] on div at bounding box center [931, 309] width 11 height 13
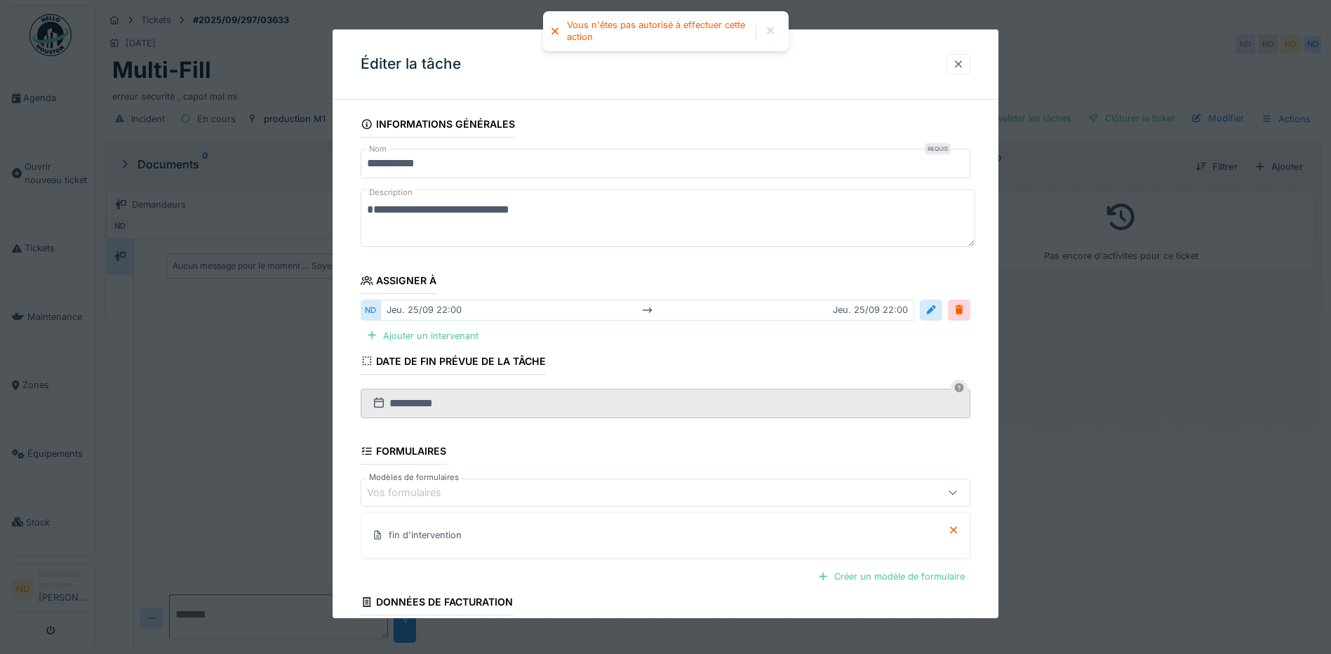
click at [964, 61] on div at bounding box center [958, 64] width 11 height 13
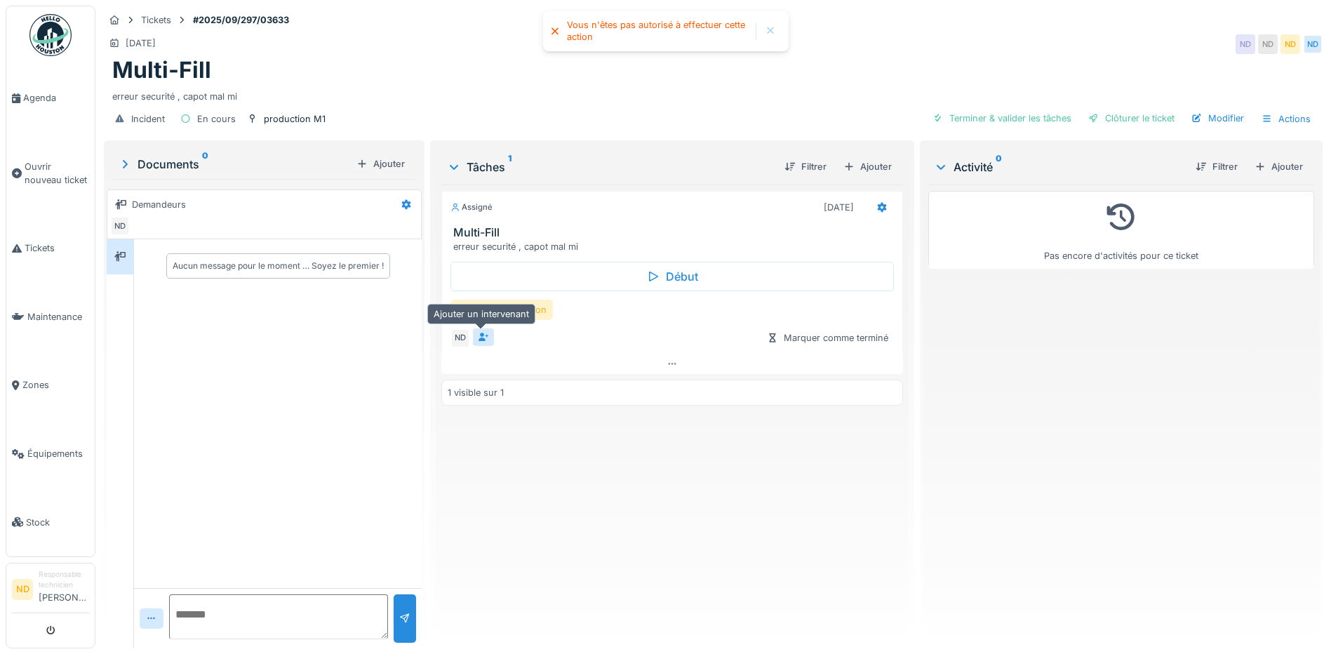
click at [479, 339] on icon at bounding box center [484, 337] width 11 height 9
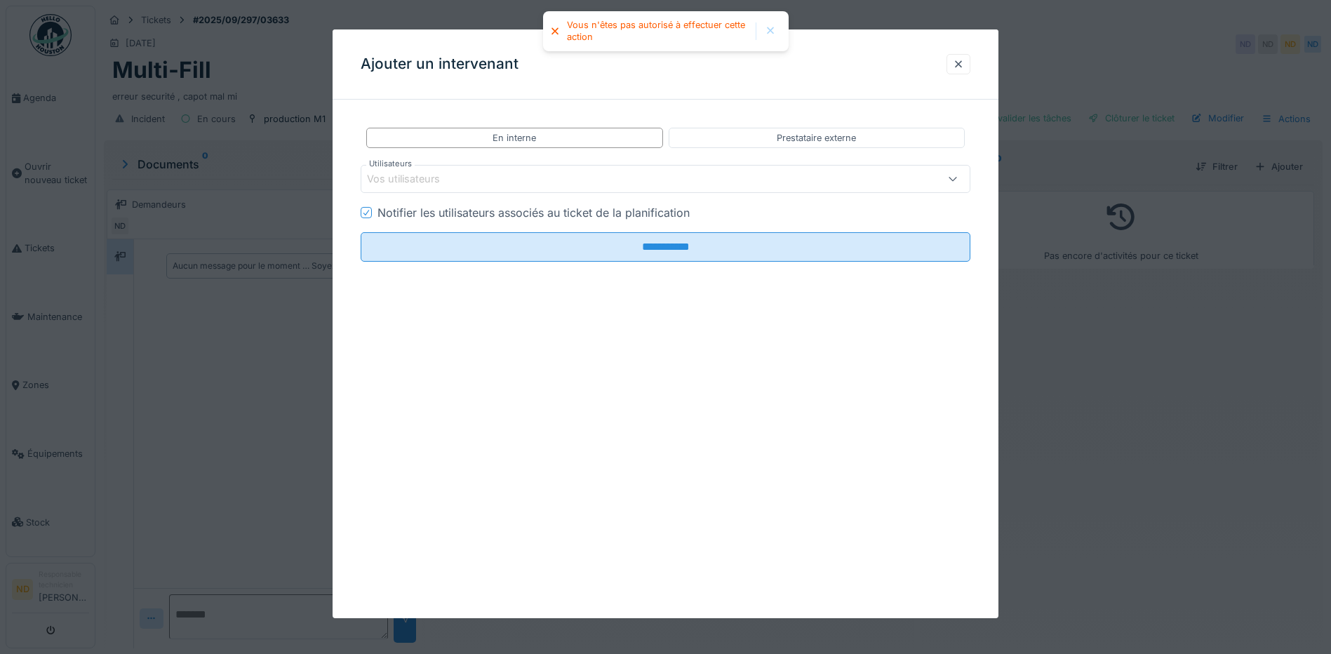
click at [455, 168] on div "Vos utilisateurs" at bounding box center [666, 179] width 610 height 28
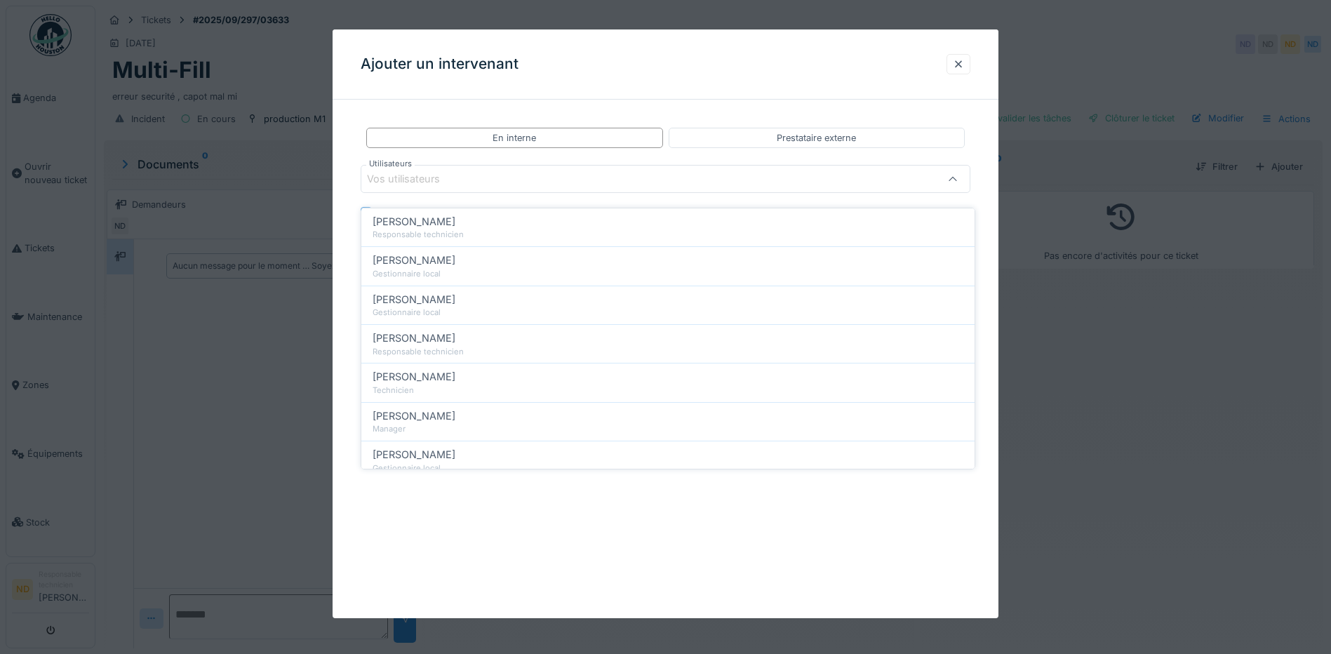
scroll to position [416, 0]
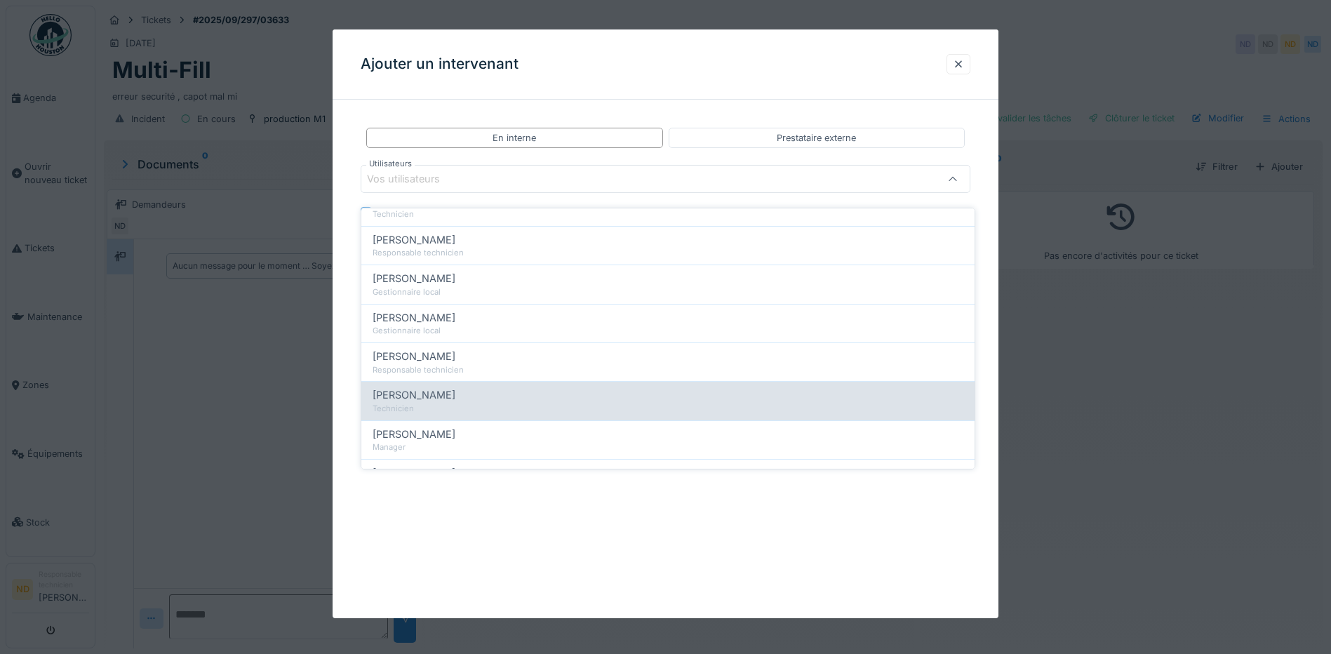
click at [442, 388] on div "[PERSON_NAME]" at bounding box center [668, 394] width 591 height 15
type input "*****"
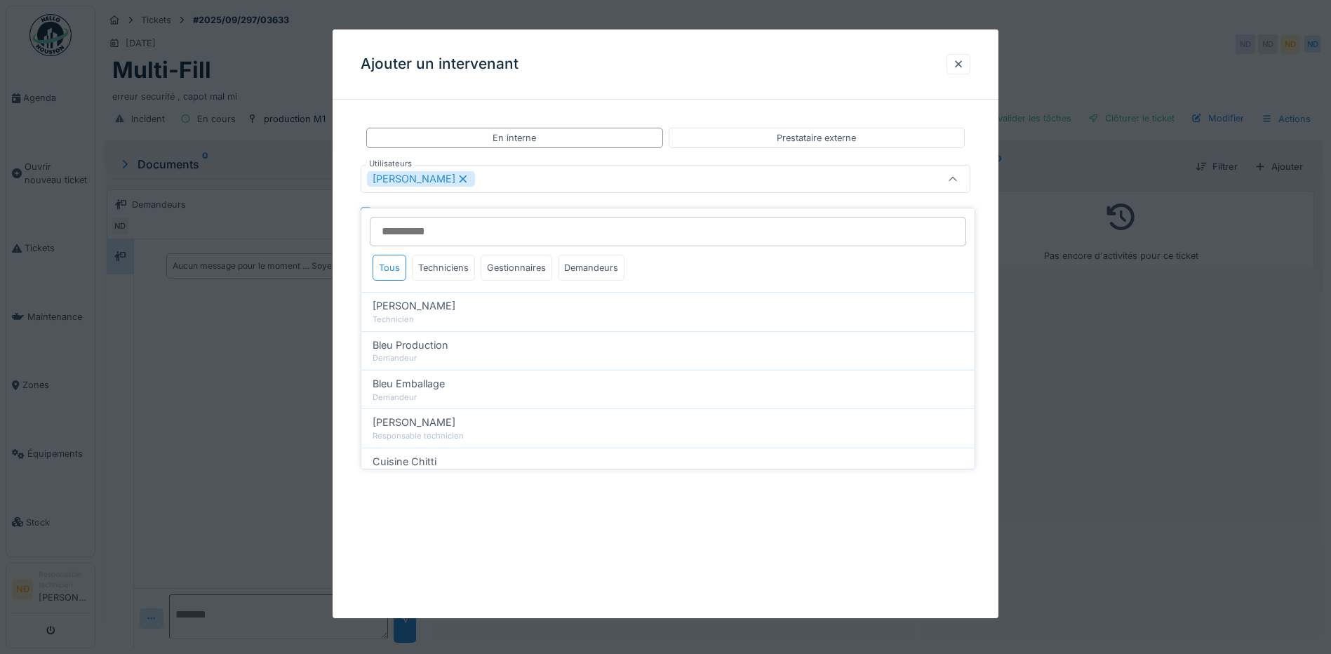
click at [521, 180] on div "[PERSON_NAME]" at bounding box center [630, 178] width 526 height 15
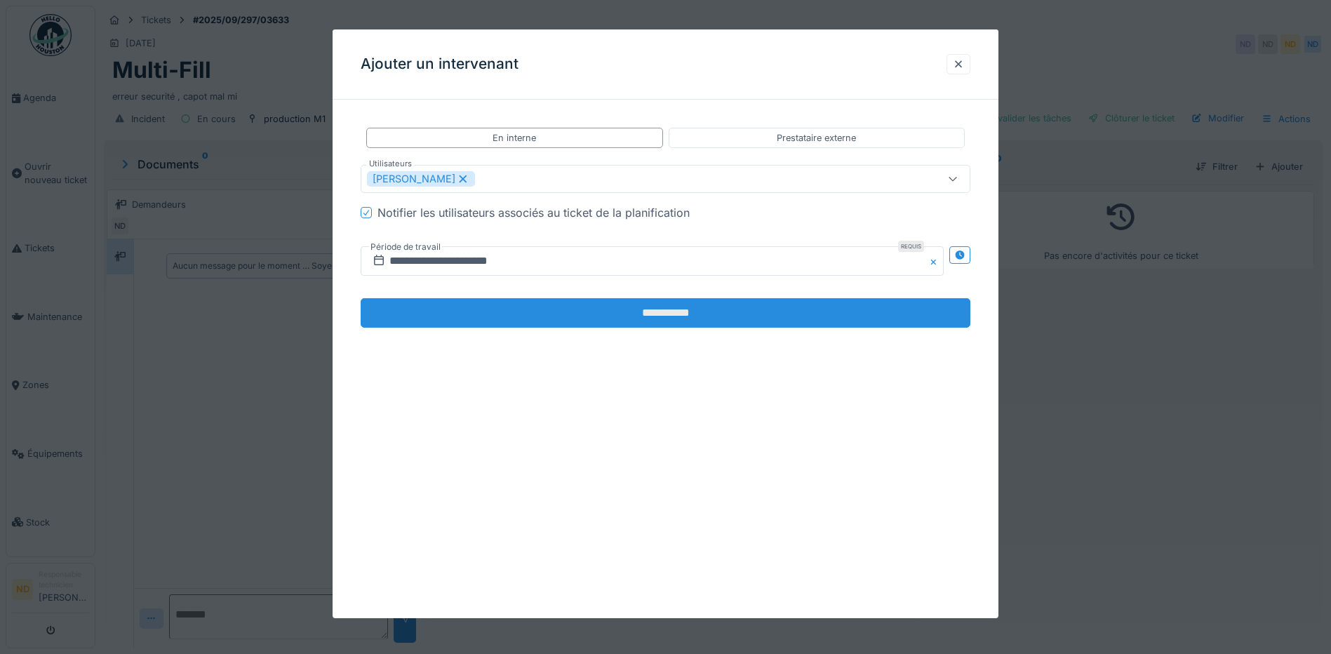
click at [654, 309] on input "**********" at bounding box center [666, 312] width 610 height 29
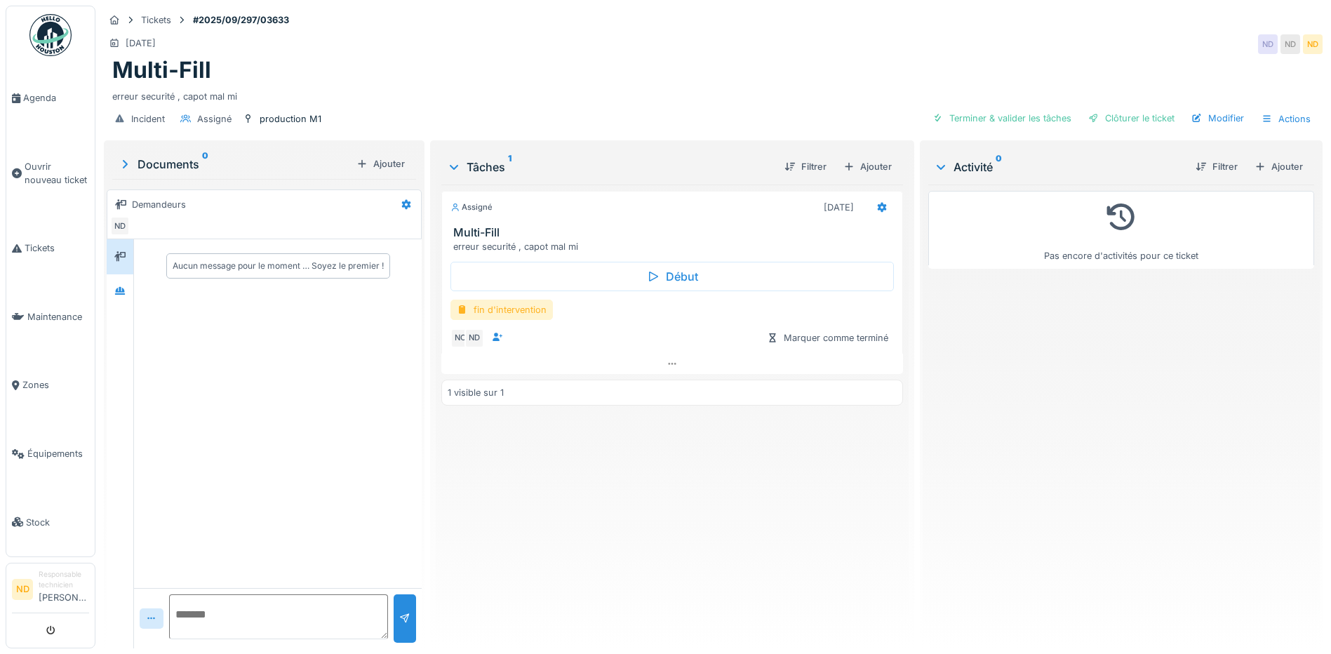
click at [491, 300] on div "fin d'intervention" at bounding box center [502, 310] width 102 height 20
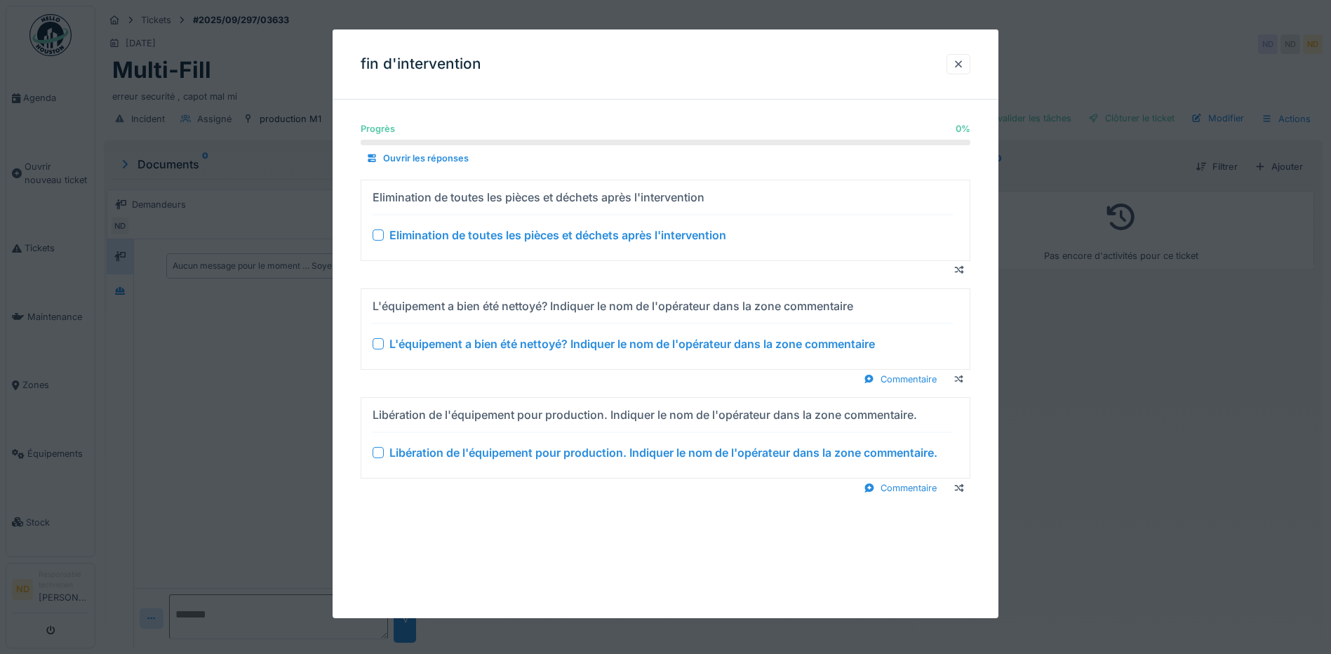
click at [377, 234] on div at bounding box center [378, 234] width 11 height 11
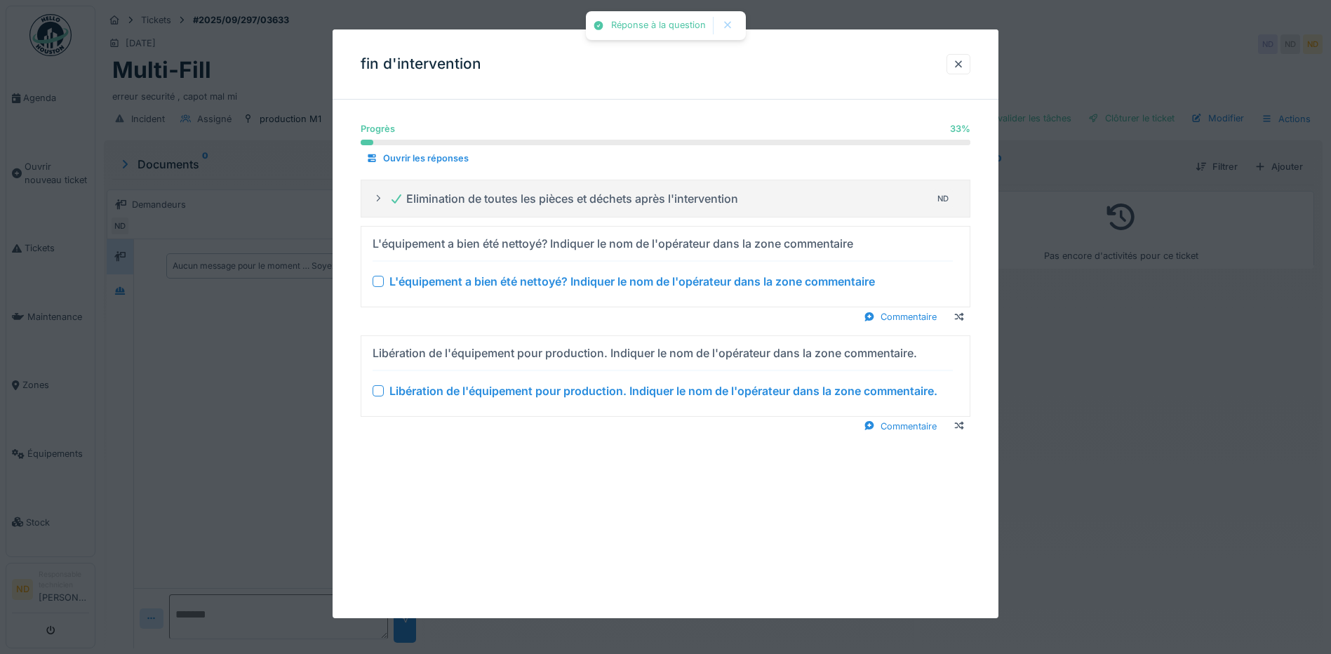
click at [380, 275] on div "L'équipement a bien été nettoyé? Indiquer le nom de l'opérateur dans la zone co…" at bounding box center [663, 281] width 580 height 17
click at [378, 281] on div at bounding box center [378, 281] width 11 height 11
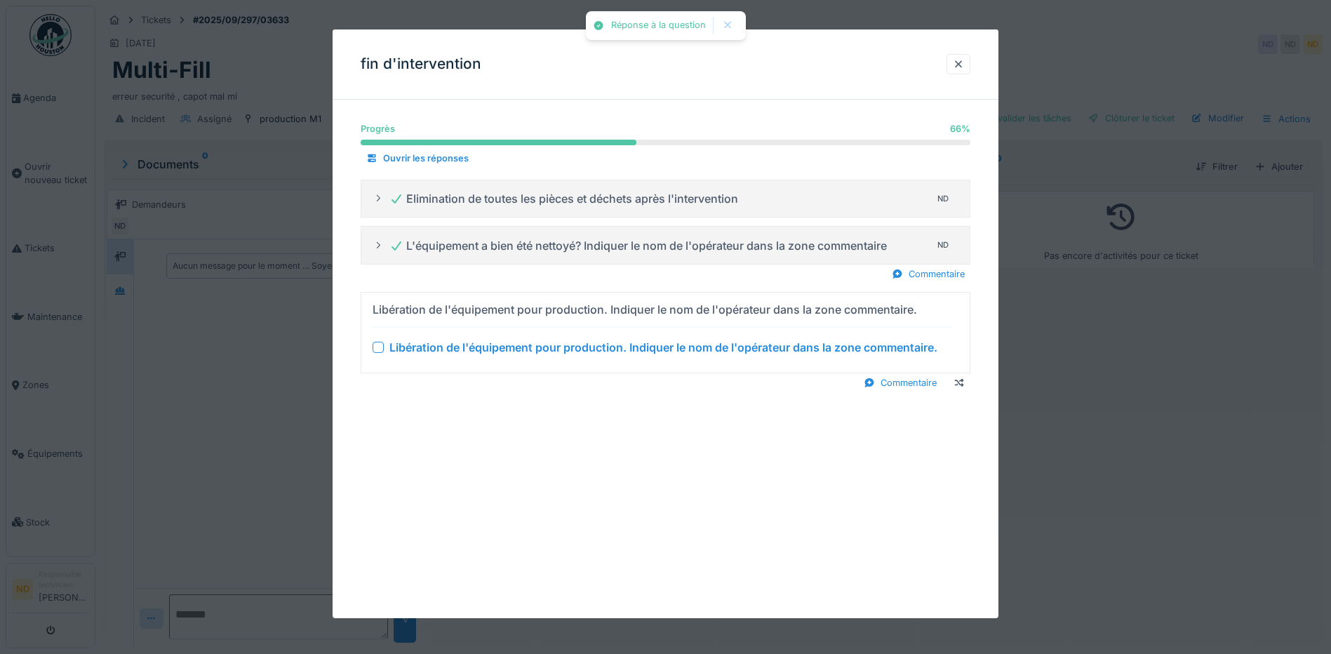
click at [378, 347] on div at bounding box center [378, 347] width 11 height 11
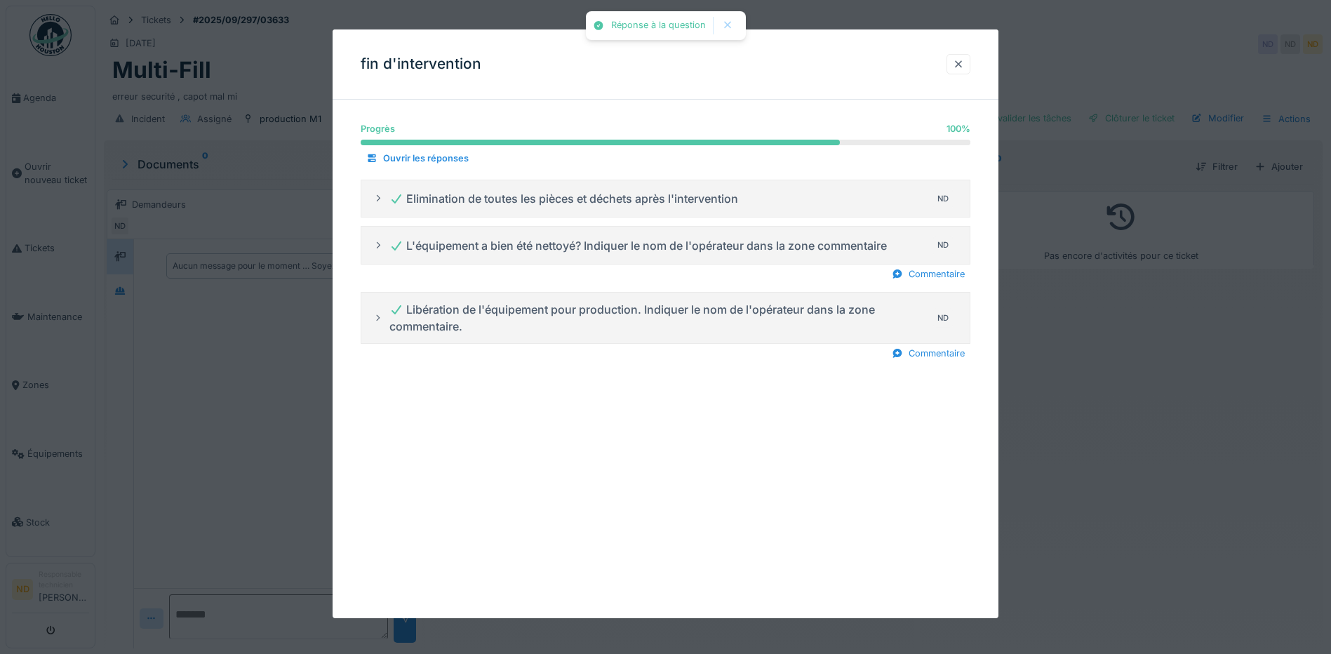
click at [961, 69] on div at bounding box center [958, 64] width 11 height 13
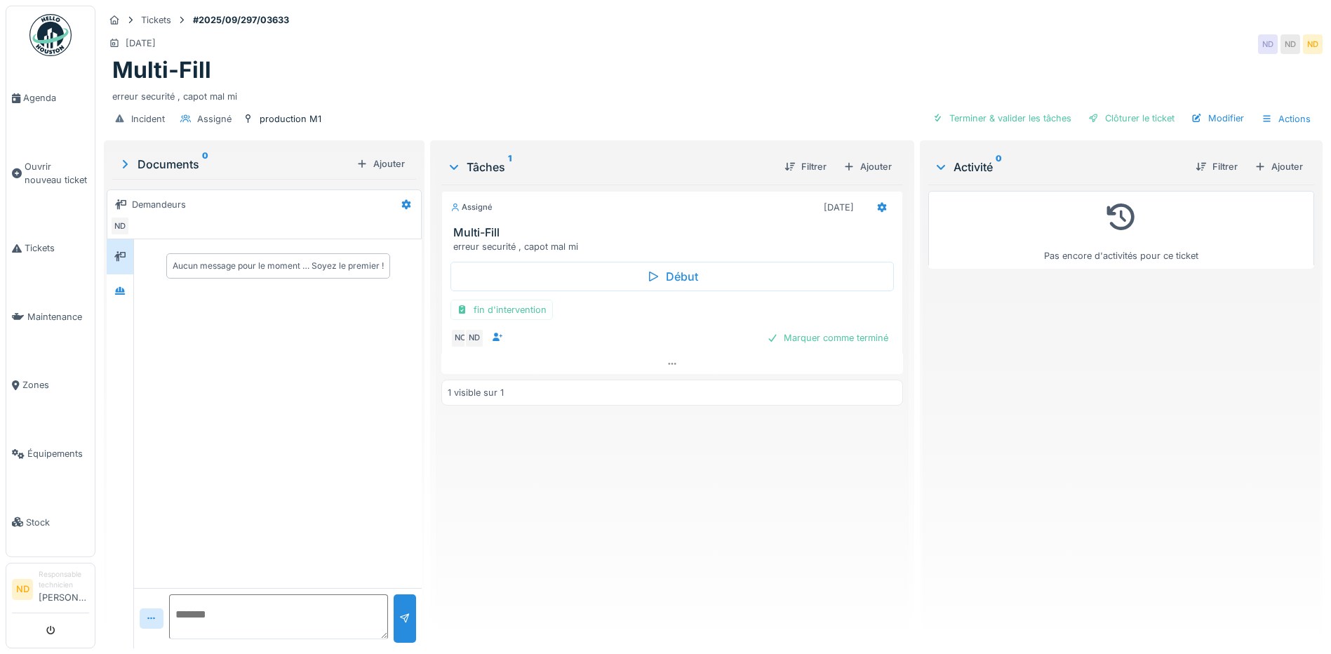
click at [980, 113] on div "Terminer & valider les tâches" at bounding box center [1002, 118] width 150 height 19
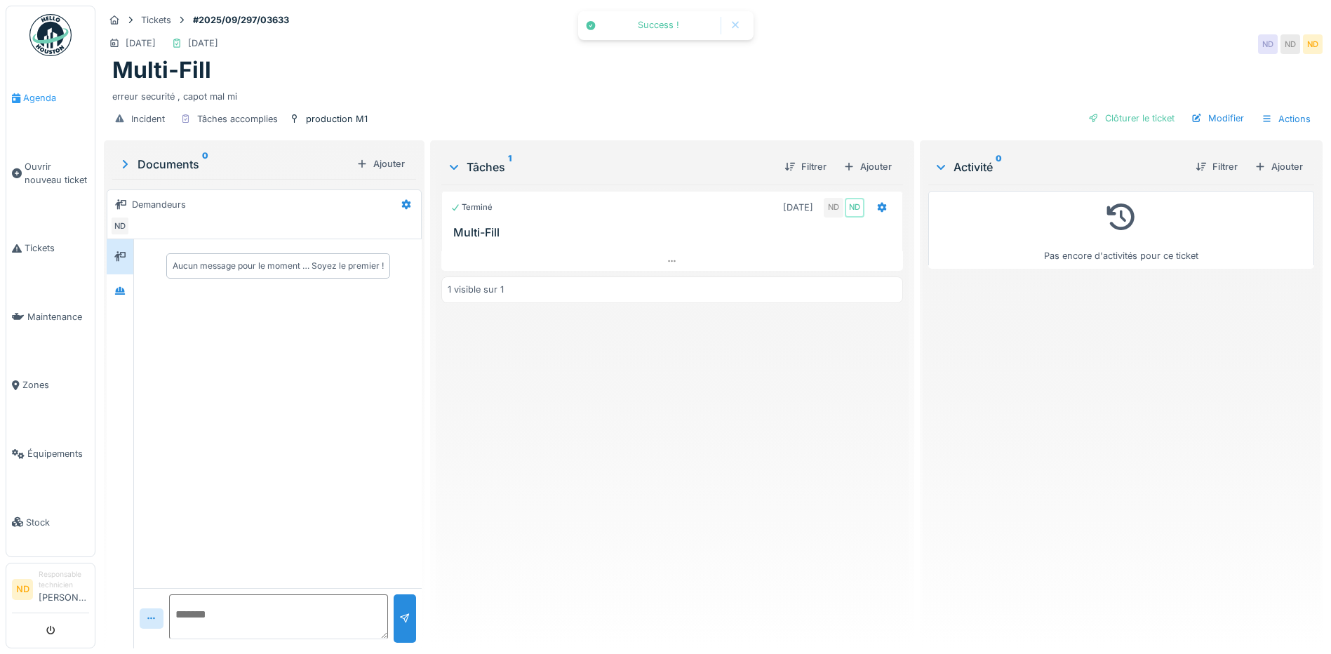
click at [27, 95] on span "Agenda" at bounding box center [56, 97] width 66 height 13
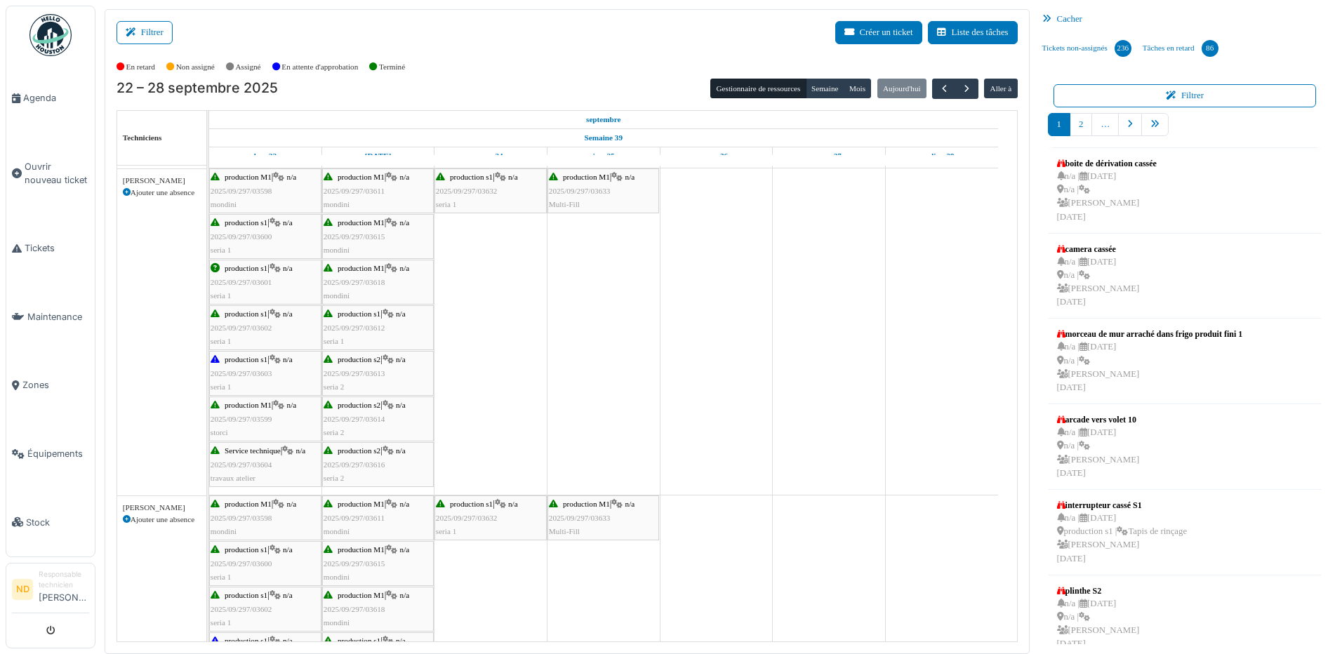
scroll to position [491, 0]
drag, startPoint x: 597, startPoint y: 186, endPoint x: 497, endPoint y: 240, distance: 114.0
click at [497, 240] on div "production M1 | n/a 2025/09/297/03596 mondini Emballage | n/a 2025/09/297/03609…" at bounding box center [613, 307] width 808 height 1267
drag, startPoint x: 601, startPoint y: 512, endPoint x: 472, endPoint y: 571, distance: 142.9
click at [472, 571] on div "production M1 | n/a 2025/09/297/03596 mondini Emballage | n/a 2025/09/297/03609…" at bounding box center [613, 307] width 808 height 1267
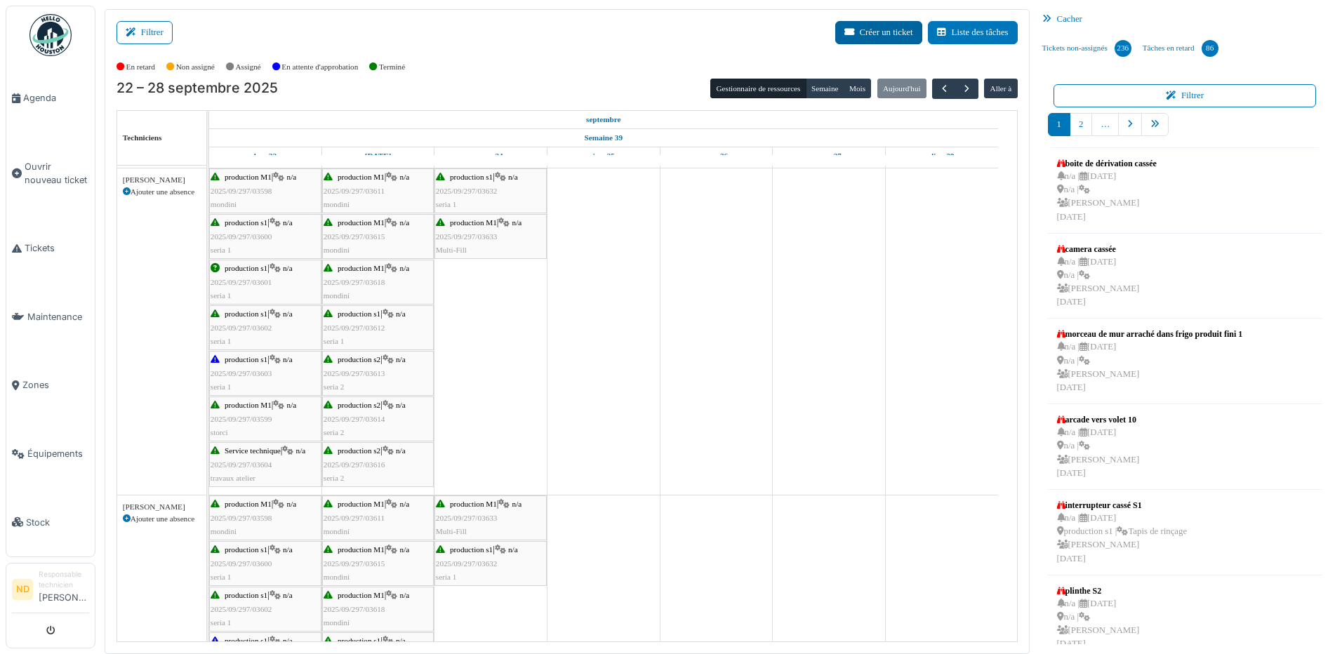
click at [862, 25] on button "Créer un ticket" at bounding box center [878, 32] width 87 height 23
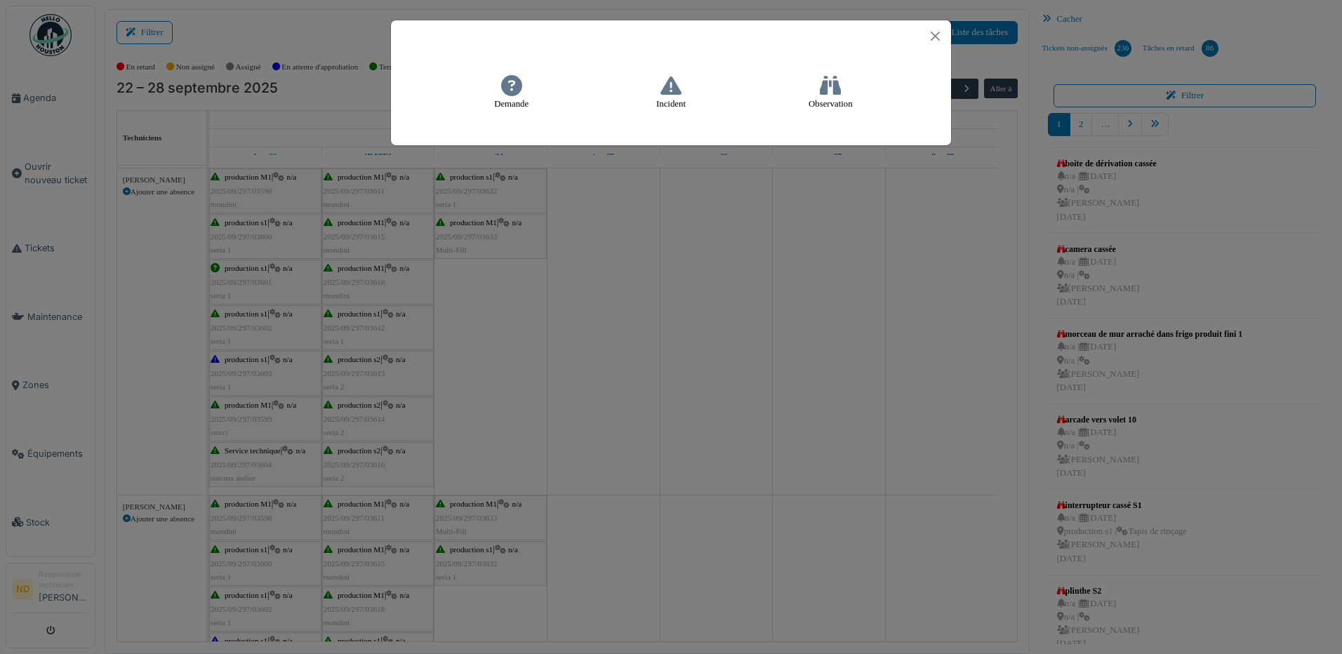
click at [670, 86] on icon at bounding box center [670, 85] width 21 height 21
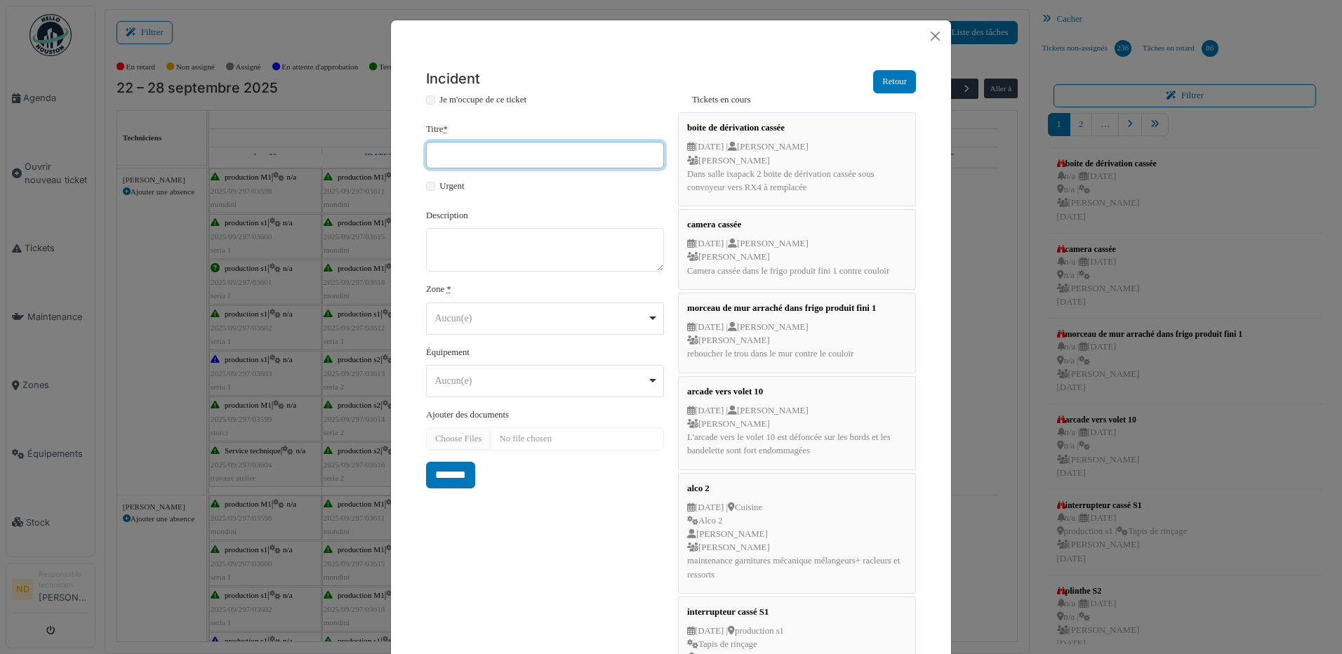
click at [446, 151] on input "Titre *" at bounding box center [545, 155] width 238 height 27
type input "*******"
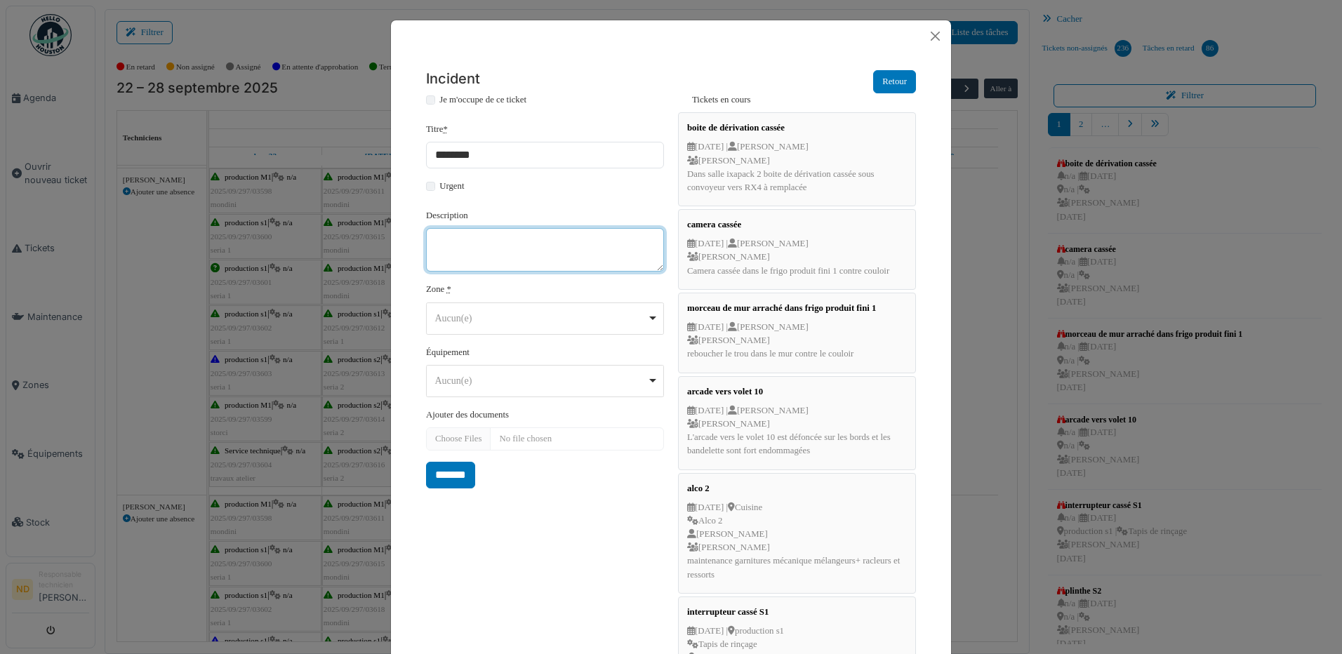
click at [460, 258] on textarea "Description" at bounding box center [545, 250] width 238 height 44
paste textarea "**********"
click at [468, 321] on div "Aucun(e) Remove item" at bounding box center [541, 318] width 212 height 15
type textarea "**********"
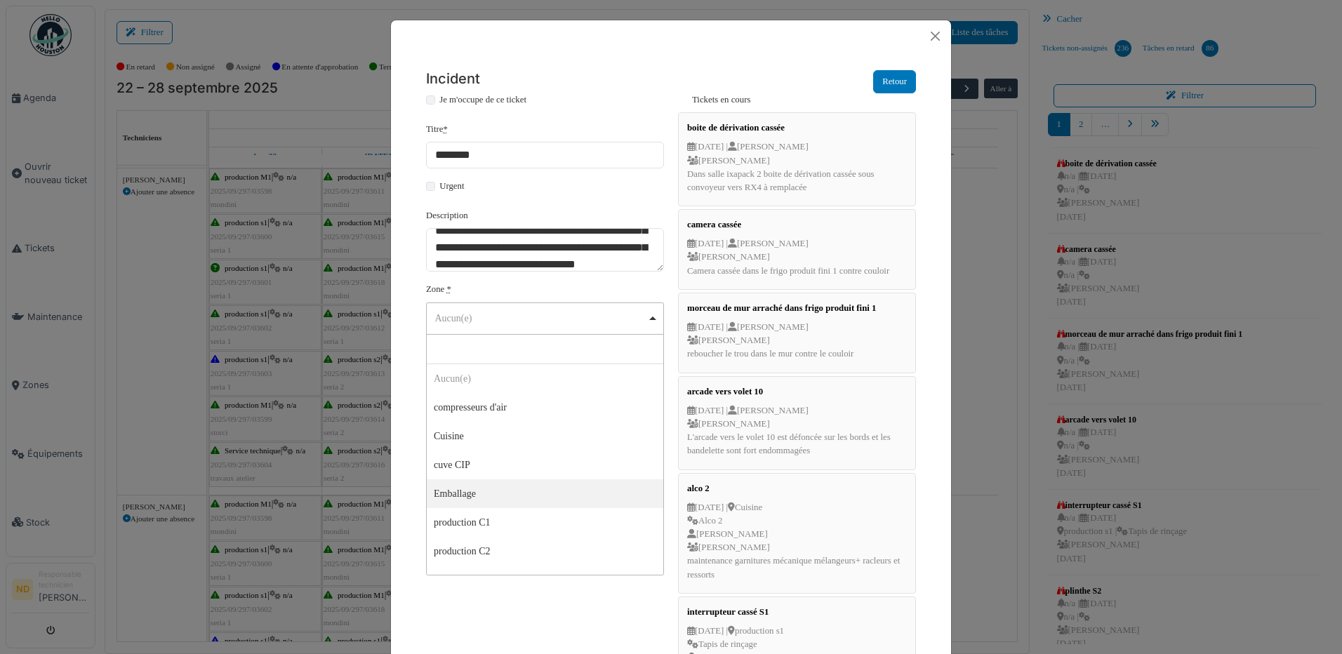
select select "*****"
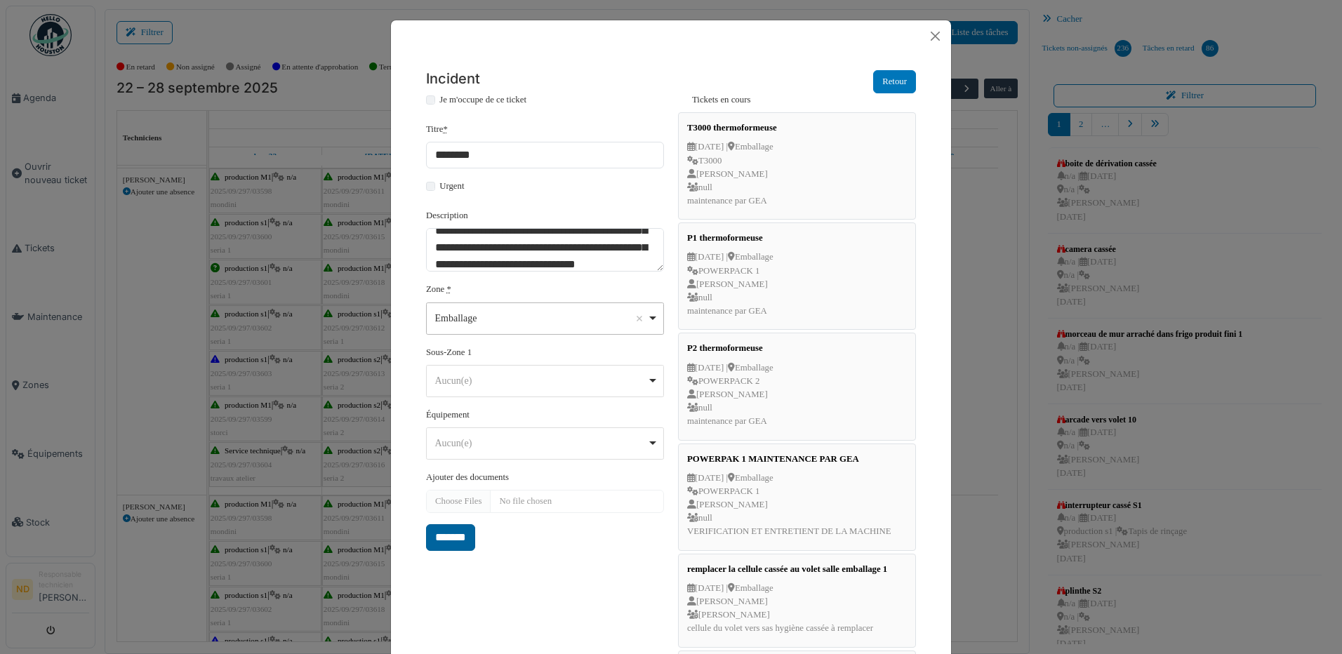
click at [434, 536] on input "*******" at bounding box center [450, 537] width 49 height 27
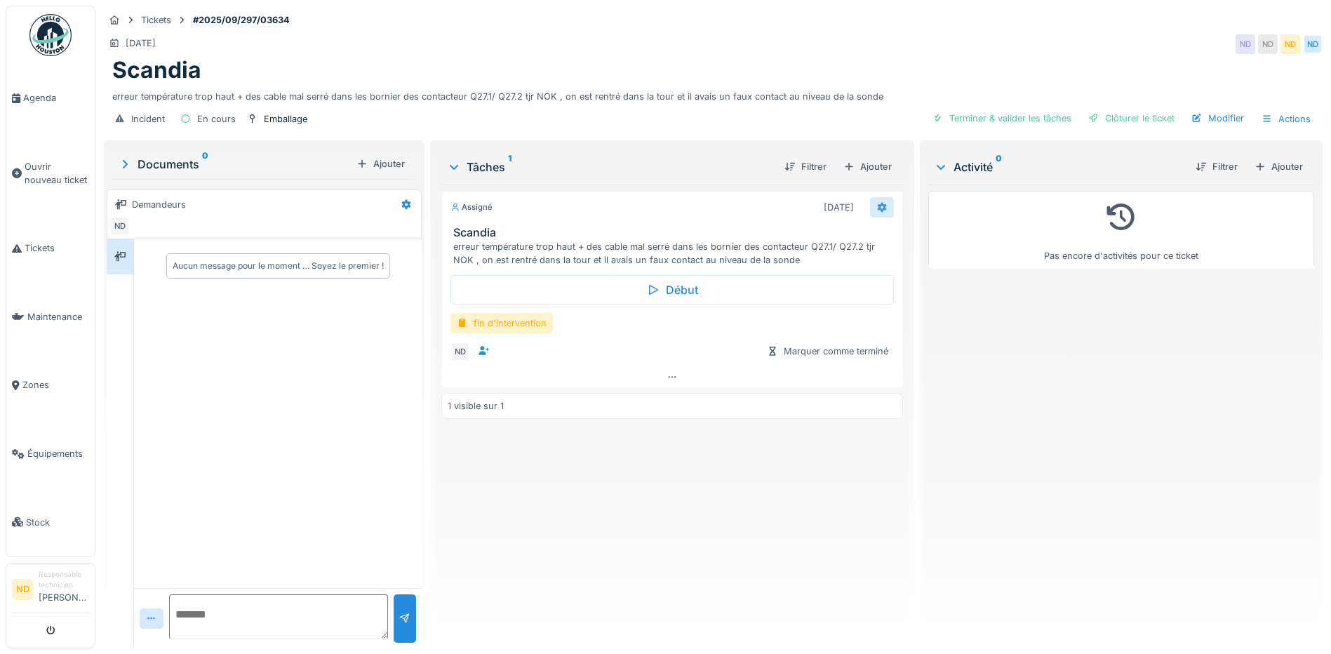
click at [878, 208] on icon at bounding box center [882, 208] width 9 height 10
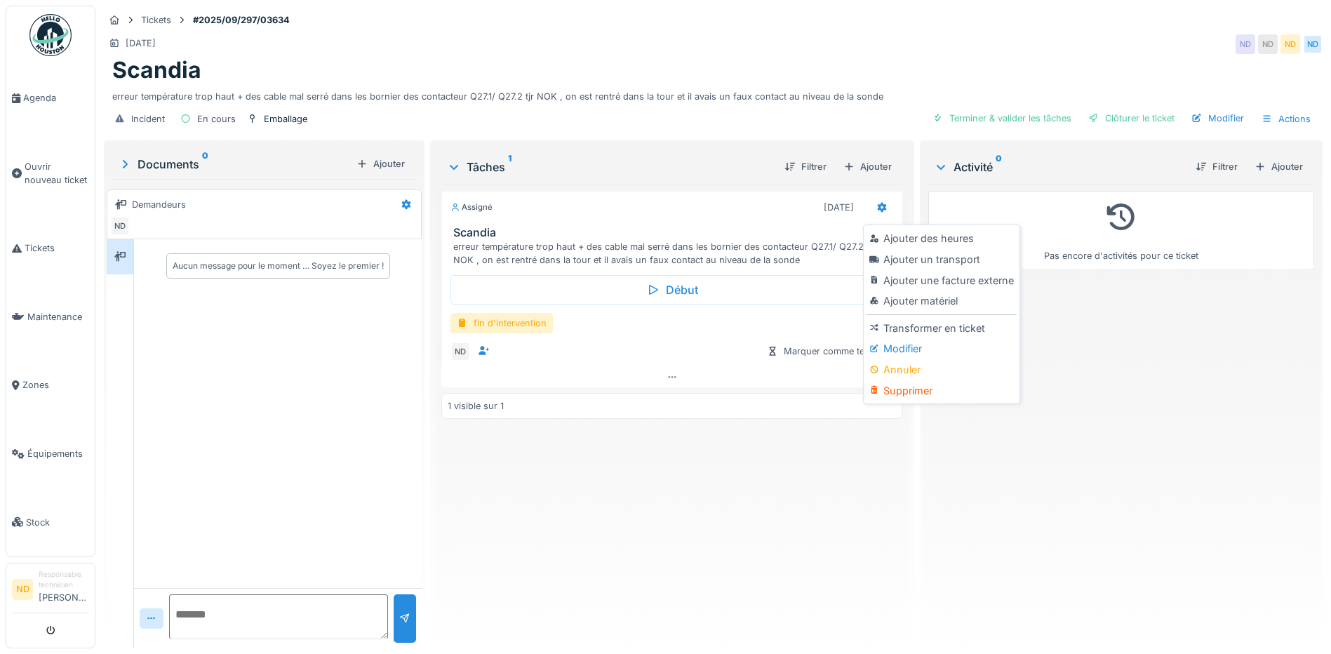
click at [661, 345] on div "ND Marquer comme terminé" at bounding box center [673, 352] width 444 height 20
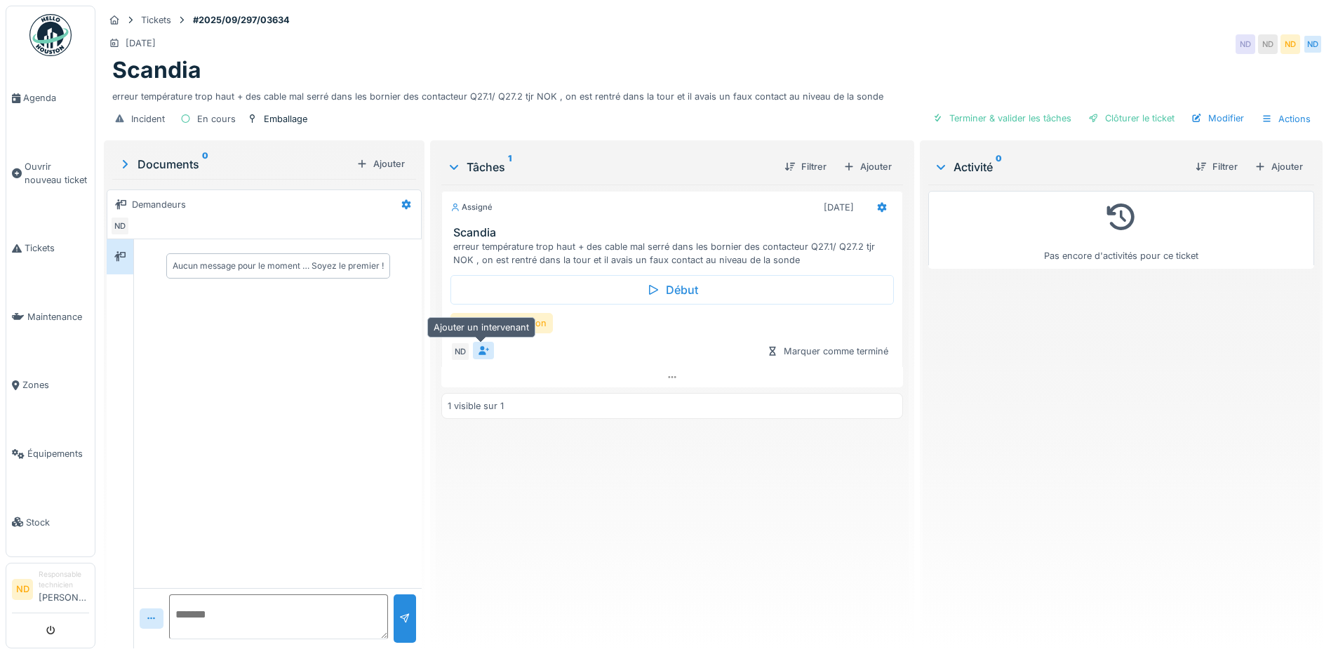
click at [478, 347] on icon at bounding box center [483, 350] width 11 height 9
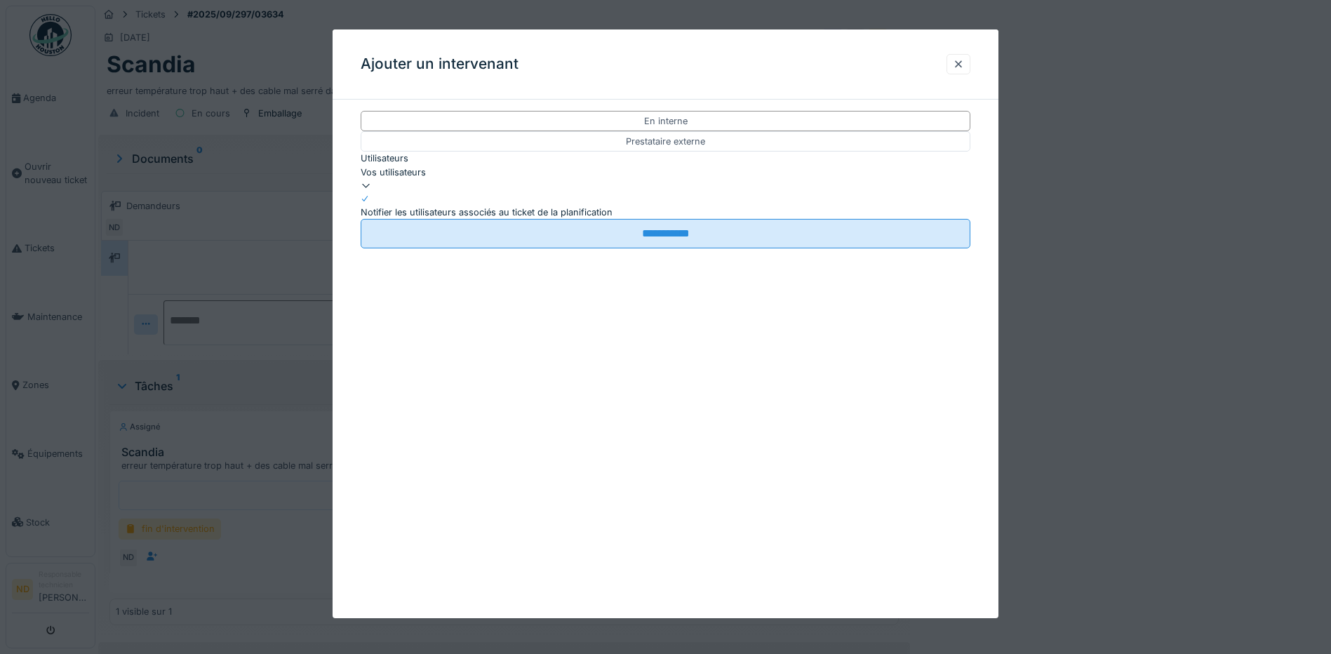
click at [529, 177] on div "Vos utilisateurs" at bounding box center [666, 172] width 610 height 13
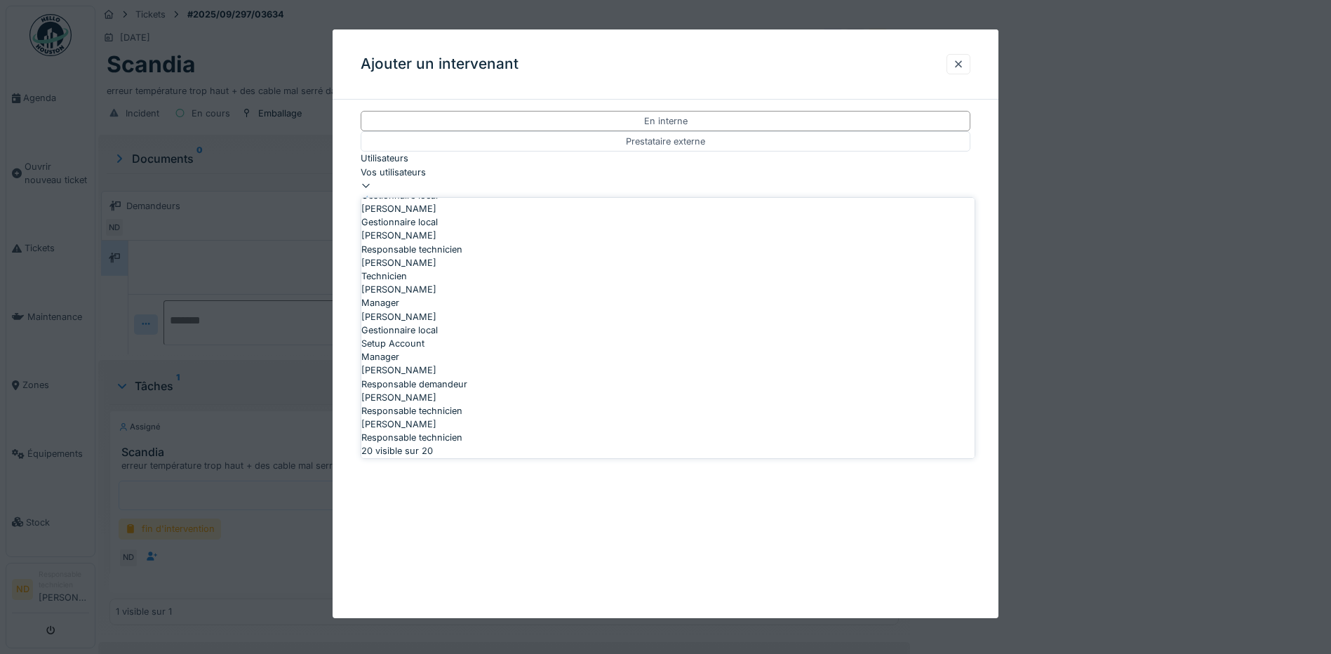
scroll to position [486, 0]
click at [515, 269] on div "[PERSON_NAME]" at bounding box center [667, 262] width 613 height 13
type input "*****"
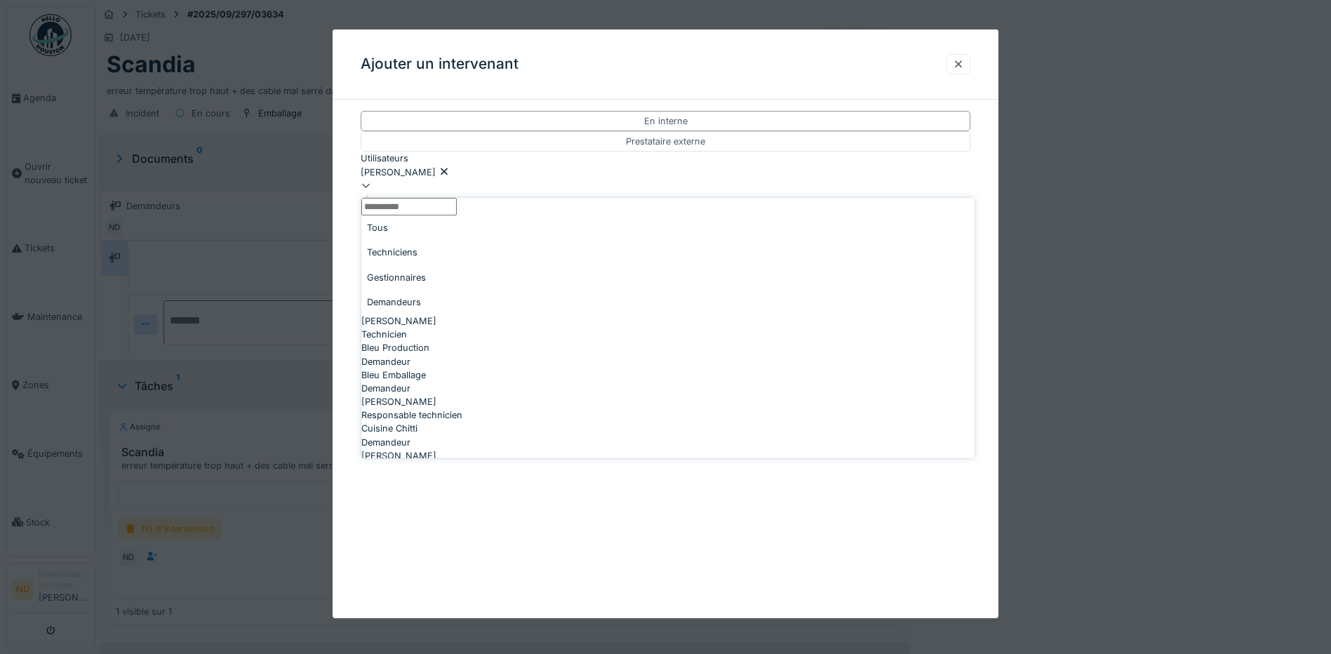
click at [515, 179] on div "[PERSON_NAME]" at bounding box center [666, 172] width 610 height 13
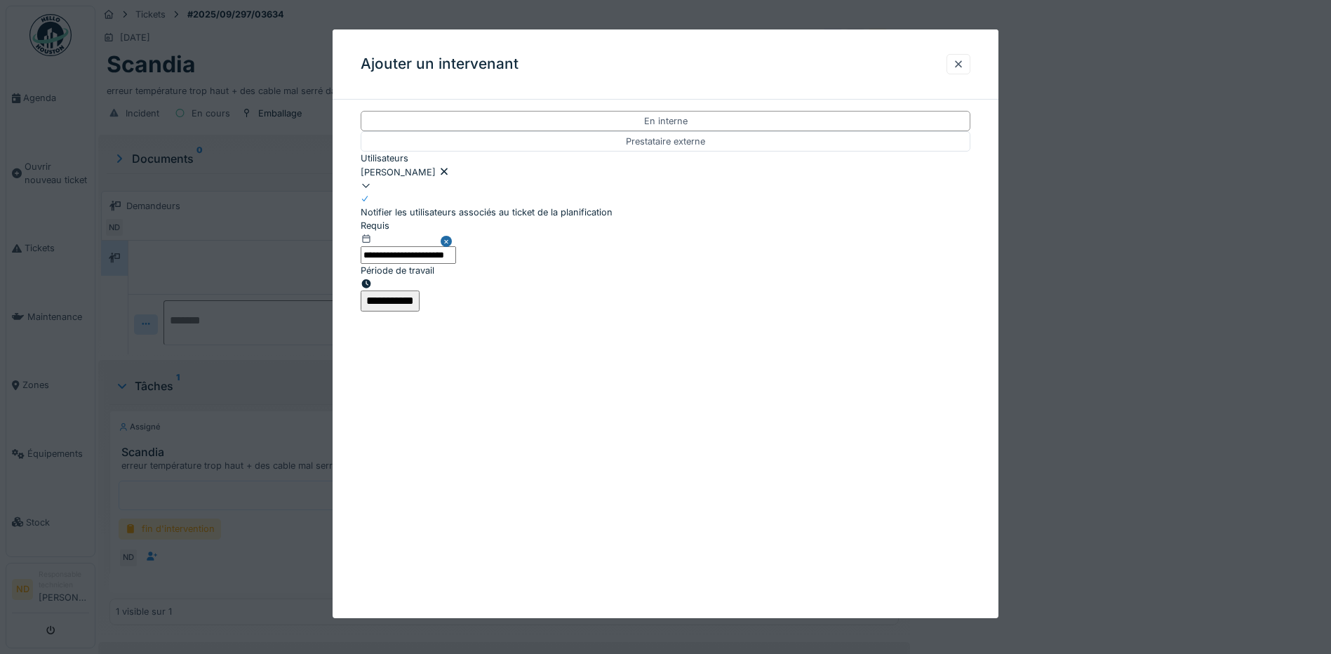
click at [420, 309] on input "**********" at bounding box center [390, 301] width 59 height 21
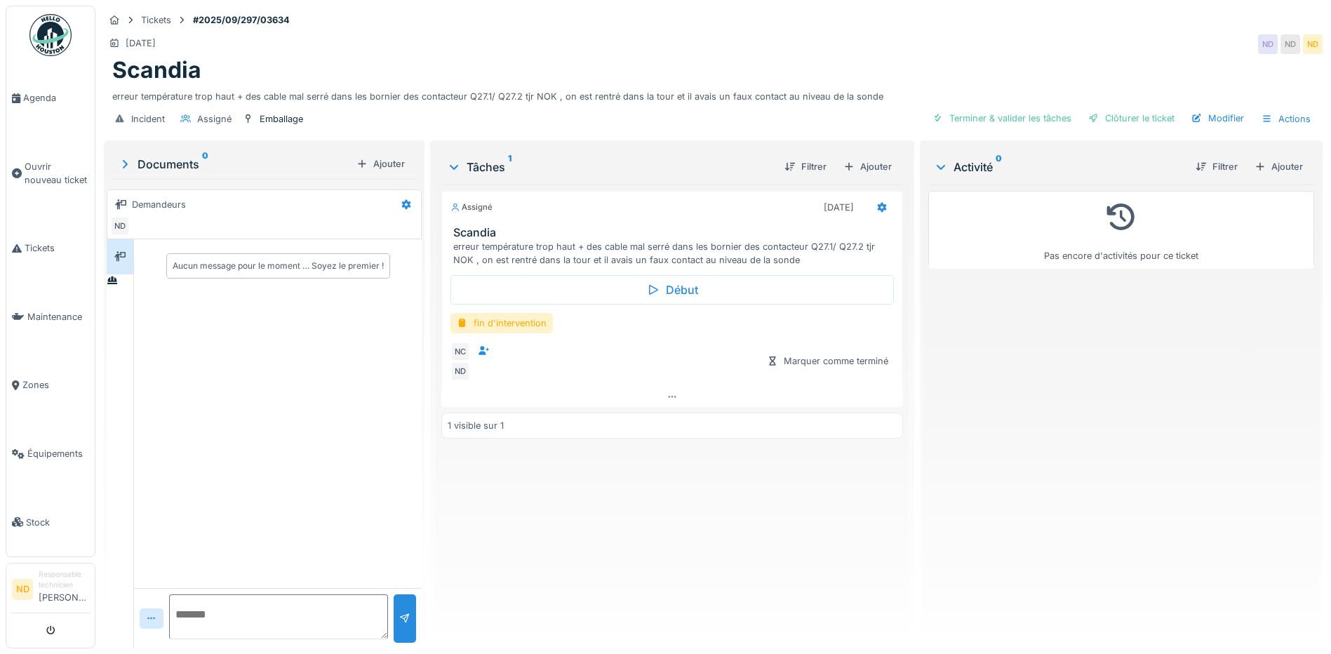
click at [554, 324] on div "fin d'intervention" at bounding box center [673, 323] width 444 height 20
click at [544, 321] on div "fin d'intervention" at bounding box center [502, 323] width 102 height 20
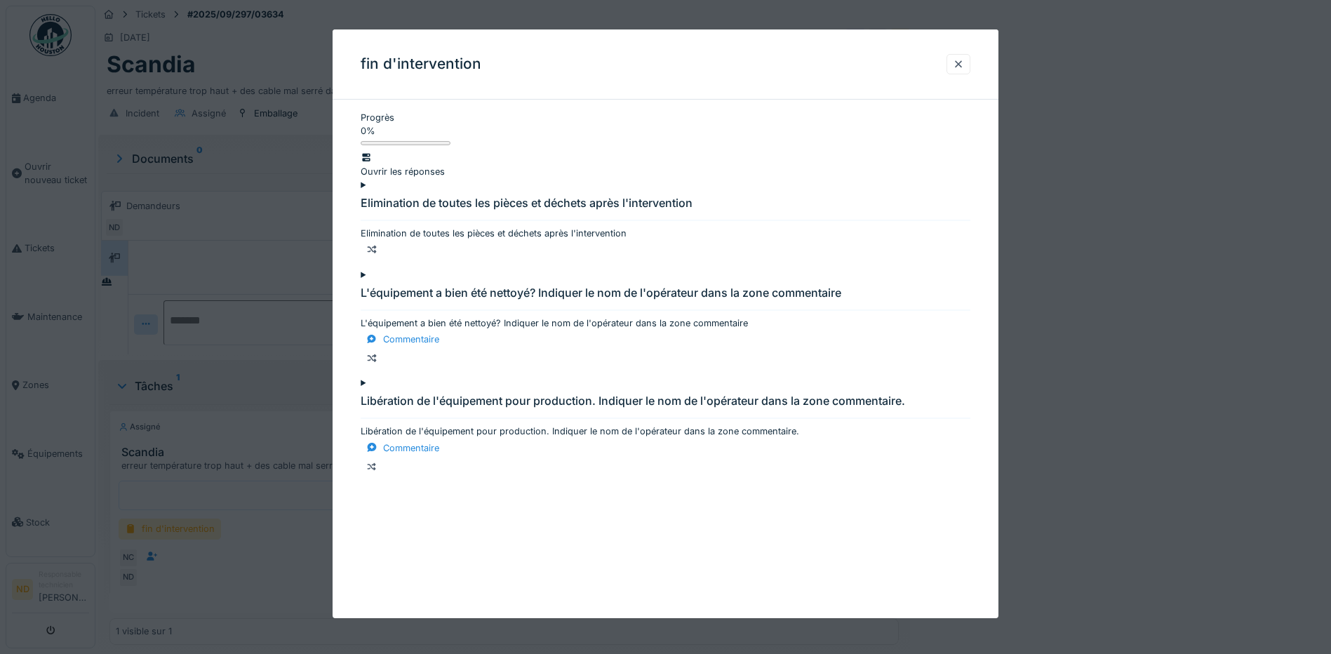
click at [381, 227] on div at bounding box center [666, 227] width 610 height 0
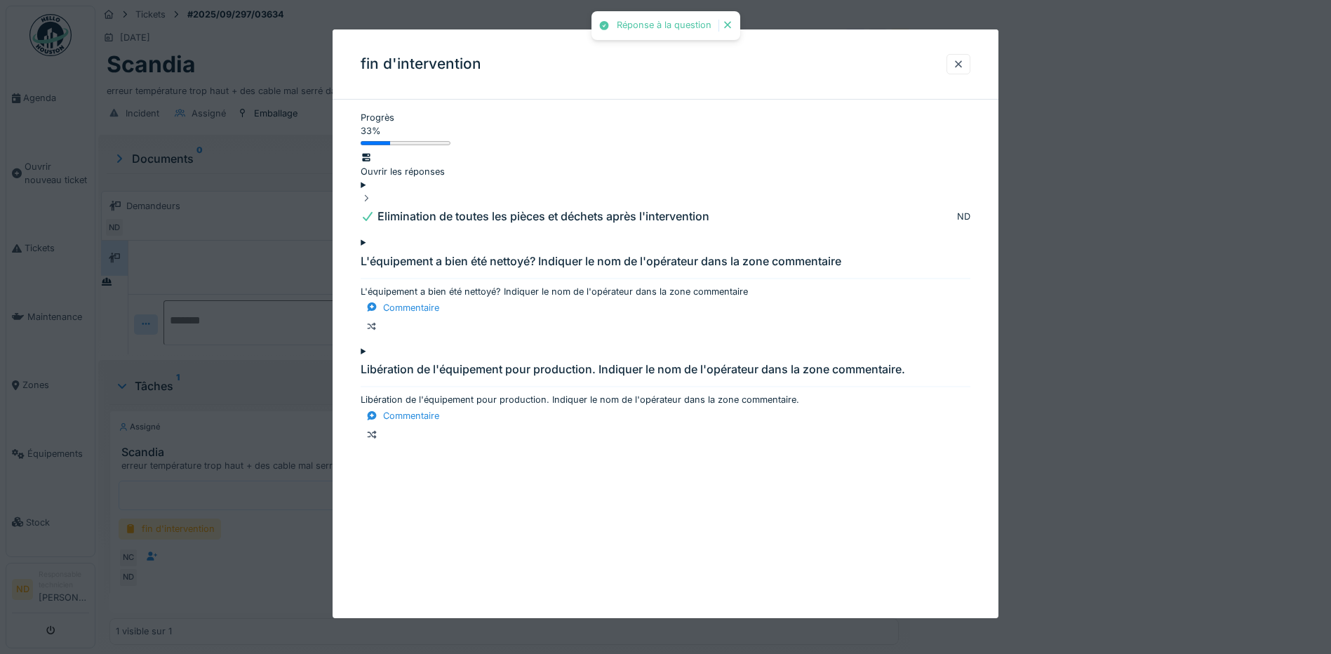
click at [378, 284] on div at bounding box center [666, 284] width 610 height 0
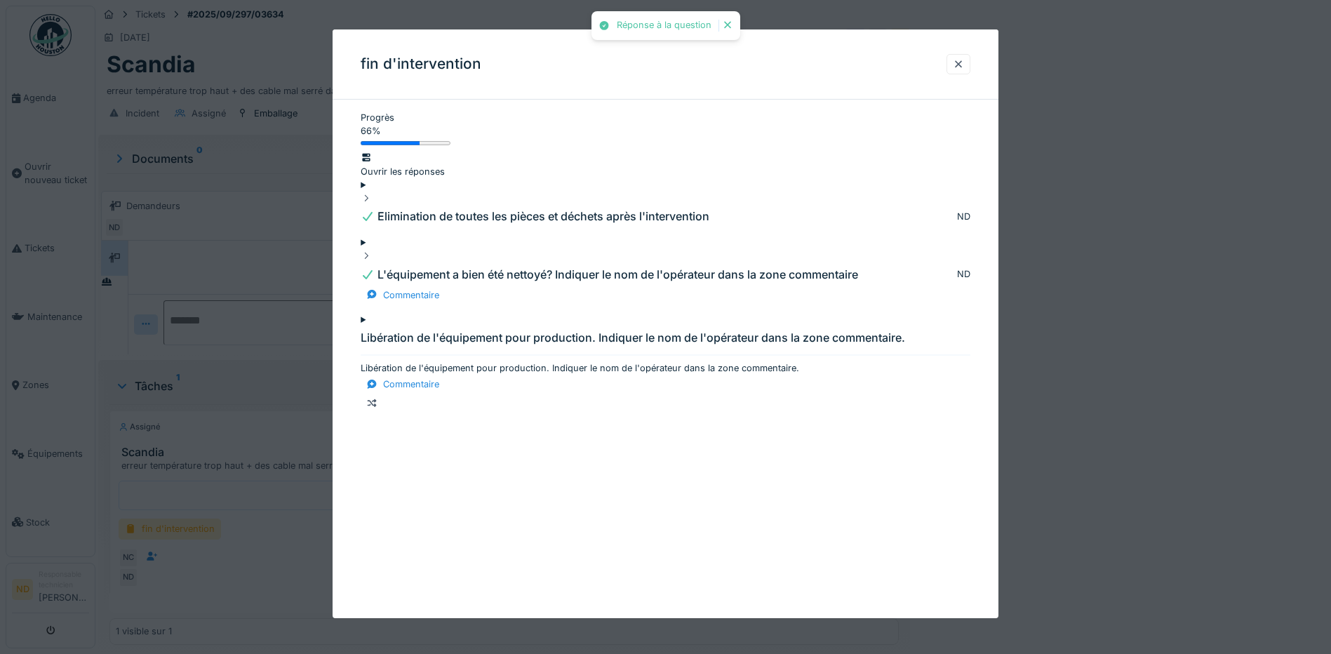
click at [378, 361] on div at bounding box center [666, 361] width 610 height 0
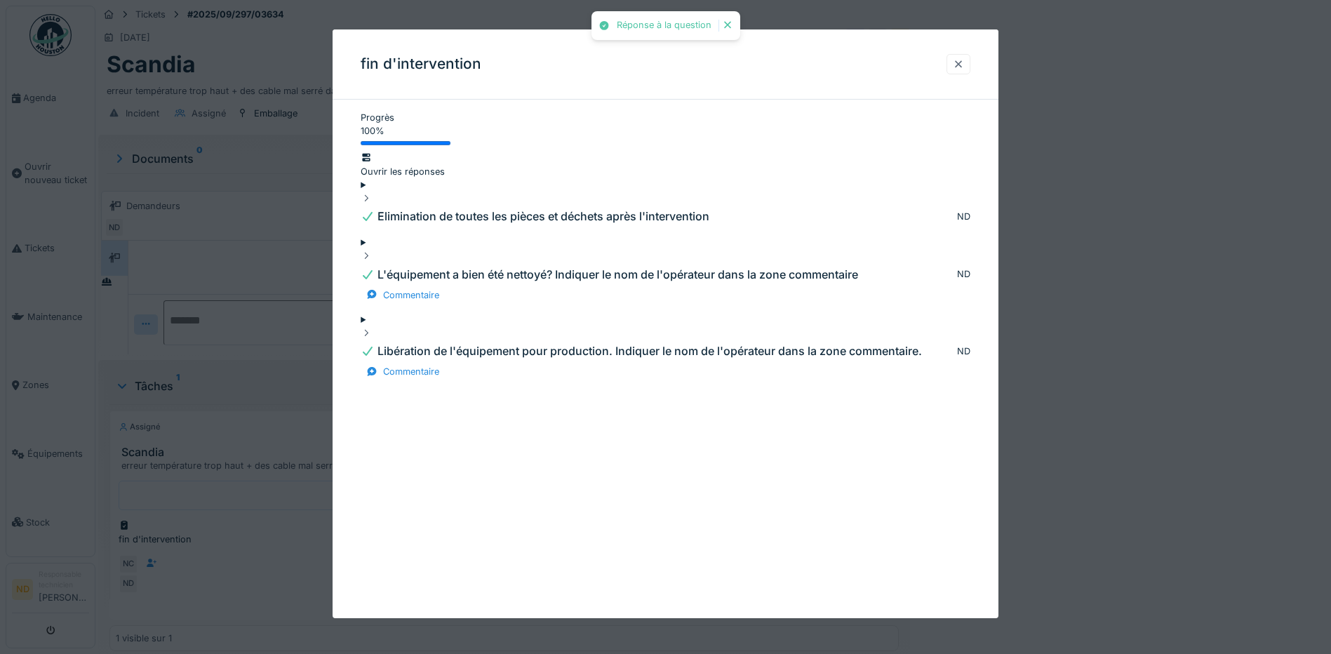
click at [961, 65] on div at bounding box center [958, 64] width 11 height 13
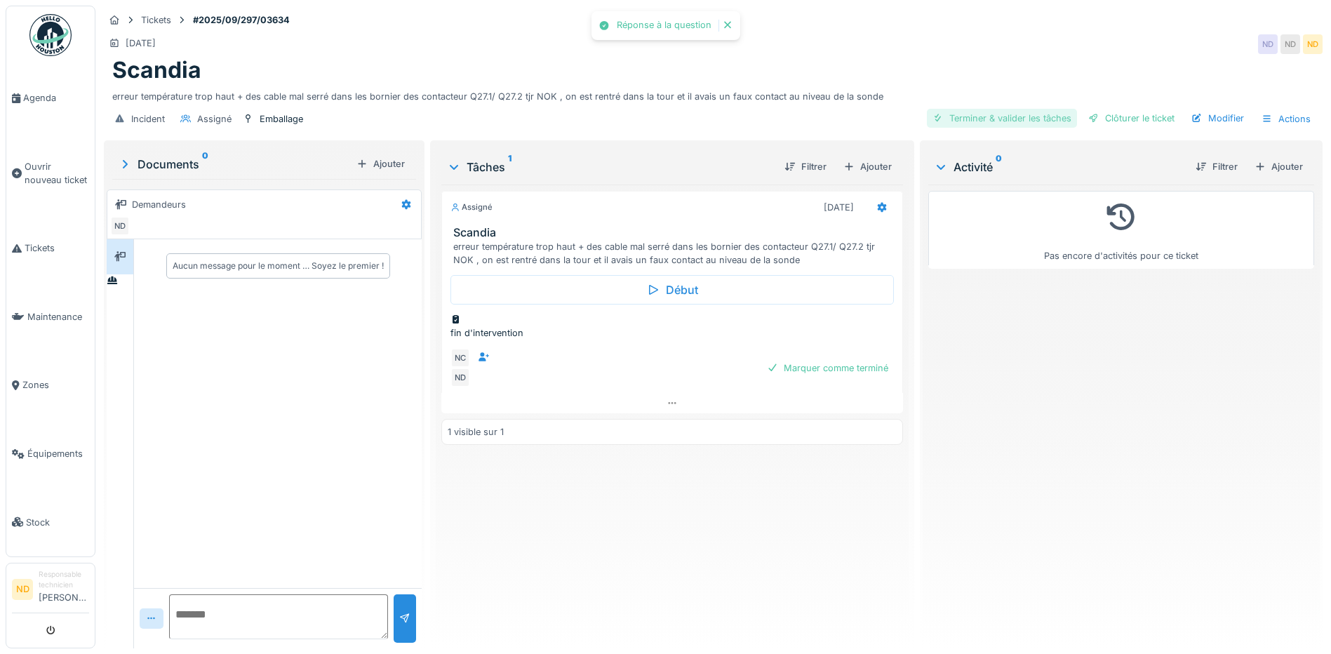
click at [987, 113] on div "Terminer & valider les tâches" at bounding box center [1002, 118] width 150 height 19
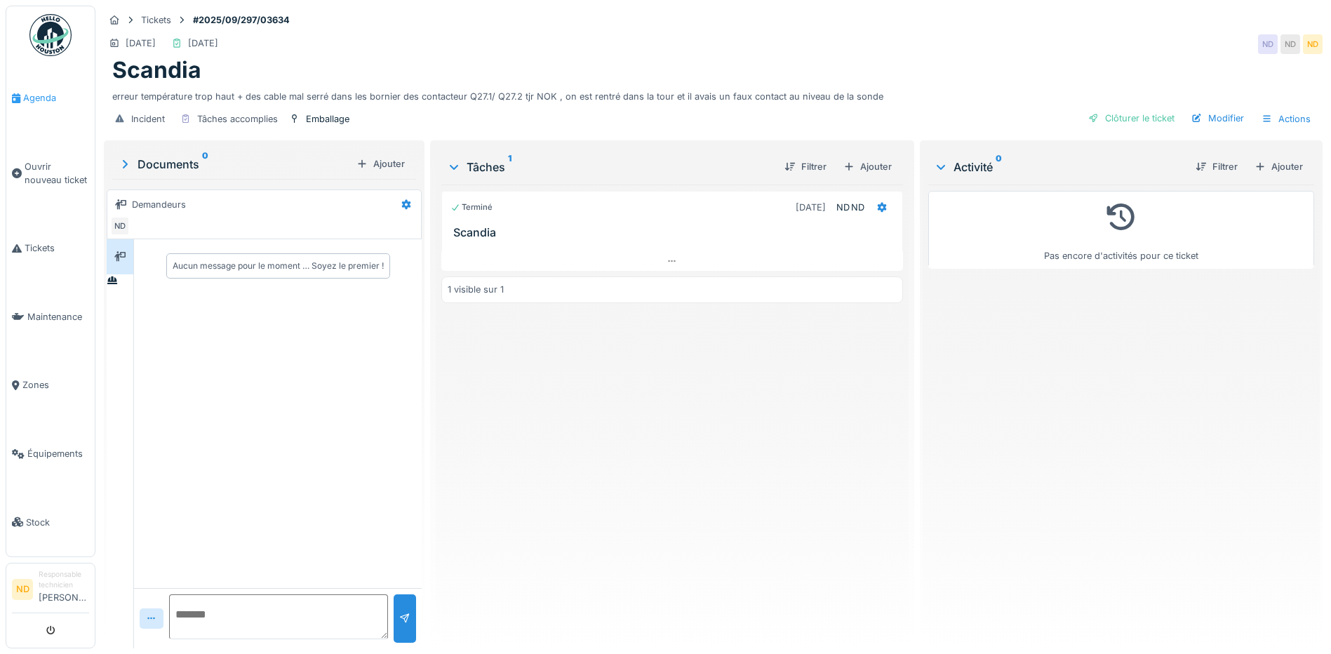
click at [25, 91] on span "Agenda" at bounding box center [56, 97] width 66 height 13
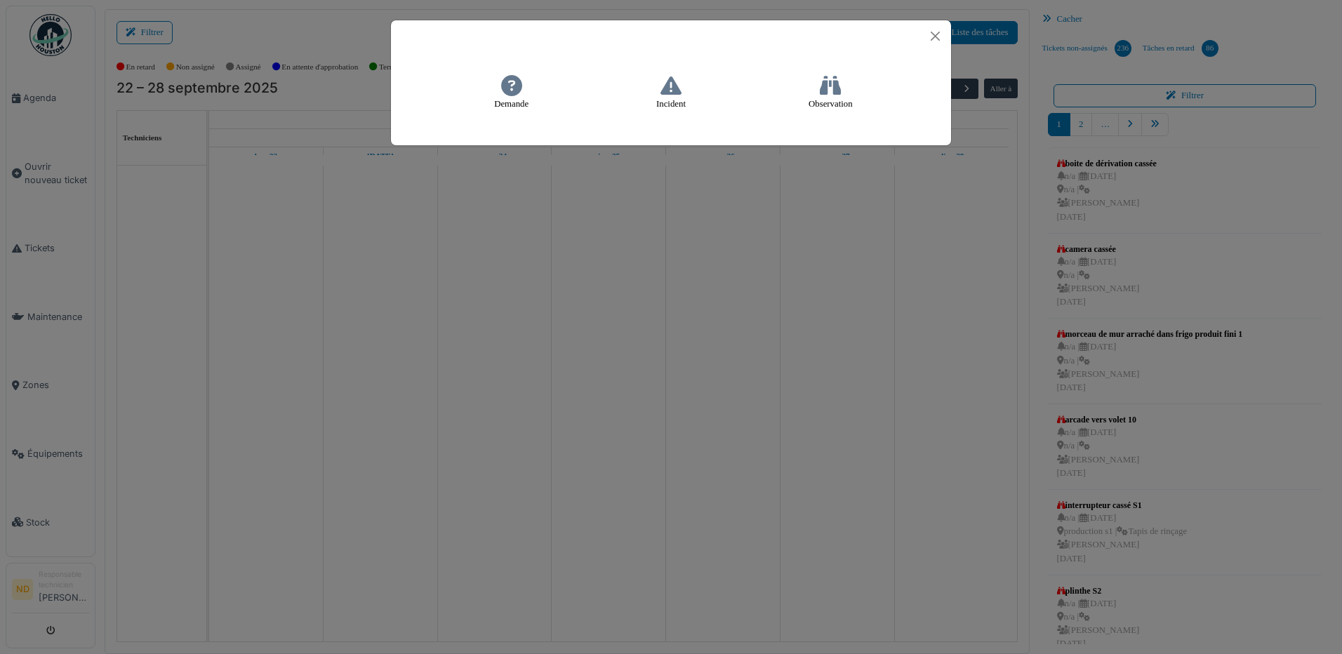
click at [672, 93] on icon at bounding box center [670, 85] width 21 height 21
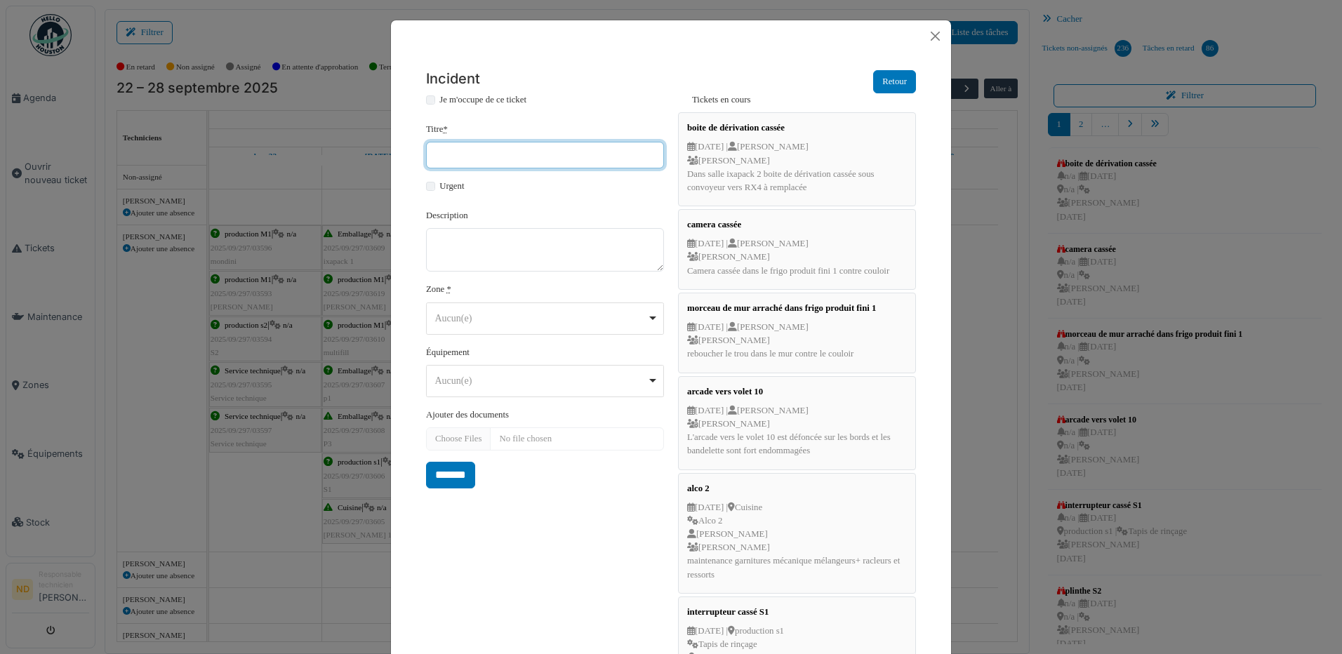
click at [444, 151] on input "Titre *" at bounding box center [545, 155] width 238 height 27
type input "********"
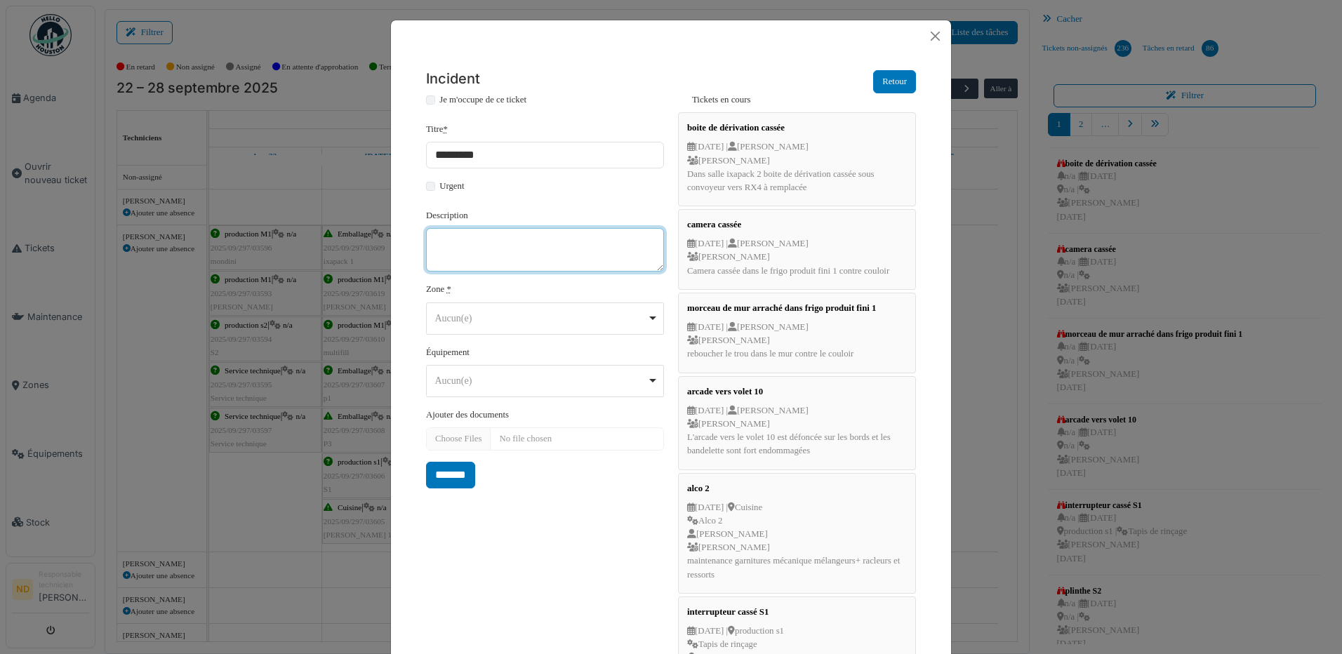
click at [472, 252] on textarea "Description" at bounding box center [545, 250] width 238 height 44
paste textarea "**********"
click at [484, 314] on div "Aucun(e) Remove item" at bounding box center [541, 318] width 212 height 15
type textarea "**********"
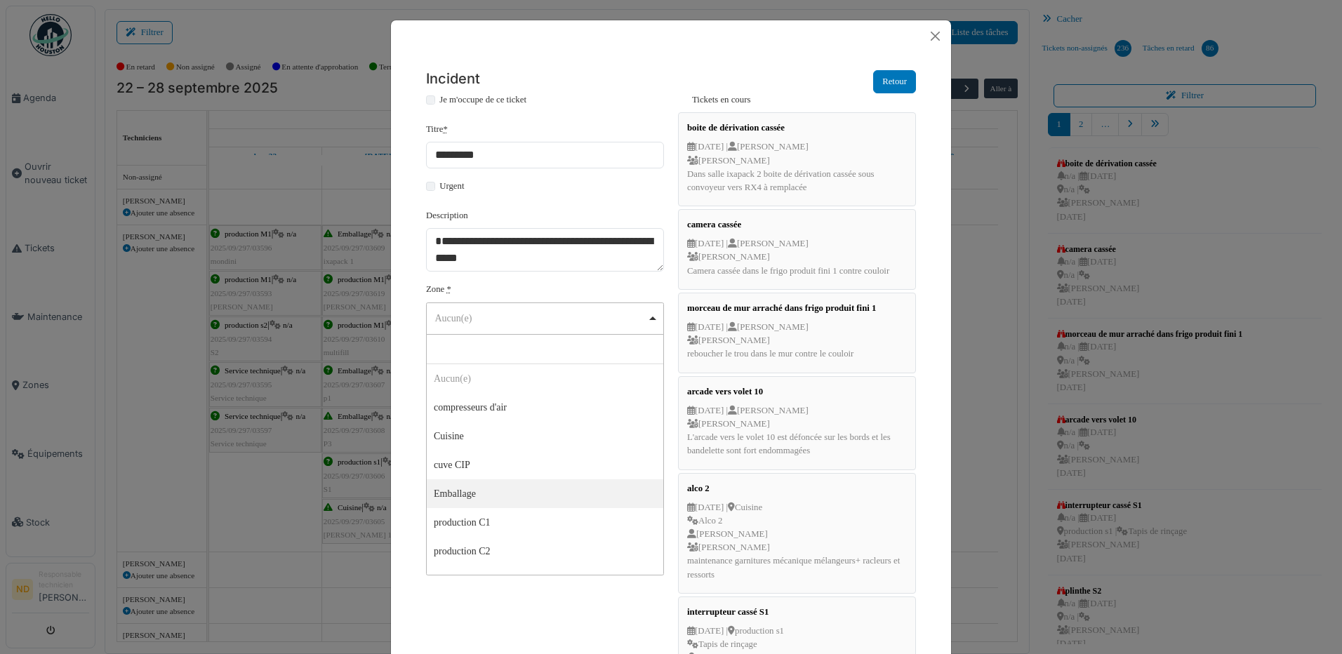
select select "*****"
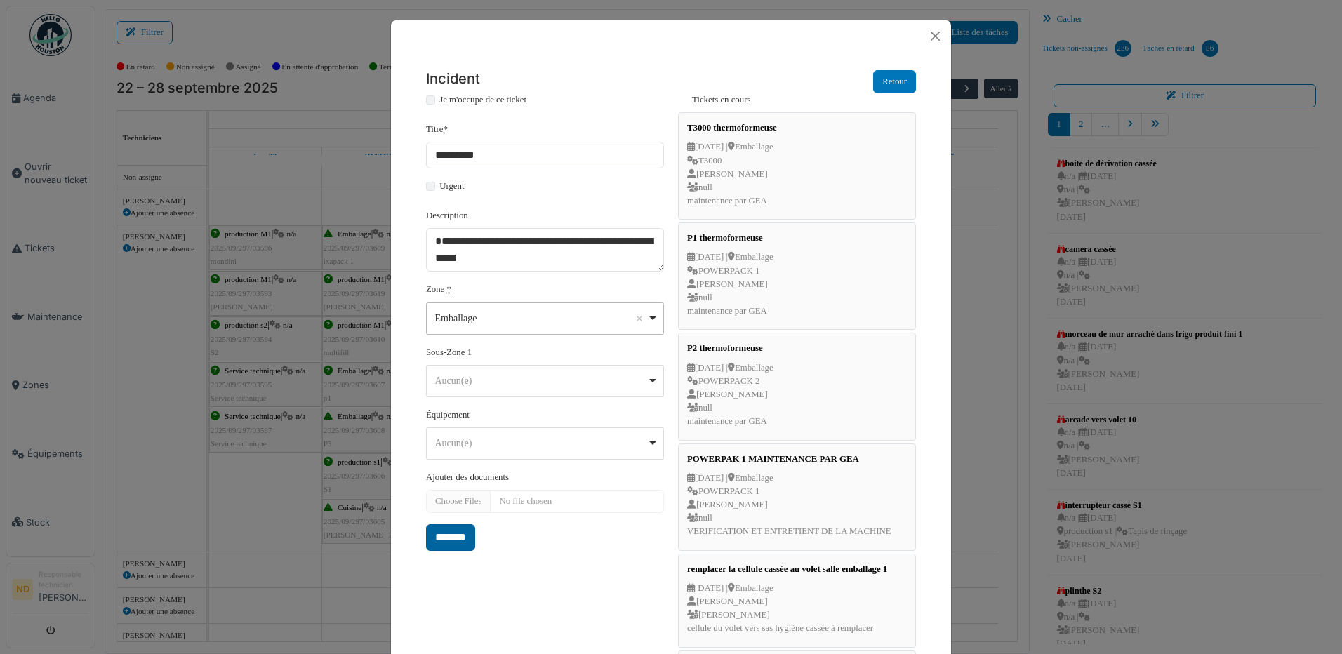
click at [461, 536] on input "*******" at bounding box center [450, 537] width 49 height 27
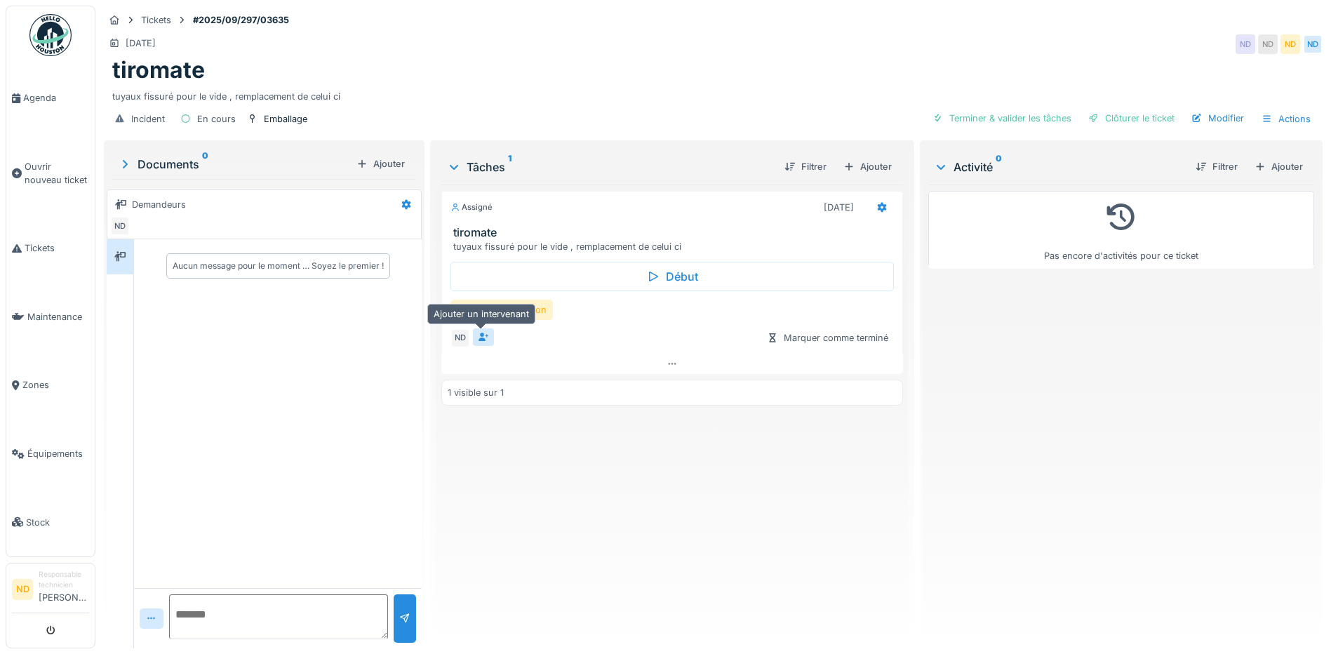
click at [481, 338] on icon at bounding box center [484, 337] width 11 height 9
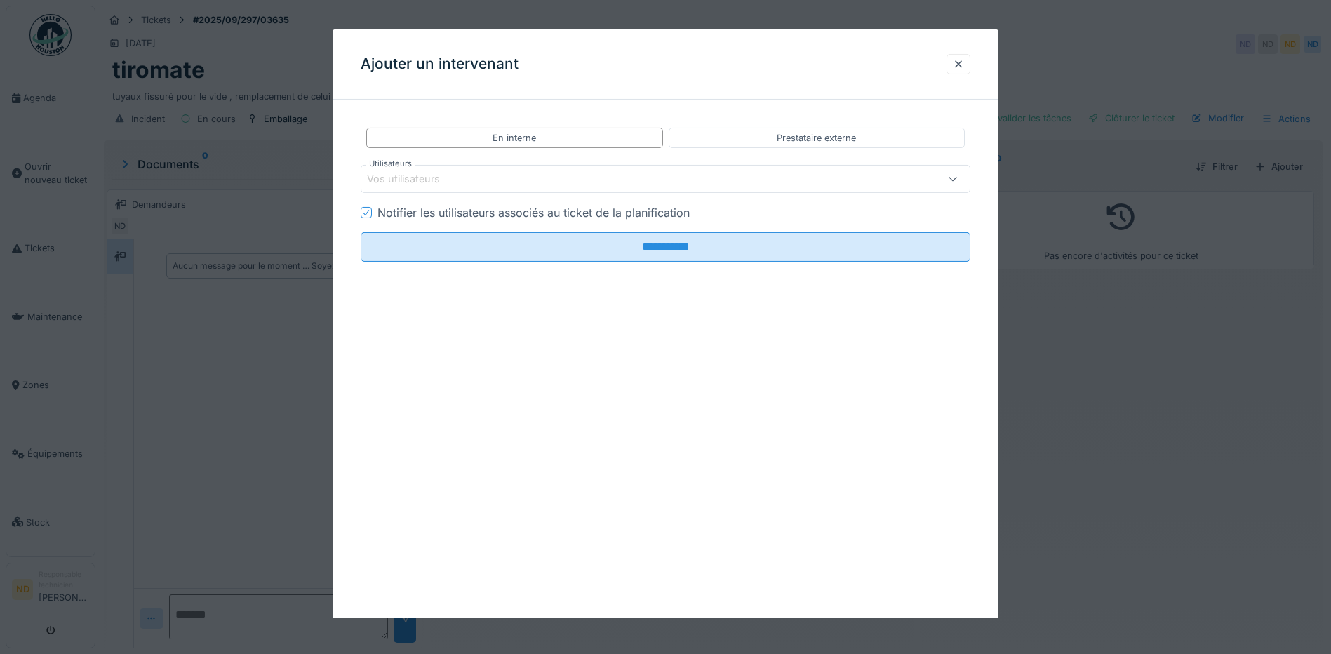
click at [444, 171] on div "Vos utilisateurs" at bounding box center [666, 179] width 610 height 28
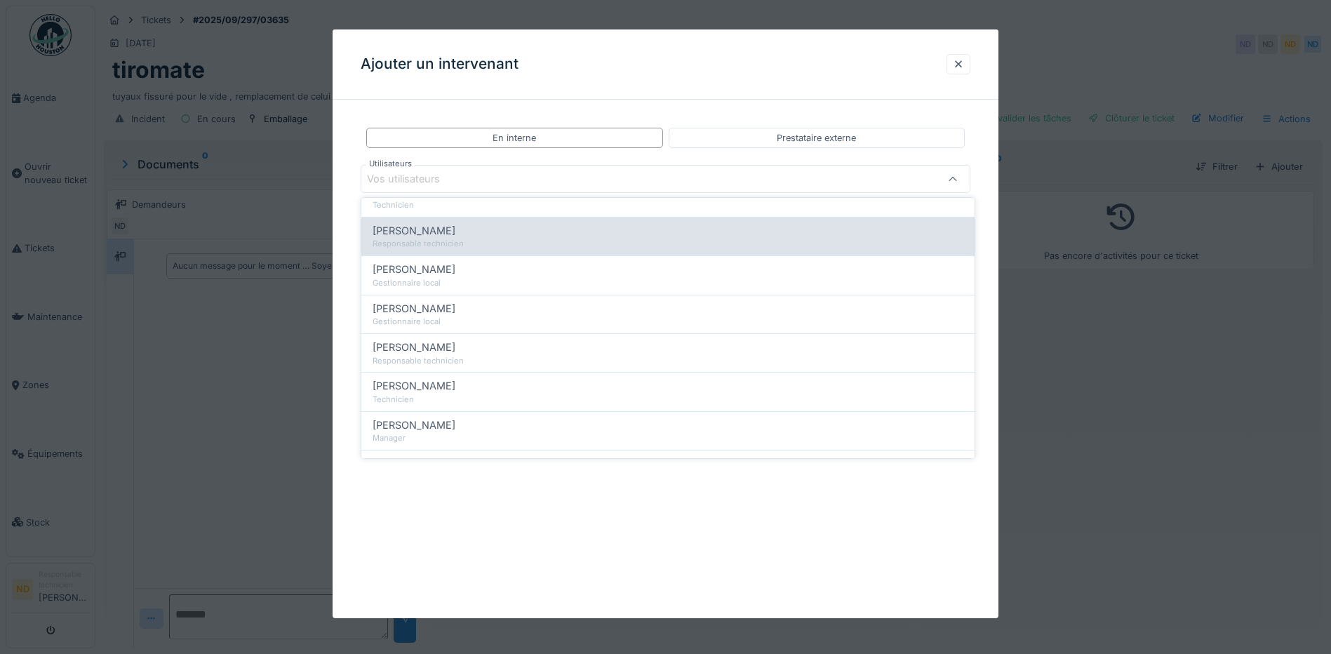
scroll to position [416, 0]
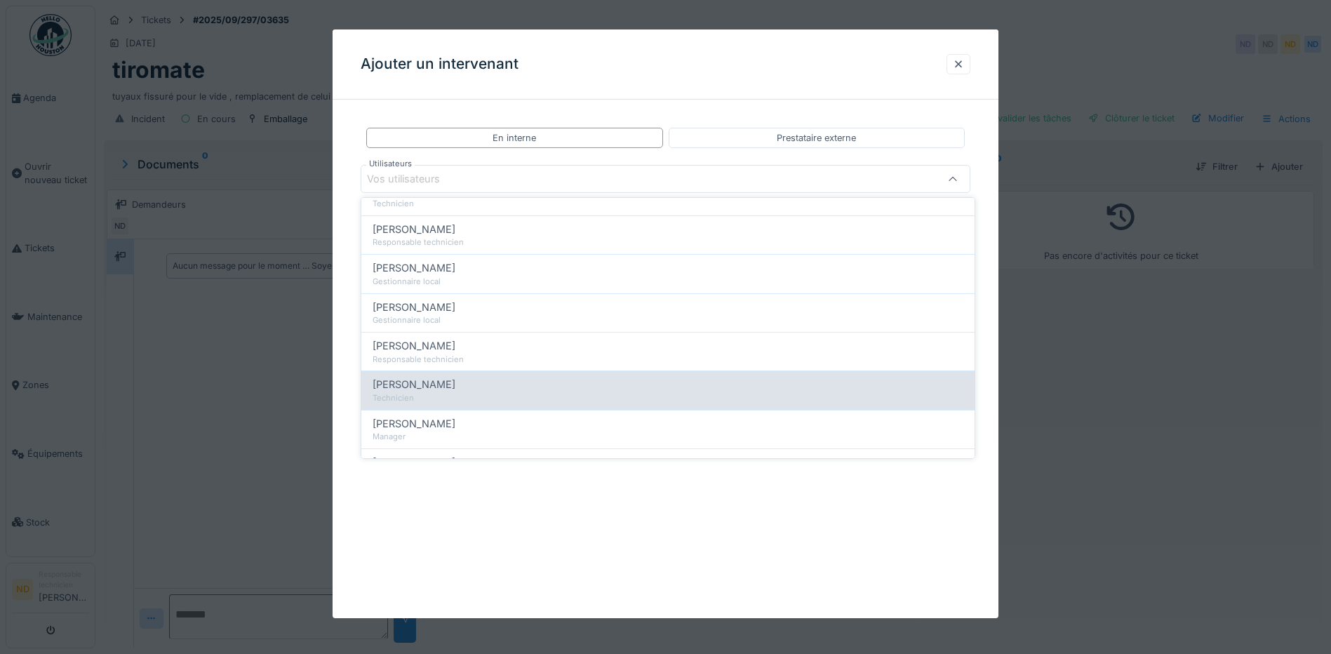
click at [425, 399] on div "Technicien" at bounding box center [668, 398] width 591 height 12
type input "*****"
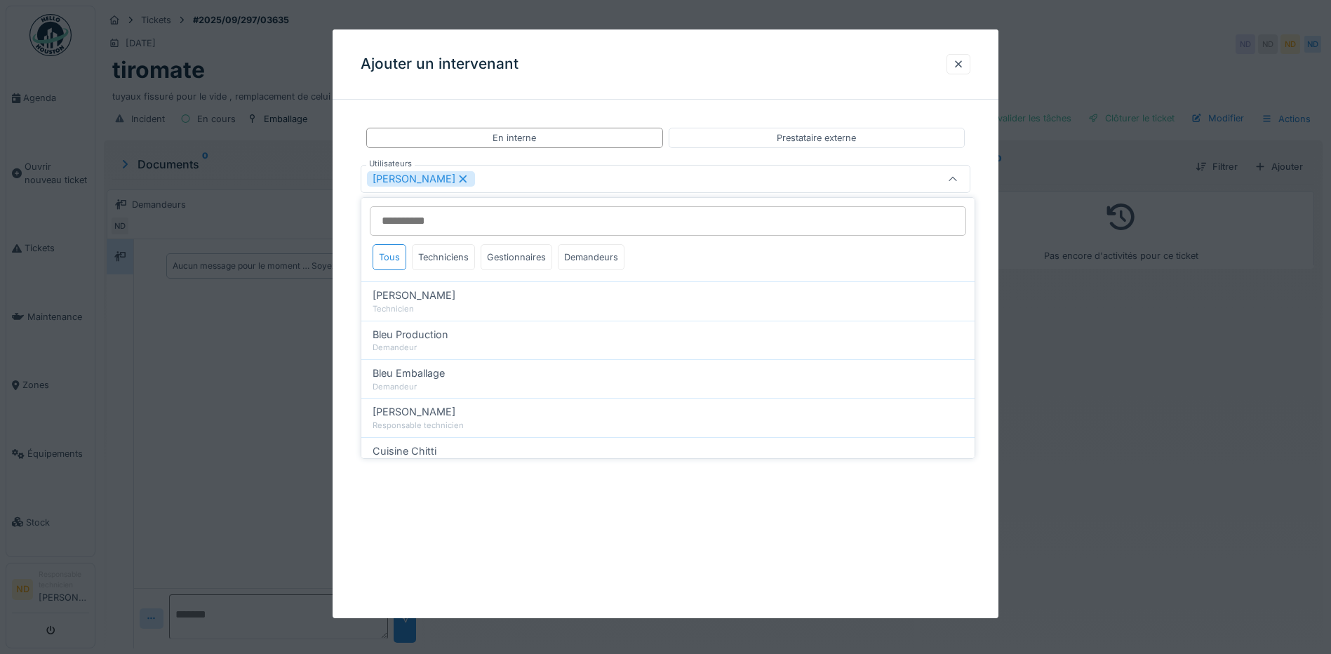
click at [481, 176] on div "[PERSON_NAME]" at bounding box center [630, 178] width 526 height 15
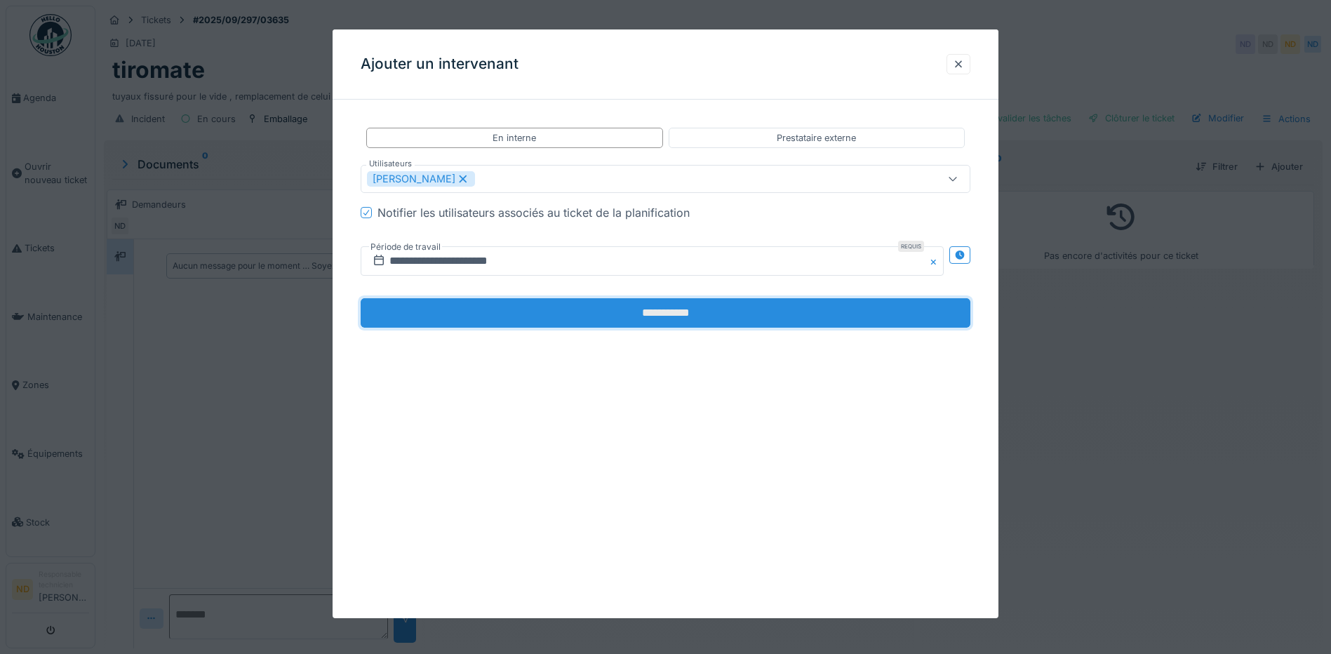
click at [495, 309] on input "**********" at bounding box center [666, 312] width 610 height 29
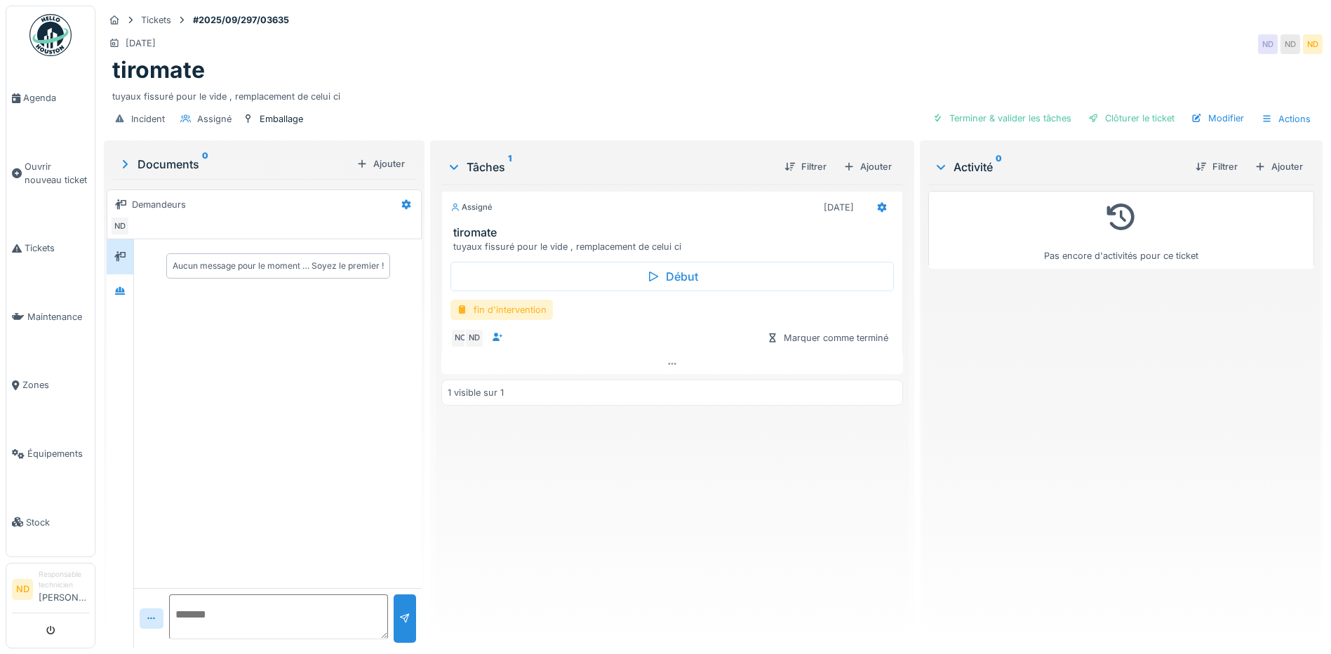
click at [488, 314] on div "fin d'intervention" at bounding box center [502, 310] width 102 height 20
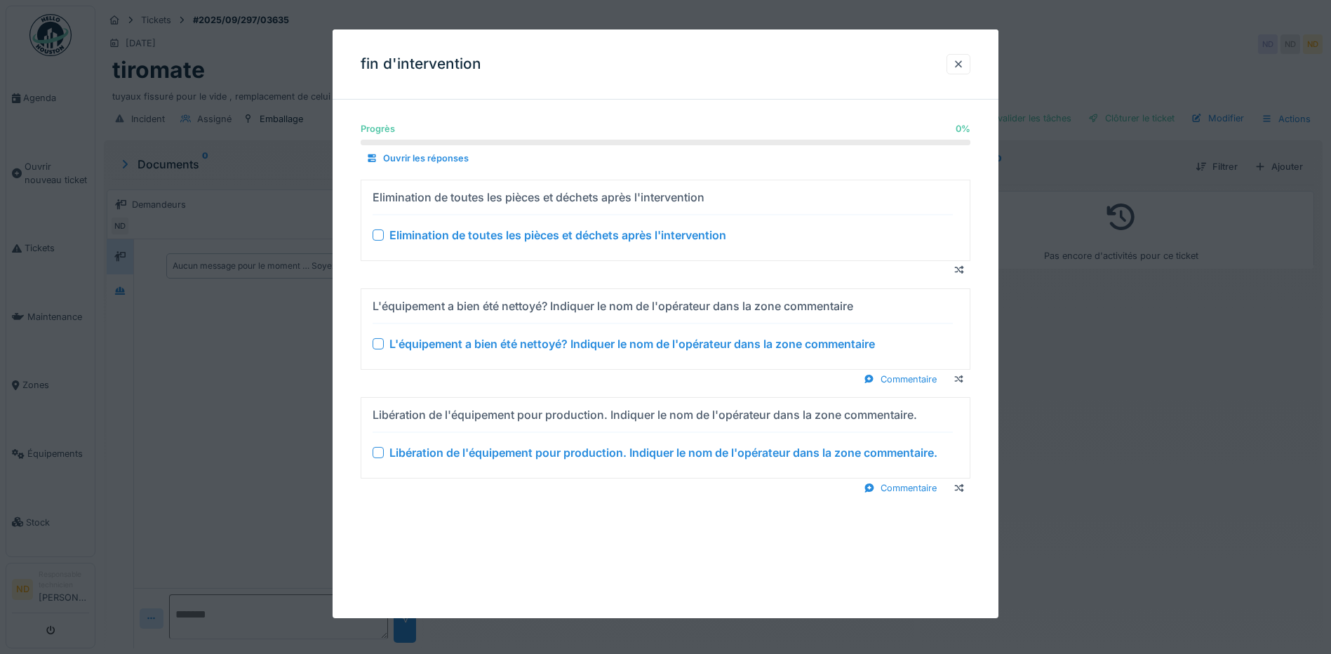
click at [378, 237] on div at bounding box center [378, 234] width 11 height 11
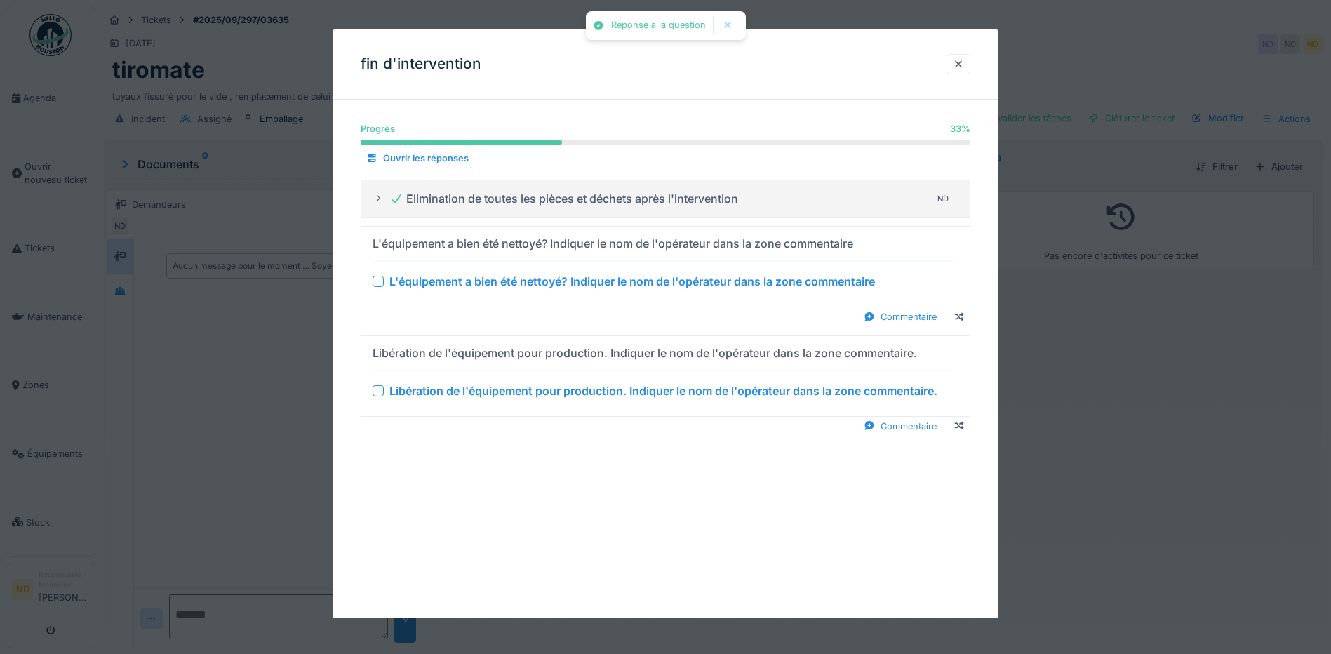
click at [379, 280] on div at bounding box center [378, 281] width 11 height 11
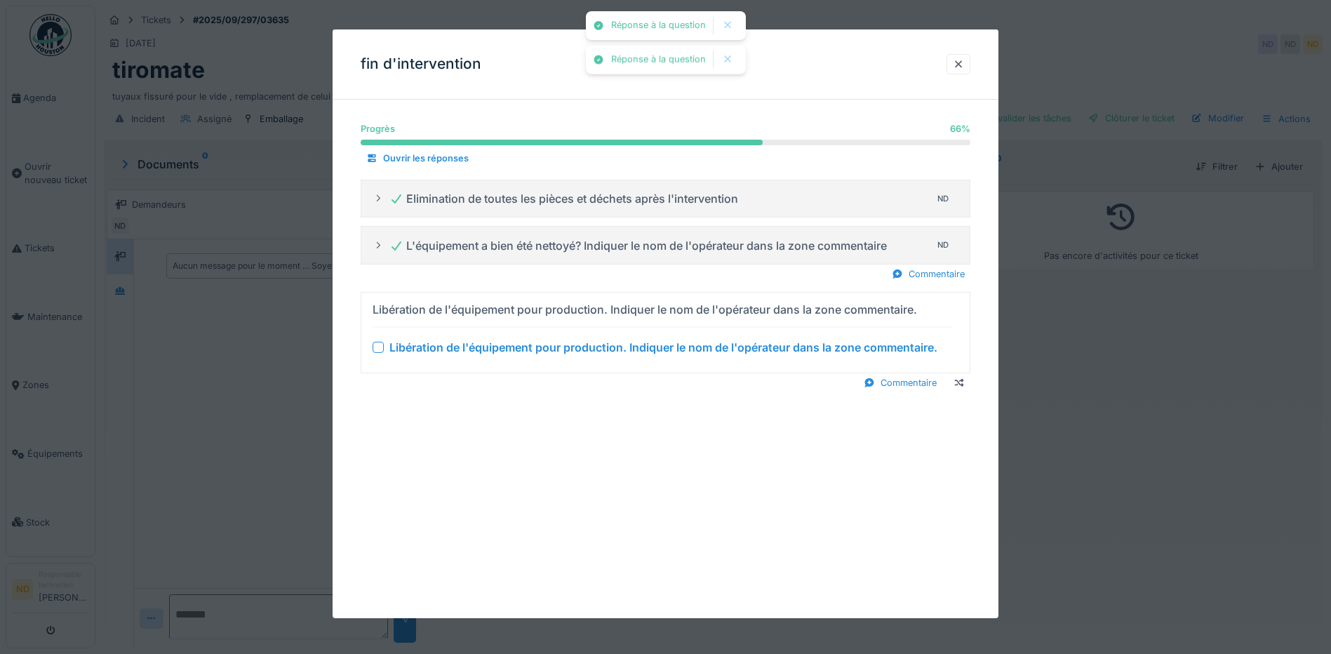
click at [378, 342] on div at bounding box center [378, 347] width 11 height 11
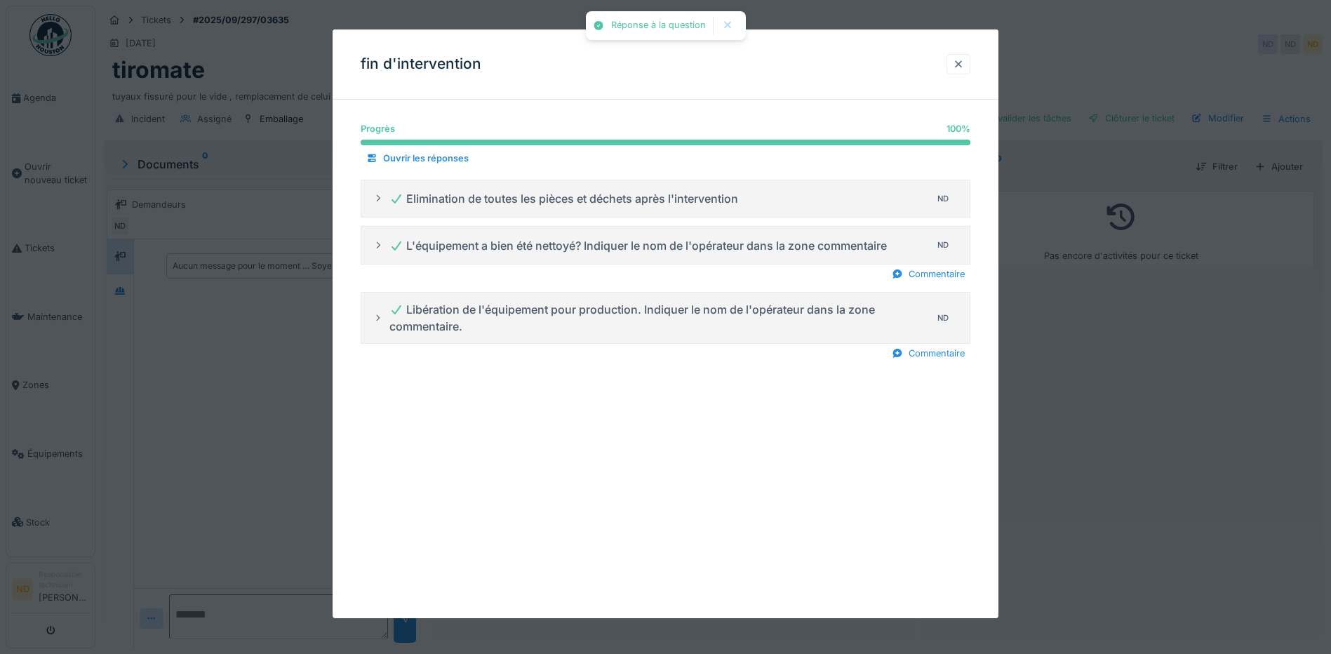
click at [966, 72] on div at bounding box center [959, 64] width 24 height 20
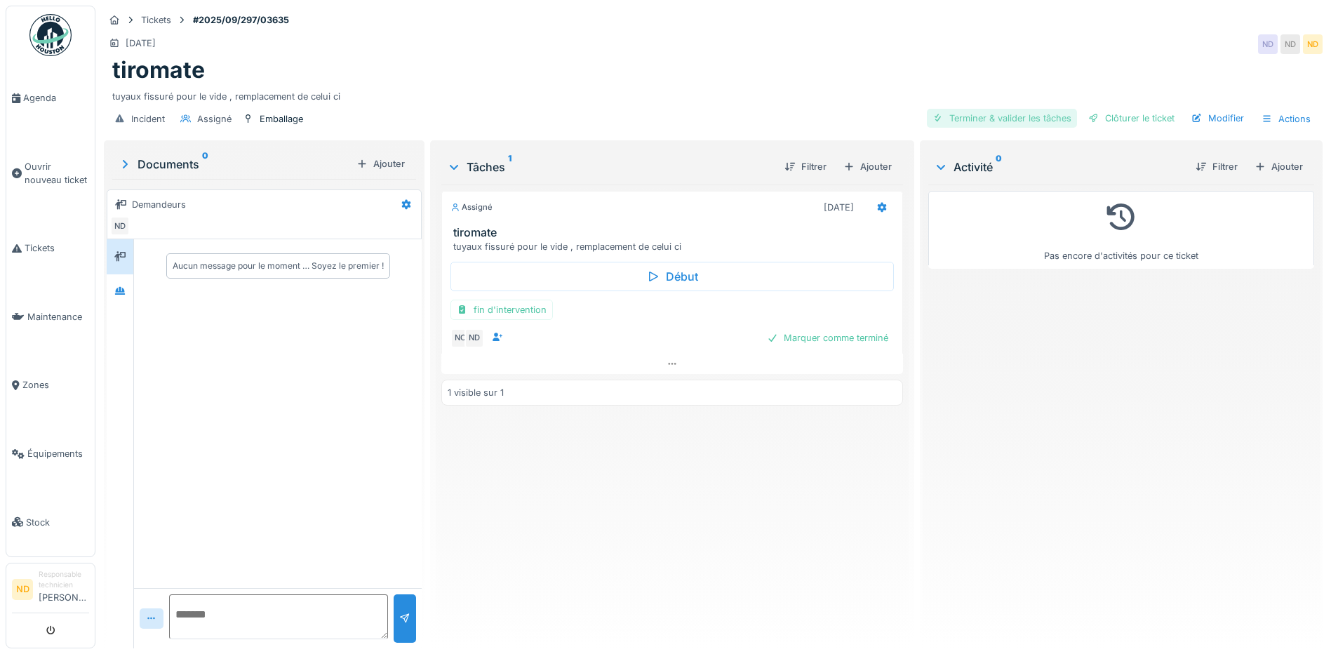
click at [952, 114] on div "Terminer & valider les tâches" at bounding box center [1002, 118] width 150 height 19
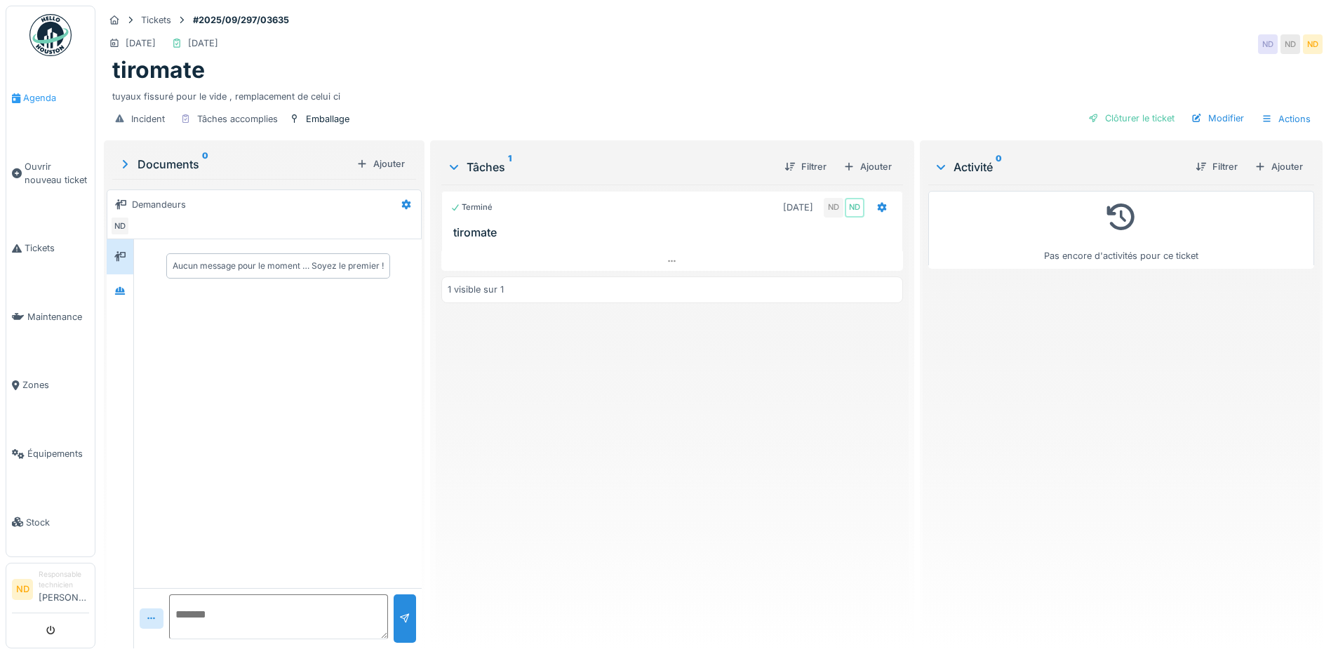
click at [57, 103] on span "Agenda" at bounding box center [56, 97] width 66 height 13
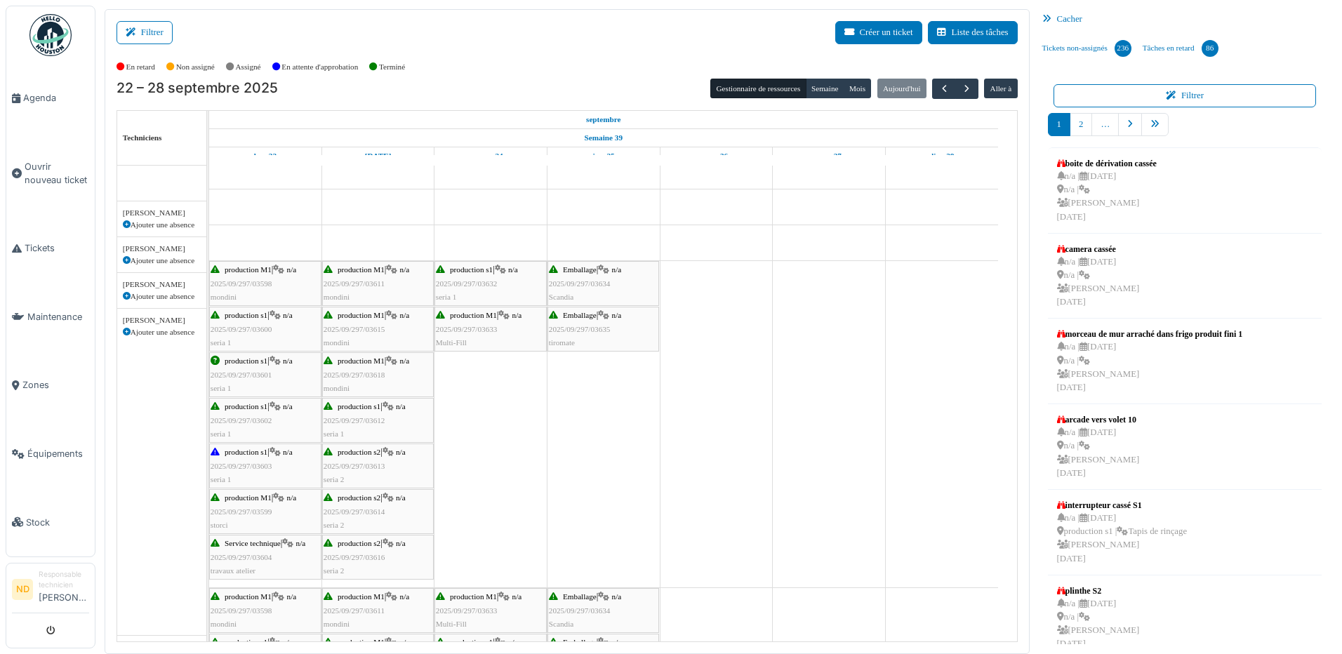
scroll to position [421, 0]
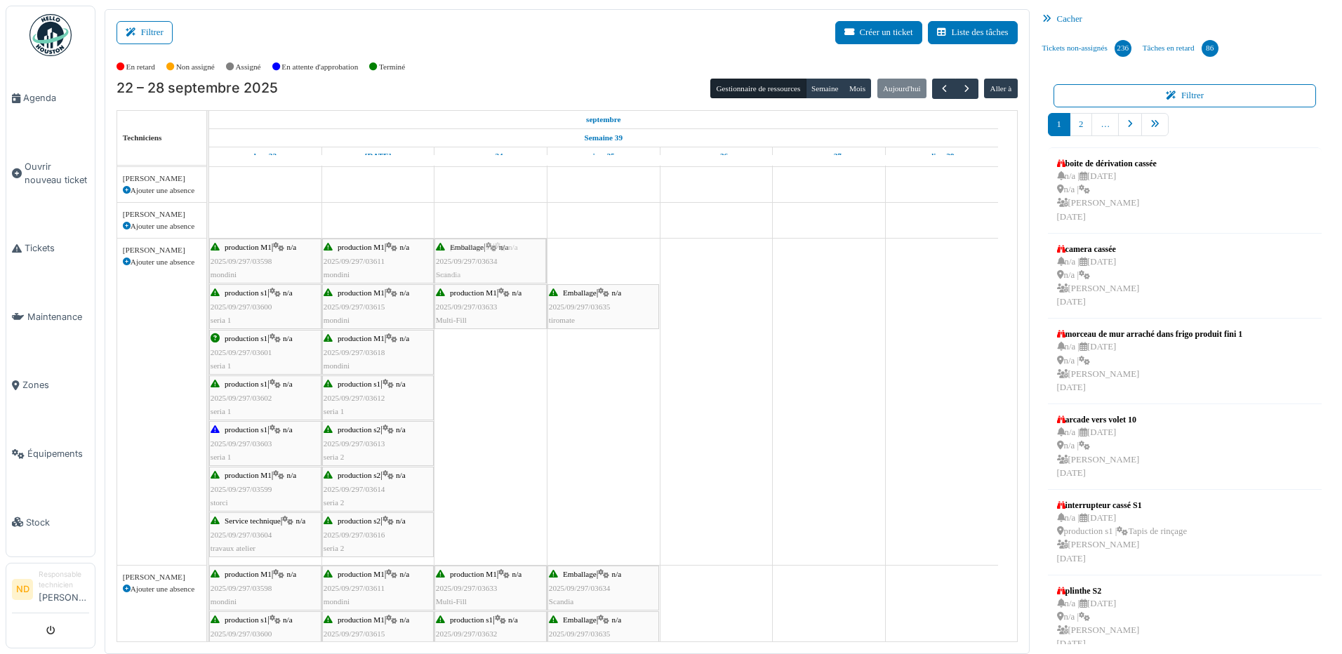
drag, startPoint x: 588, startPoint y: 258, endPoint x: 479, endPoint y: 347, distance: 140.7
click at [477, 355] on div "production M1 | n/a 2025/09/297/03596 mondini Emballage | n/a 2025/09/297/03609…" at bounding box center [613, 378] width 808 height 1267
drag, startPoint x: 587, startPoint y: 268, endPoint x: 496, endPoint y: 302, distance: 97.3
click at [209, 302] on div "production M1 | n/a 2025/09/297/03598 mondini production M1 | n/a 2025/09/297/0…" at bounding box center [209, 402] width 0 height 326
drag, startPoint x: 574, startPoint y: 592, endPoint x: 491, endPoint y: 606, distance: 84.8
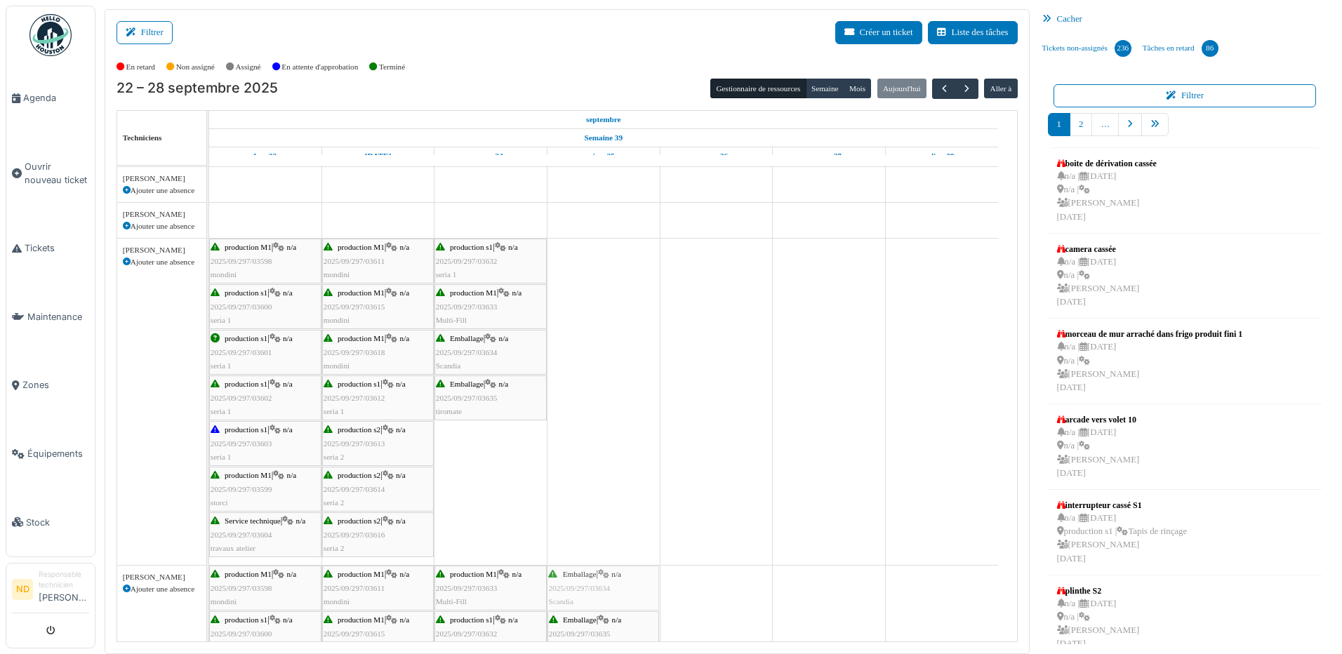
drag, startPoint x: 604, startPoint y: 583, endPoint x: 535, endPoint y: 585, distance: 68.8
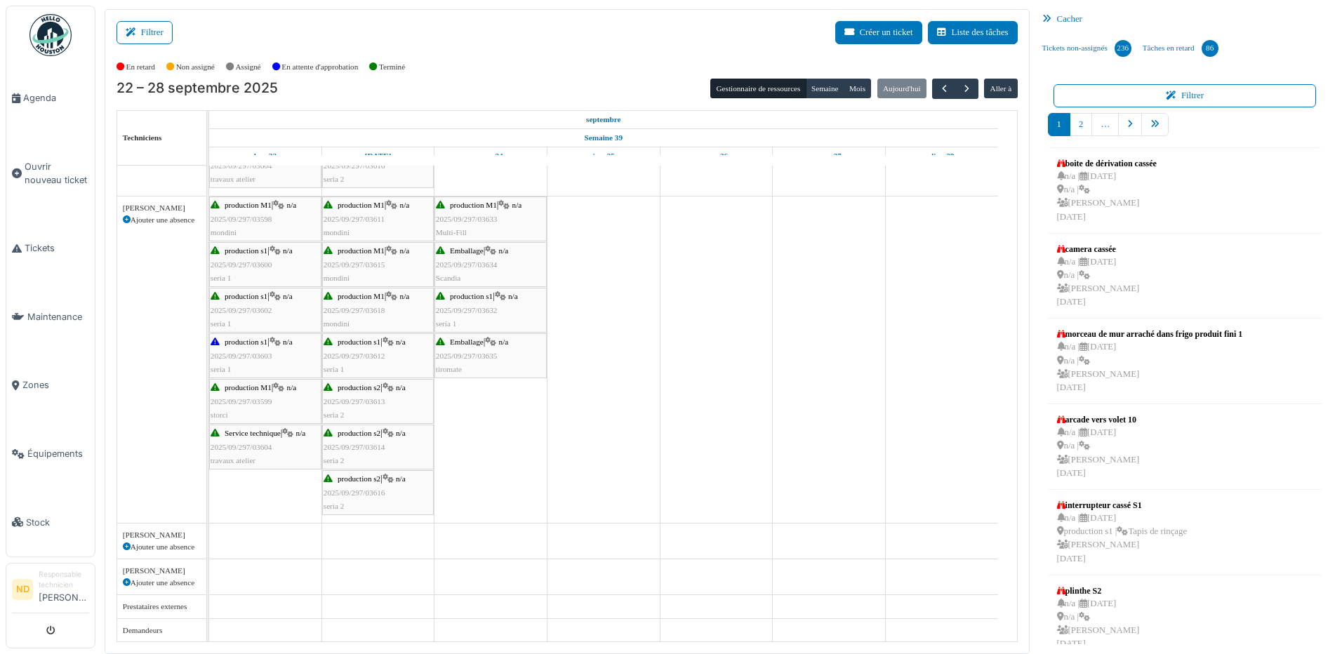
scroll to position [791, 0]
click at [241, 352] on span "2025/09/297/03603" at bounding box center [242, 355] width 62 height 8
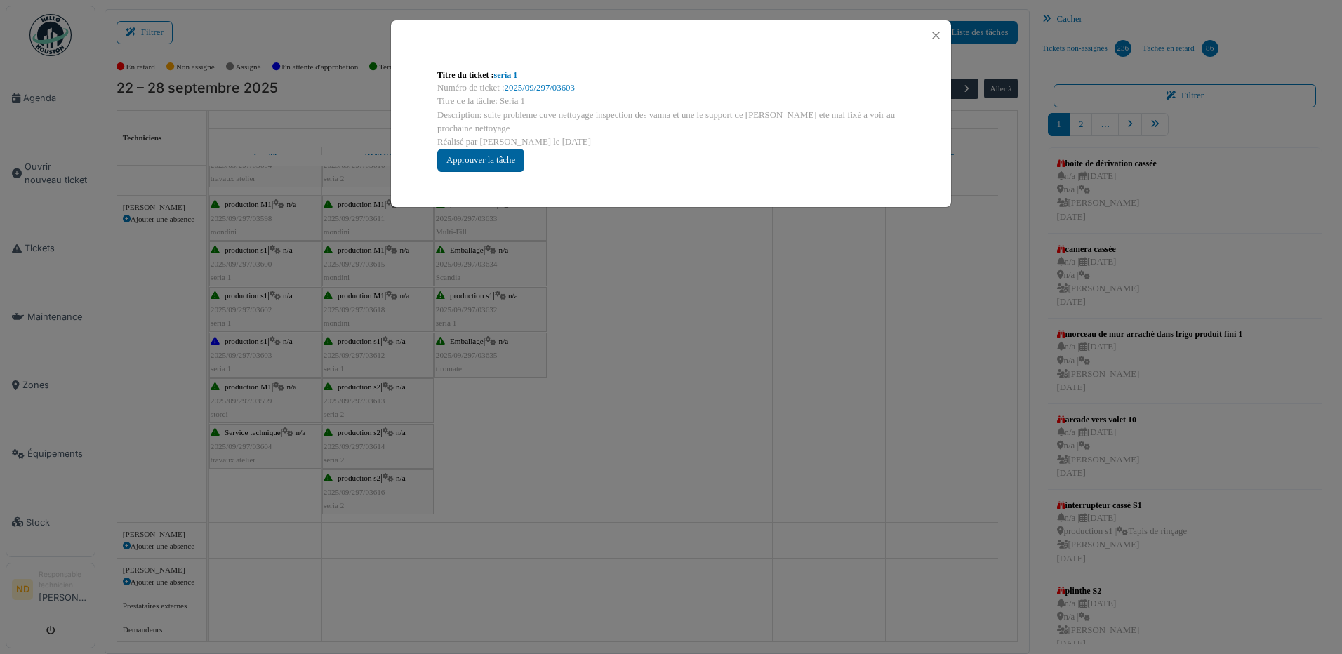
click at [485, 166] on div "Approuver la tâche" at bounding box center [480, 160] width 87 height 23
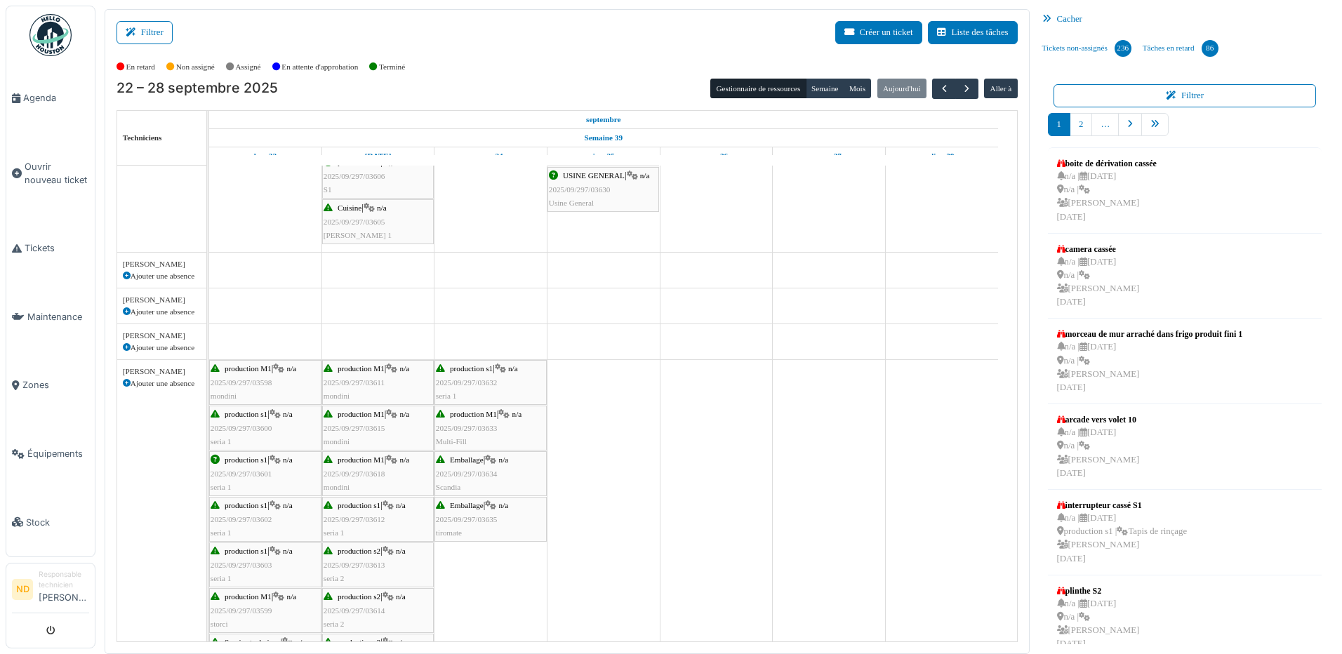
scroll to position [370, 0]
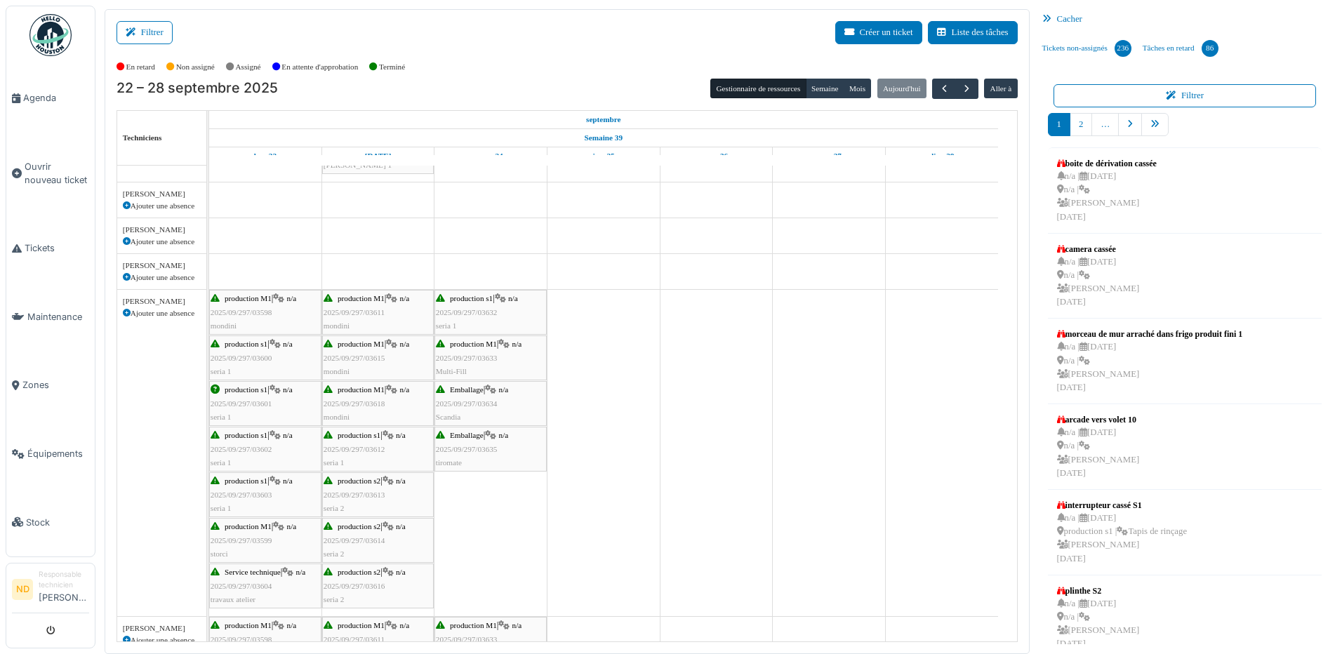
click at [720, 412] on td at bounding box center [716, 429] width 113 height 1267
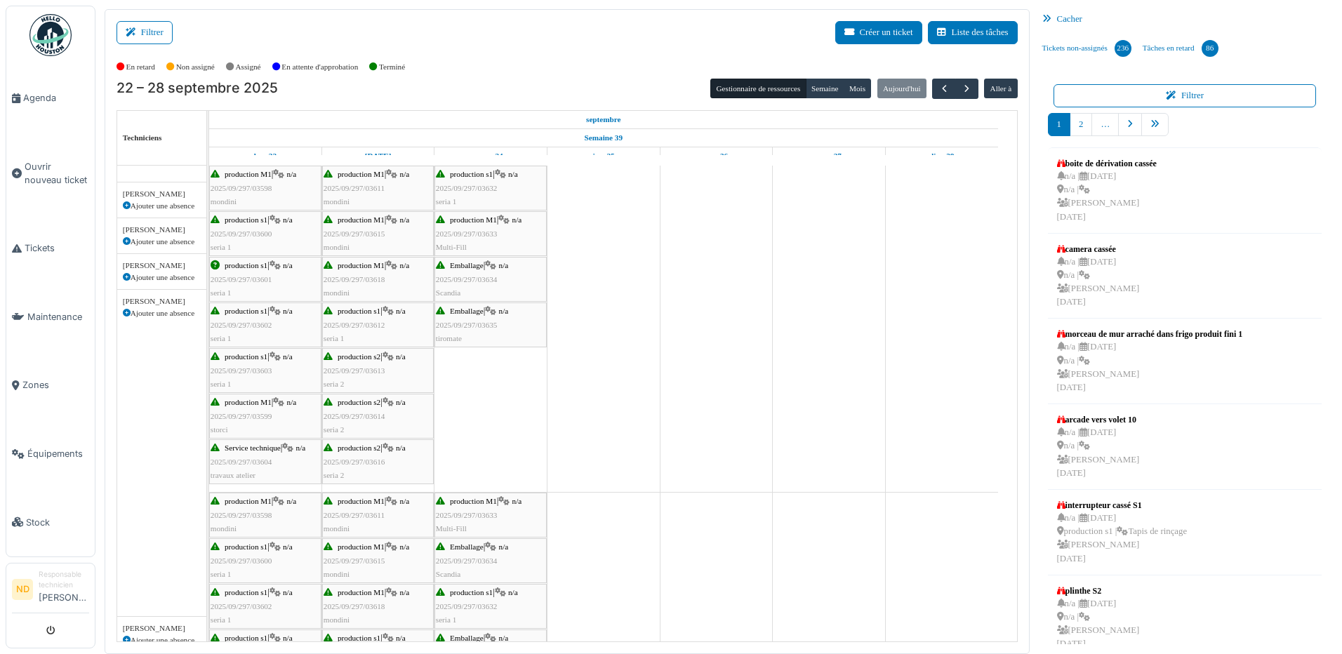
scroll to position [0, 0]
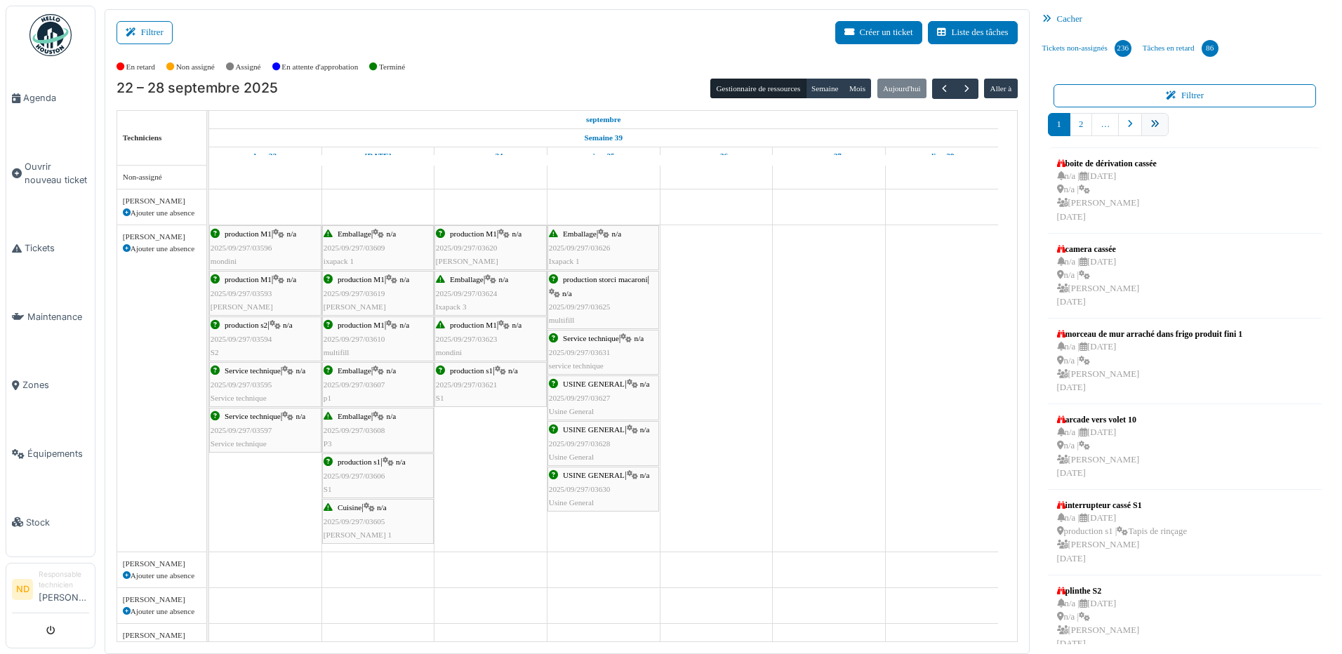
click at [1150, 124] on icon "pager" at bounding box center [1154, 124] width 9 height 9
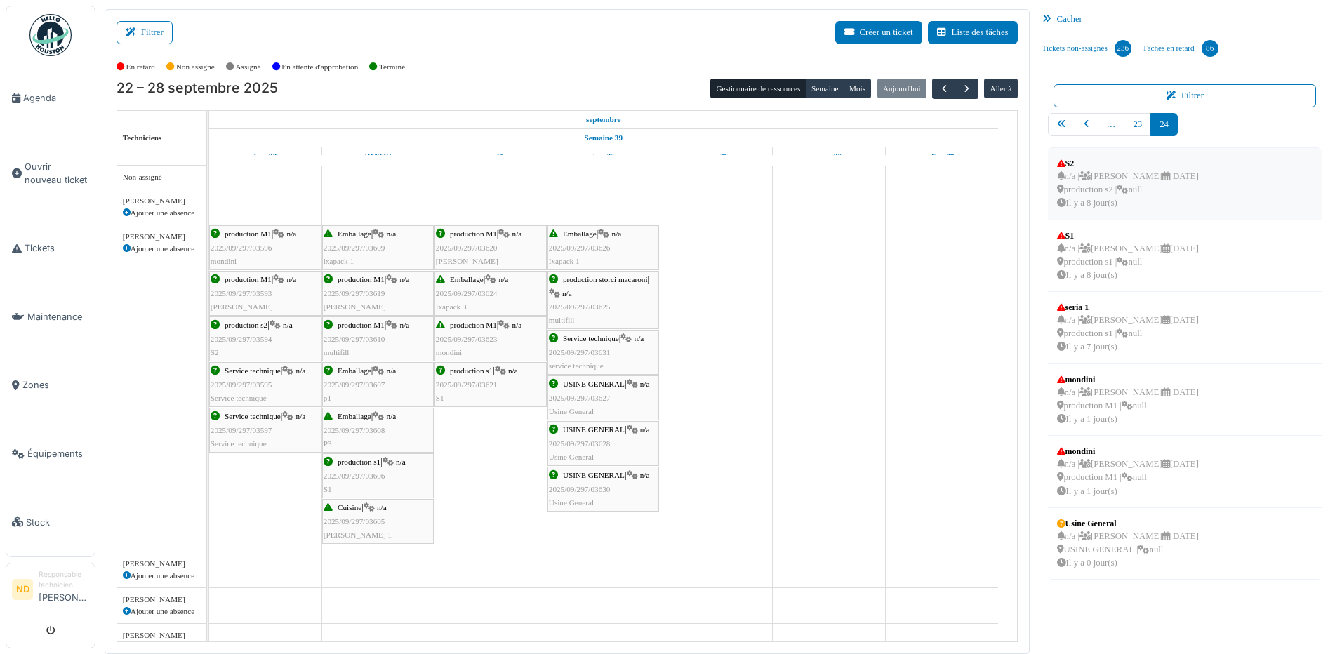
click at [1099, 195] on div "n/a | Brahim Chelouf [DATE] production s2 | null [DATE]" at bounding box center [1128, 190] width 142 height 41
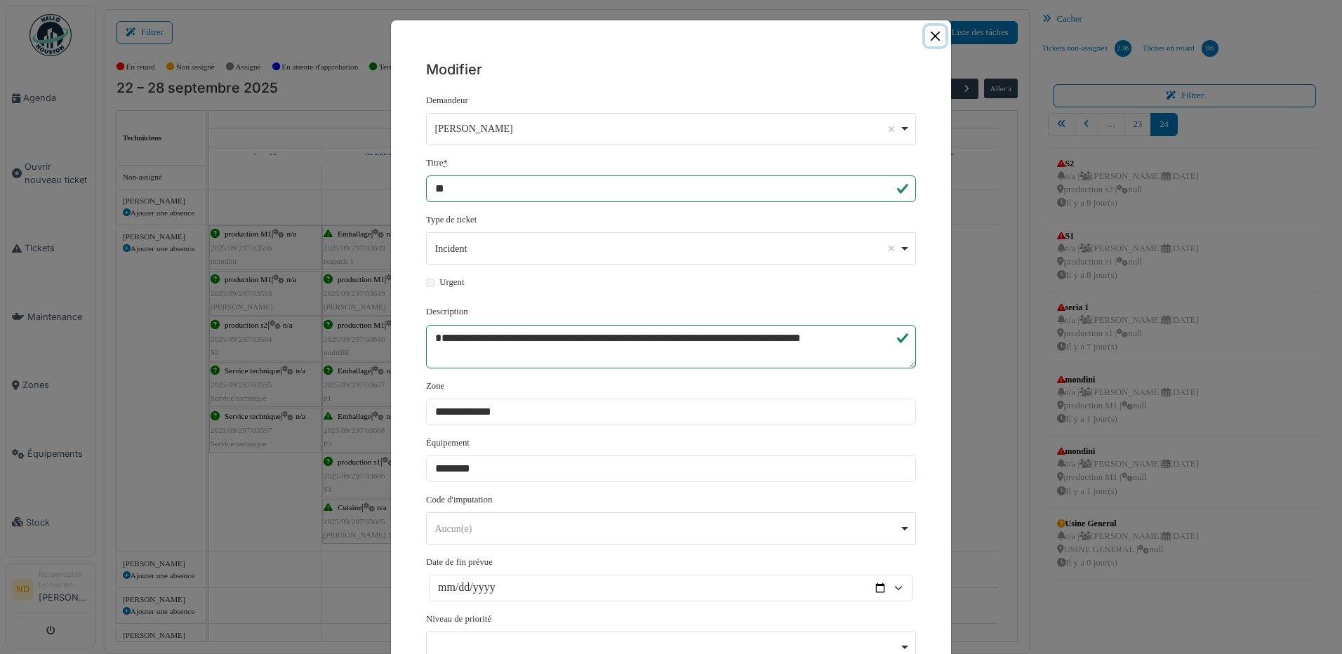
click at [926, 34] on button "Close" at bounding box center [935, 36] width 20 height 20
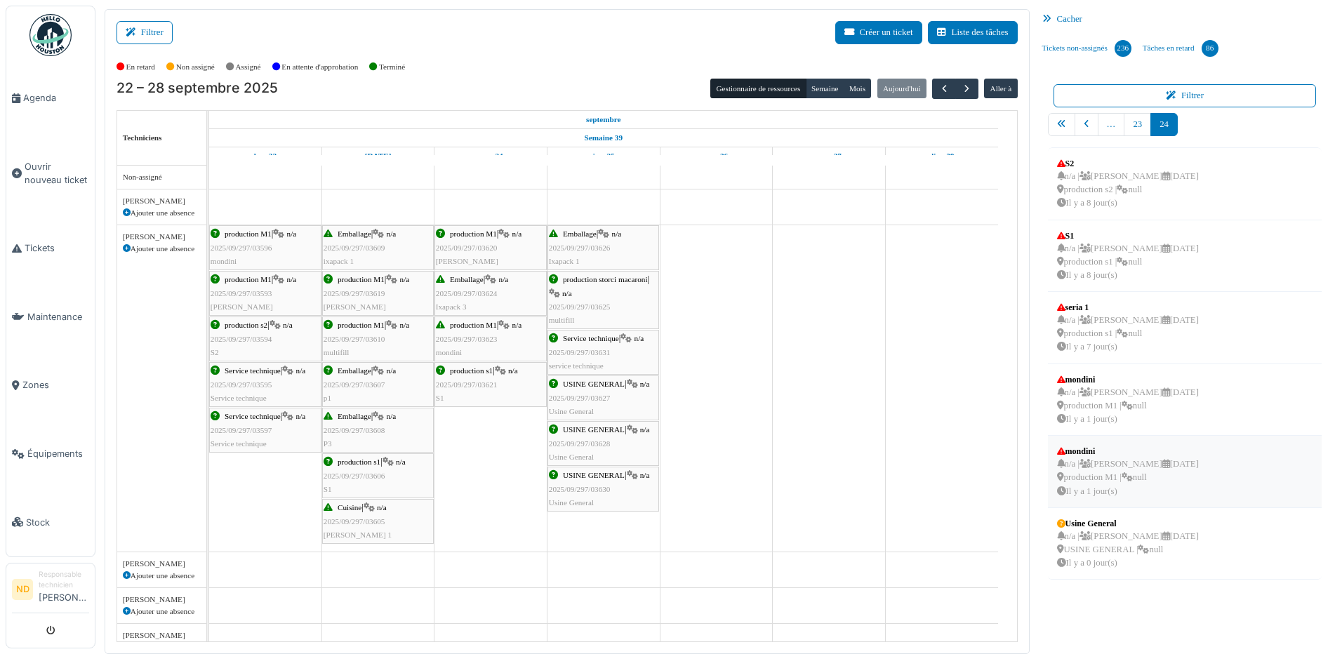
click at [1095, 483] on div "n/a | Brahim Chelouf [DATE] production M1 | null [DATE]" at bounding box center [1128, 478] width 142 height 41
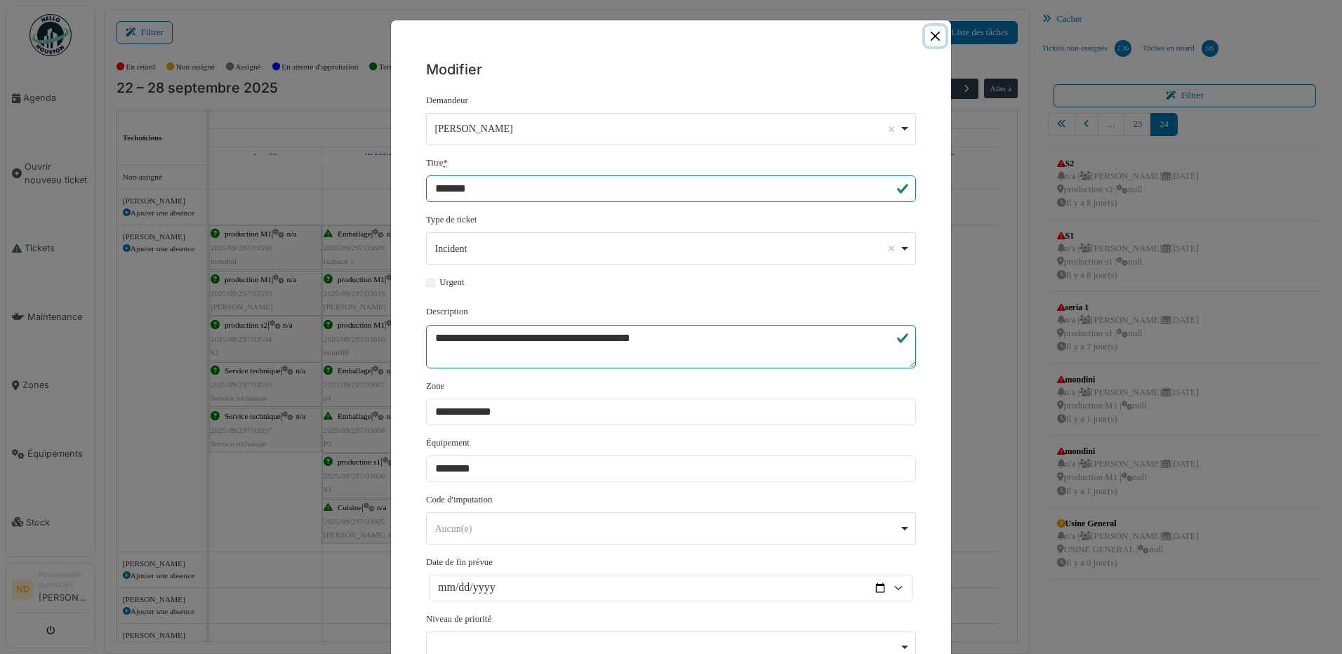
click at [932, 36] on button "Close" at bounding box center [935, 36] width 20 height 20
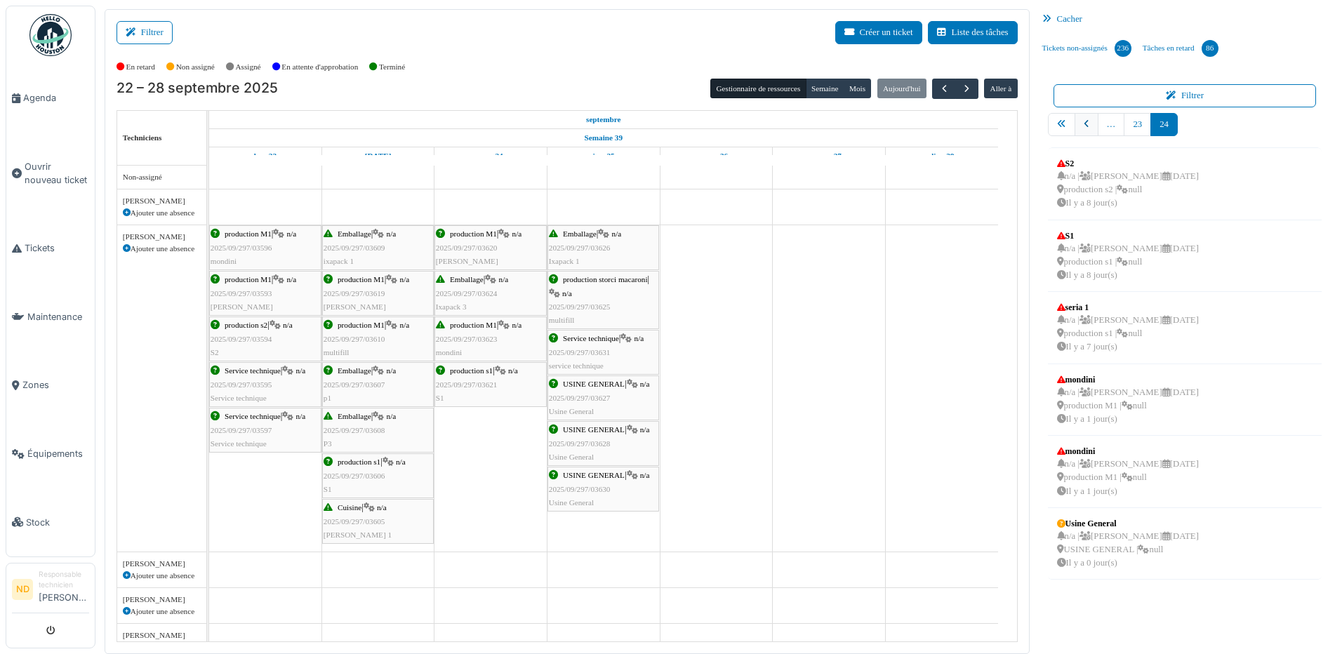
click at [1084, 121] on icon "pager" at bounding box center [1087, 124] width 6 height 9
click at [1083, 124] on link "pager" at bounding box center [1086, 124] width 24 height 23
click at [1107, 480] on div "n/a | [PERSON_NAME] [DATE] production M1 | null [DATE]" at bounding box center [1128, 478] width 142 height 41
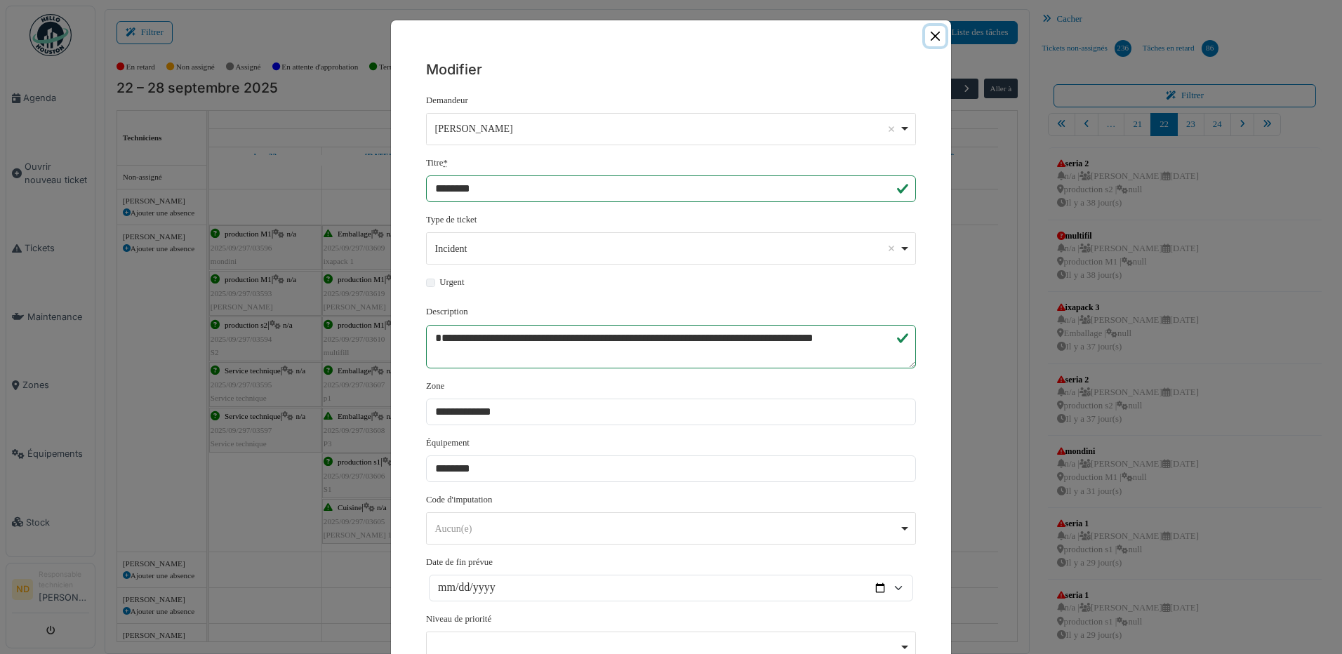
click at [928, 36] on button "Close" at bounding box center [935, 36] width 20 height 20
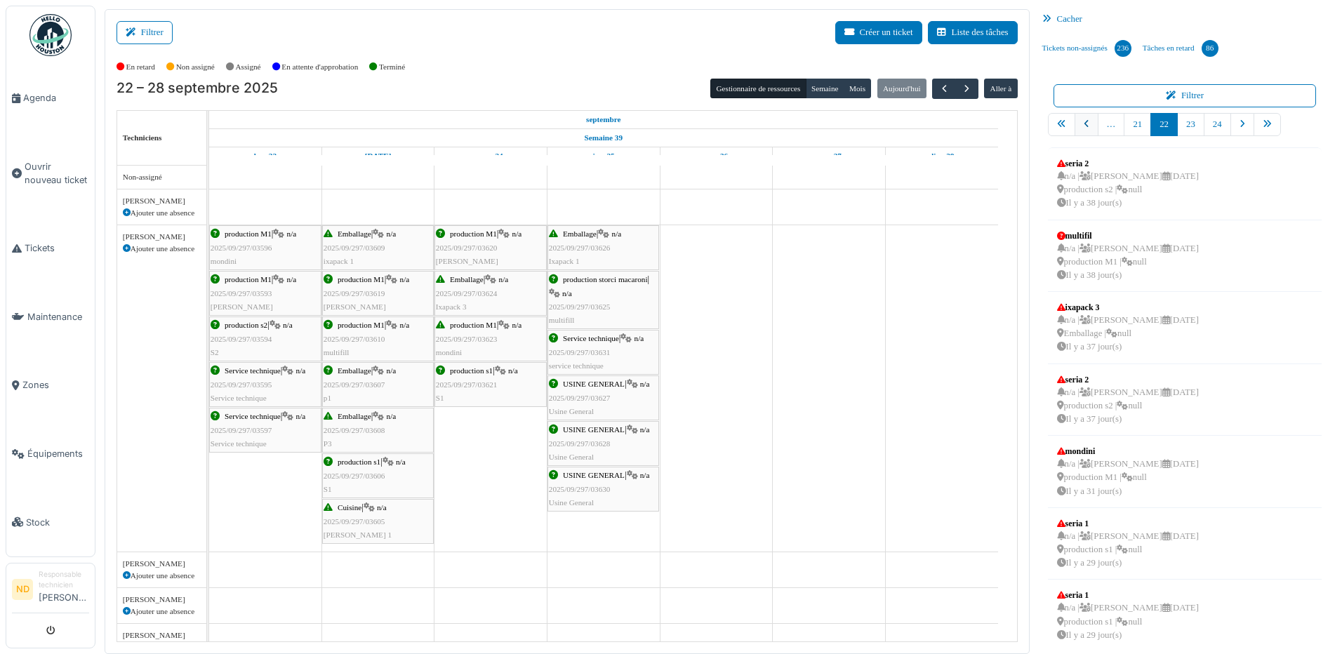
click at [1081, 120] on link "pager" at bounding box center [1086, 124] width 24 height 23
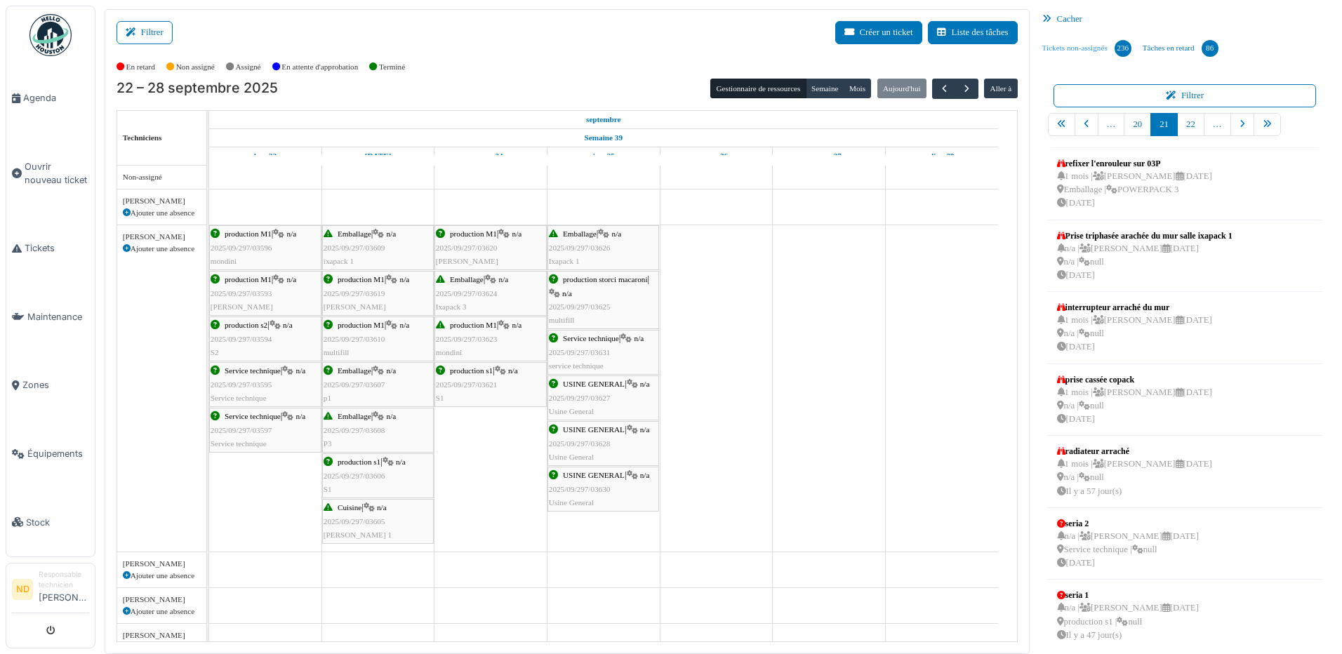
click at [1077, 48] on link "Tickets non-assignés 236" at bounding box center [1087, 48] width 100 height 38
click at [1164, 51] on link "Tâches en retard 86" at bounding box center [1180, 48] width 87 height 38
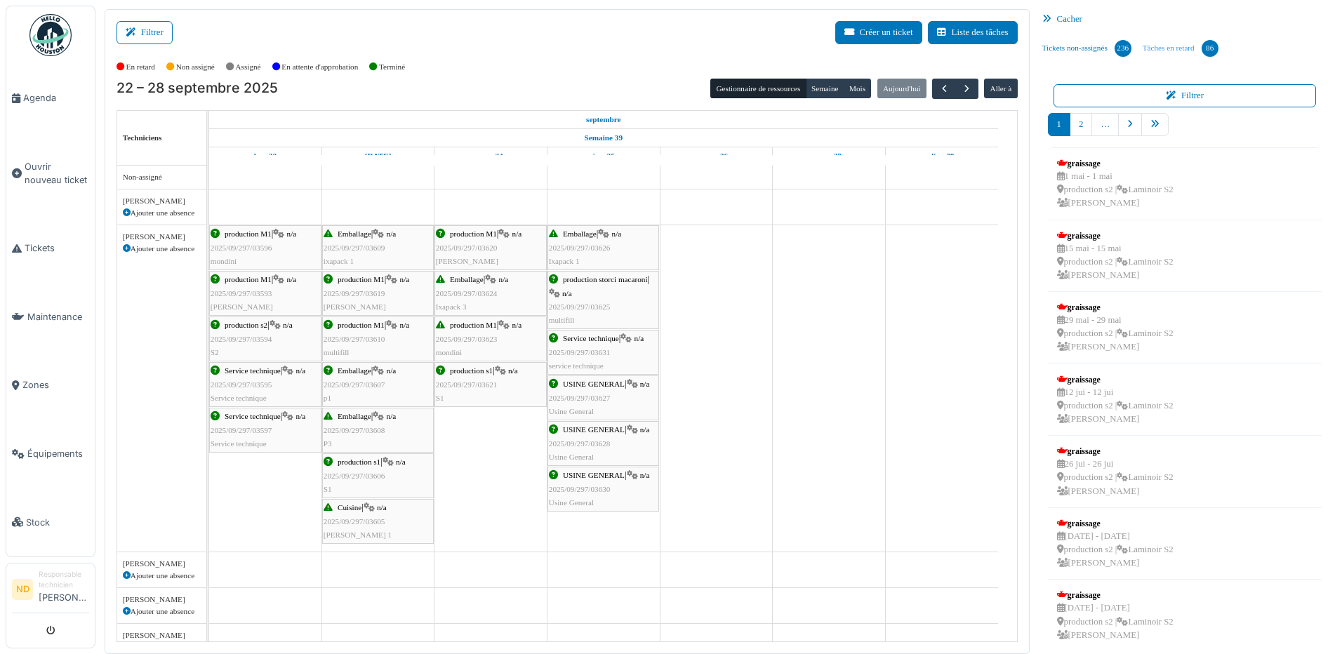
click at [1164, 51] on link "Tâches en retard 86" at bounding box center [1180, 48] width 87 height 38
drag, startPoint x: 1128, startPoint y: 199, endPoint x: 954, endPoint y: 274, distance: 190.2
